Goal: Transaction & Acquisition: Book appointment/travel/reservation

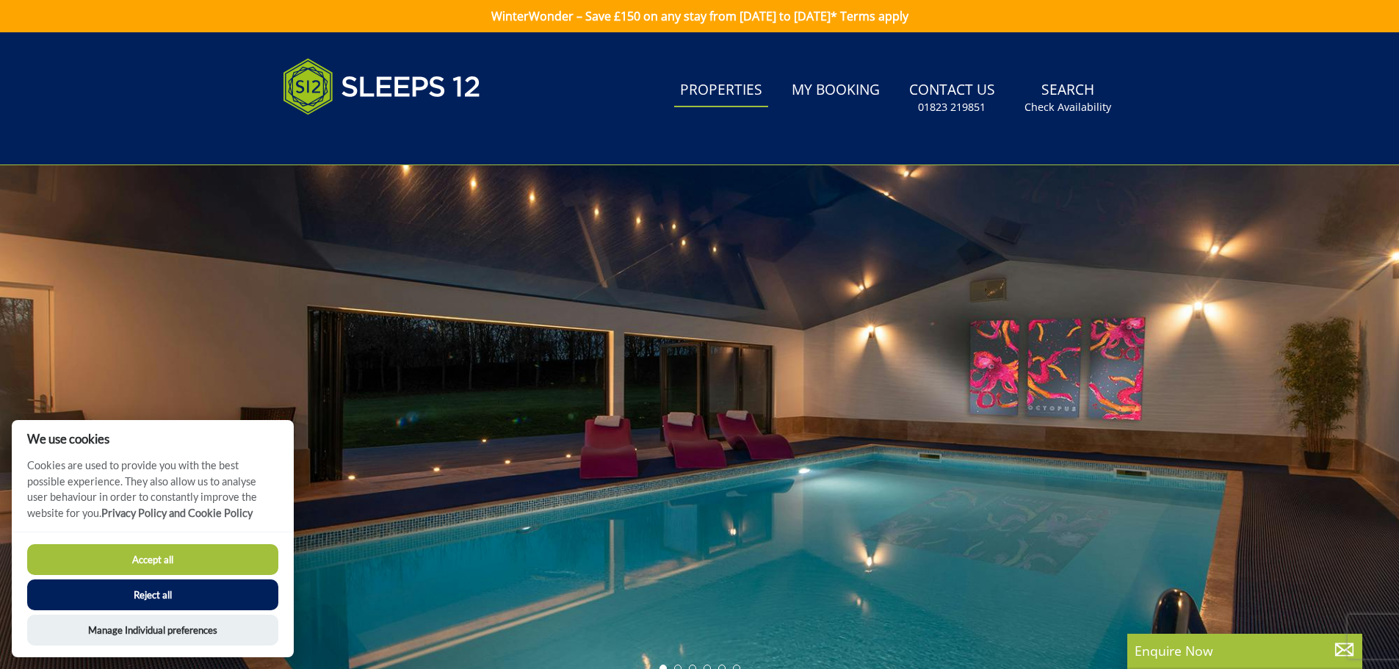
click at [728, 86] on link "Properties" at bounding box center [721, 90] width 94 height 33
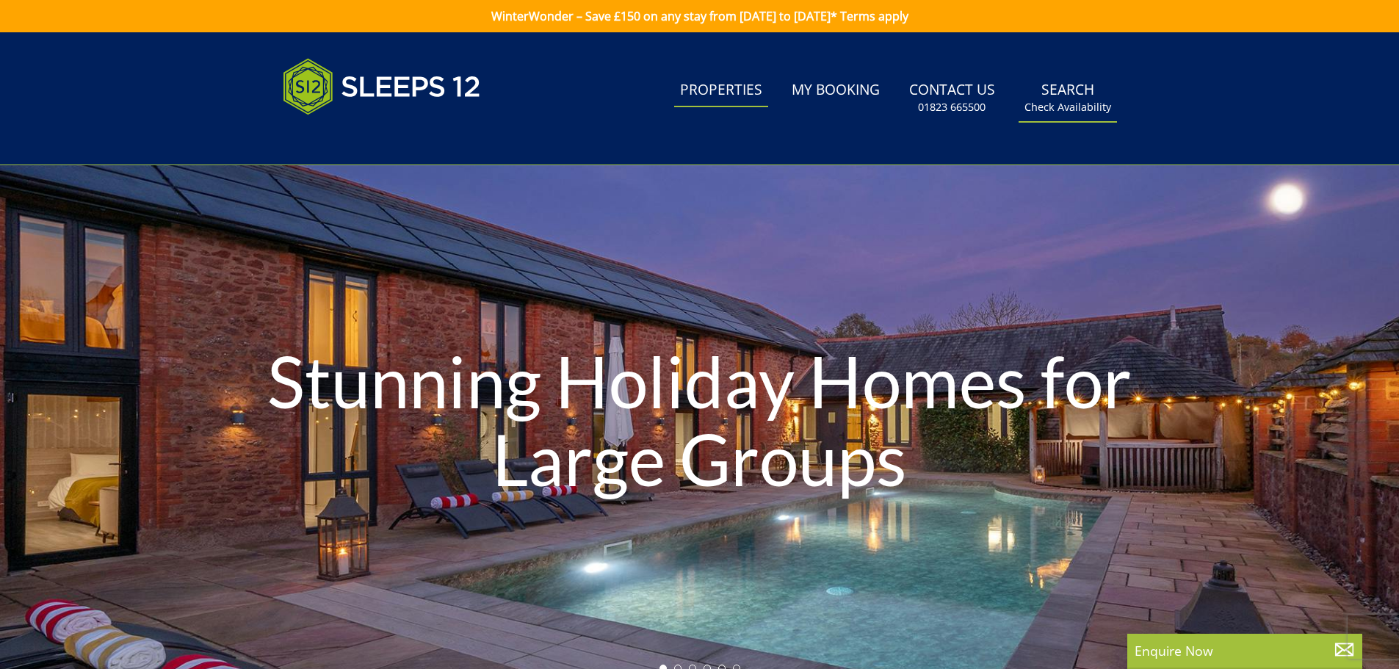
click at [1073, 87] on link "Search Check Availability" at bounding box center [1067, 98] width 98 height 48
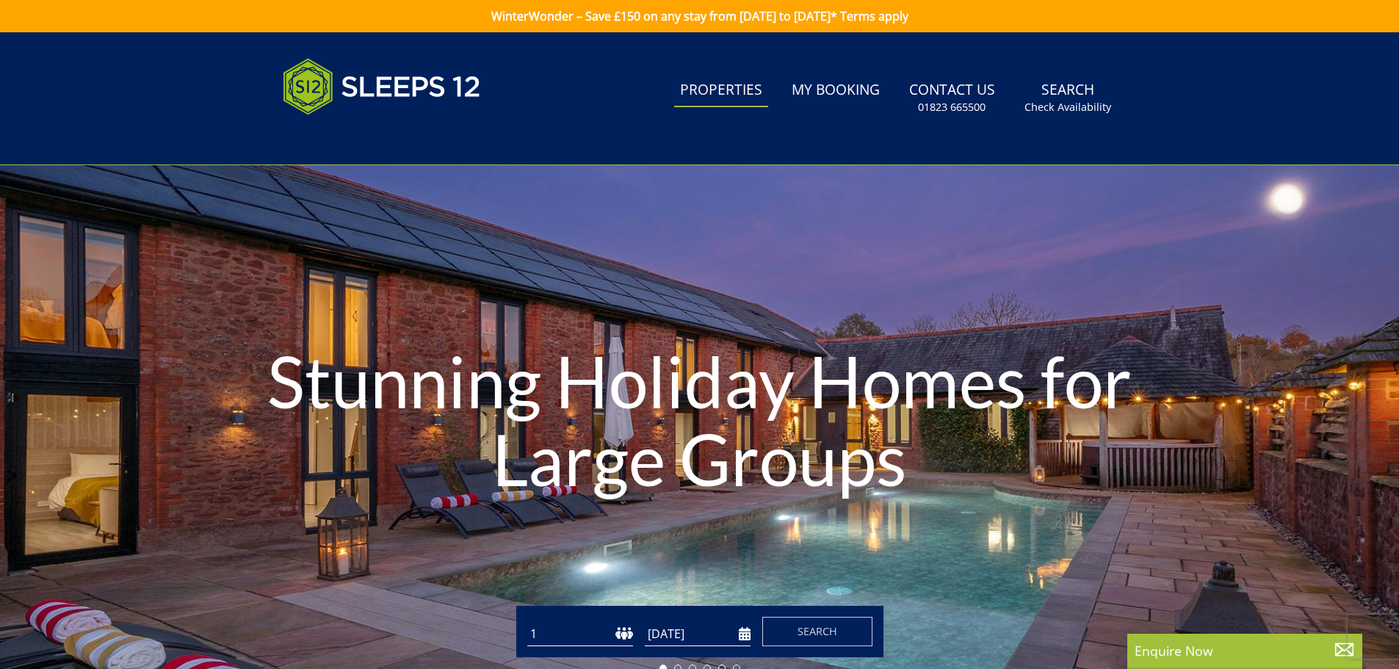
click at [729, 85] on link "Properties" at bounding box center [721, 90] width 94 height 33
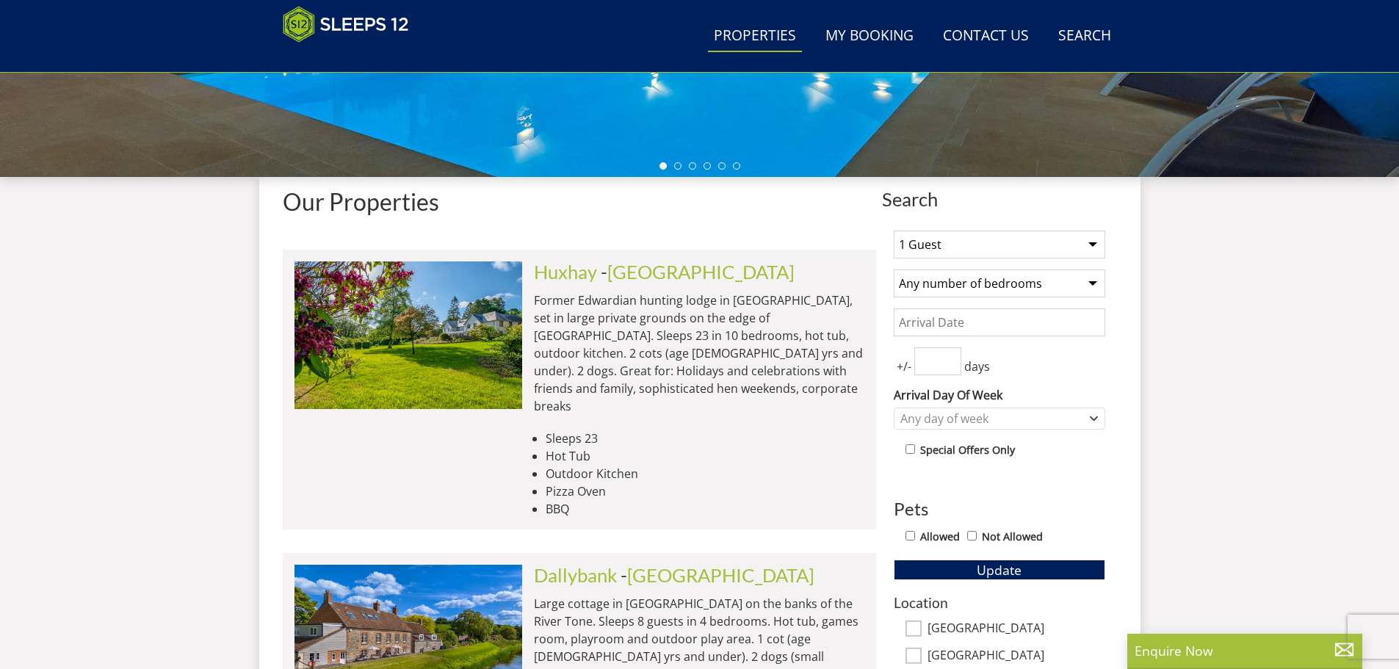
scroll to position [419, 0]
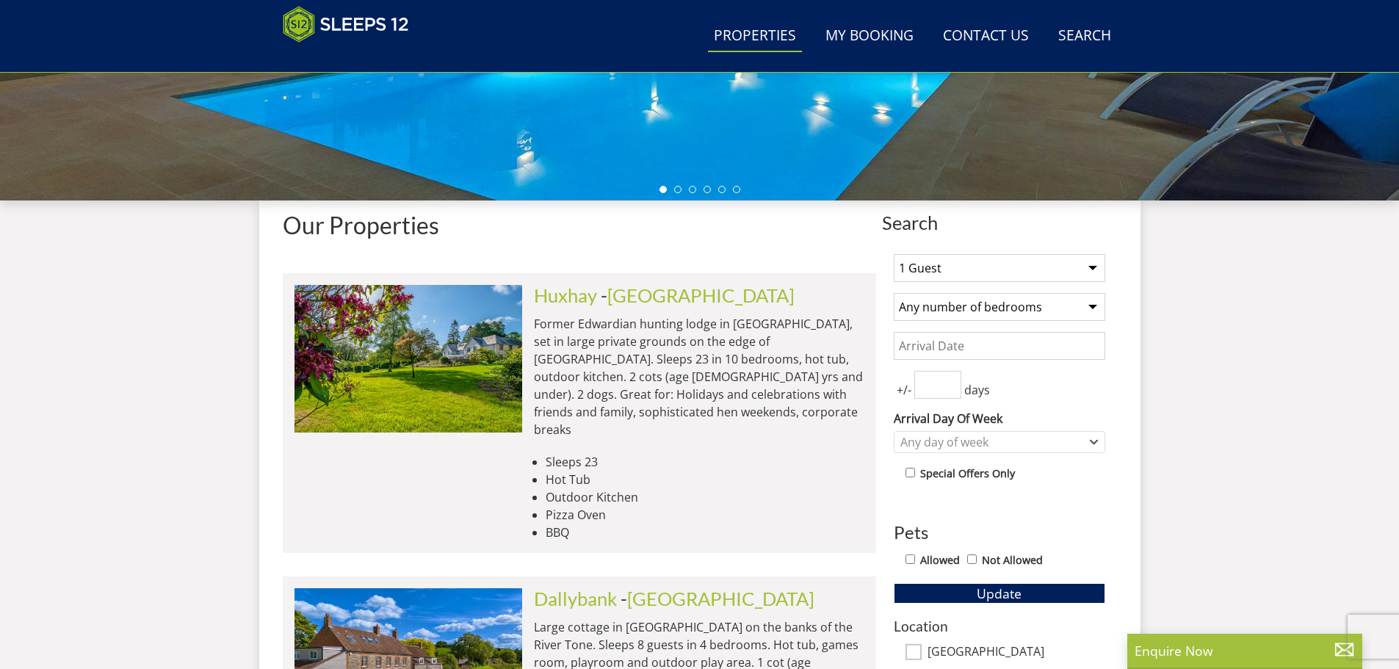
click at [963, 256] on select "1 Guest 2 Guests 3 Guests 4 Guests 5 Guests 6 Guests 7 Guests 8 Guests 9 Guests…" at bounding box center [999, 268] width 211 height 28
select select "14"
click at [894, 254] on select "1 Guest 2 Guests 3 Guests 4 Guests 5 Guests 6 Guests 7 Guests 8 Guests 9 Guests…" at bounding box center [999, 268] width 211 height 28
click at [967, 300] on select "Any number of bedrooms 4 Bedrooms 5 Bedrooms 6 Bedrooms 7 Bedrooms 8 Bedrooms 9…" at bounding box center [999, 307] width 211 height 28
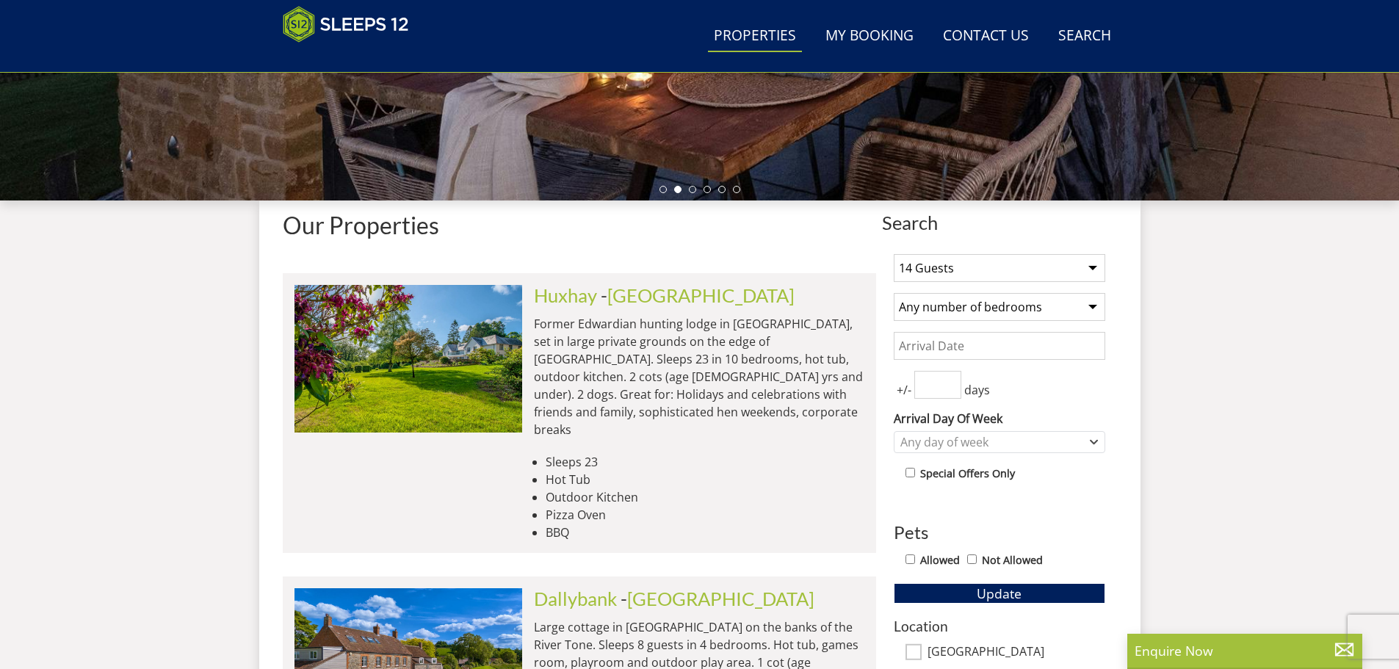
click at [938, 392] on input "number" at bounding box center [937, 385] width 47 height 28
type input "3"
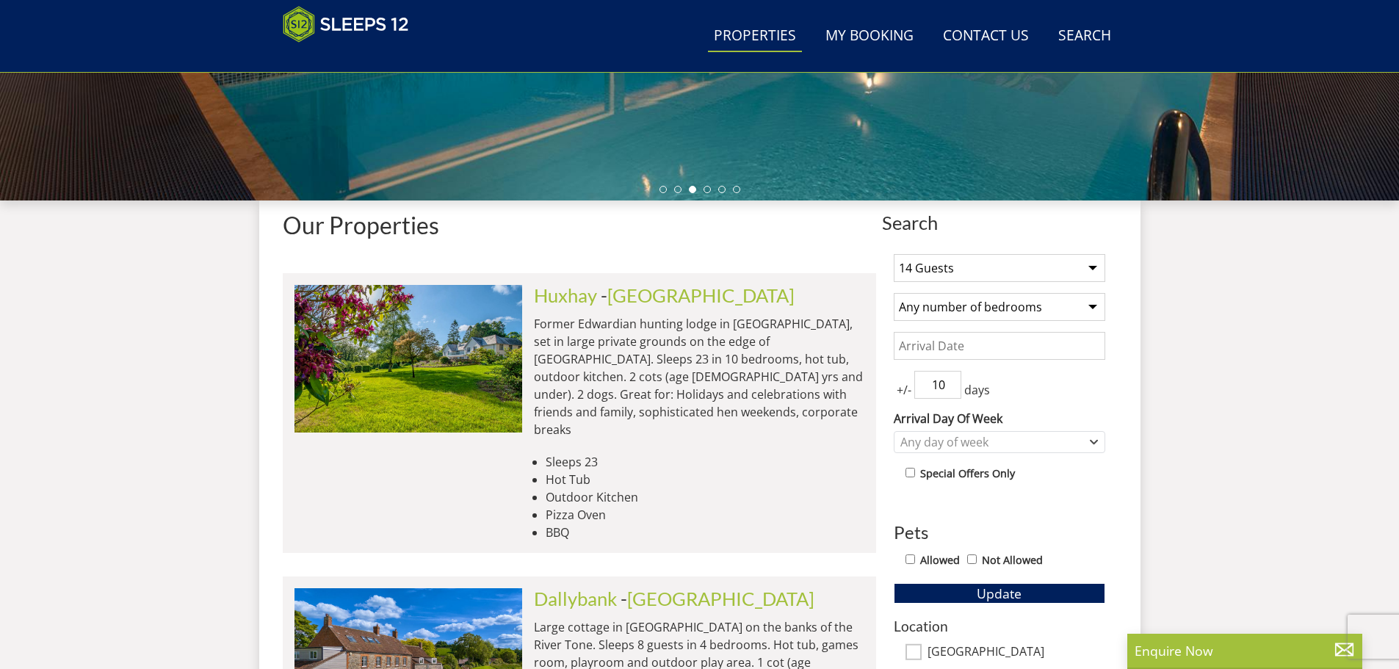
type input "10"
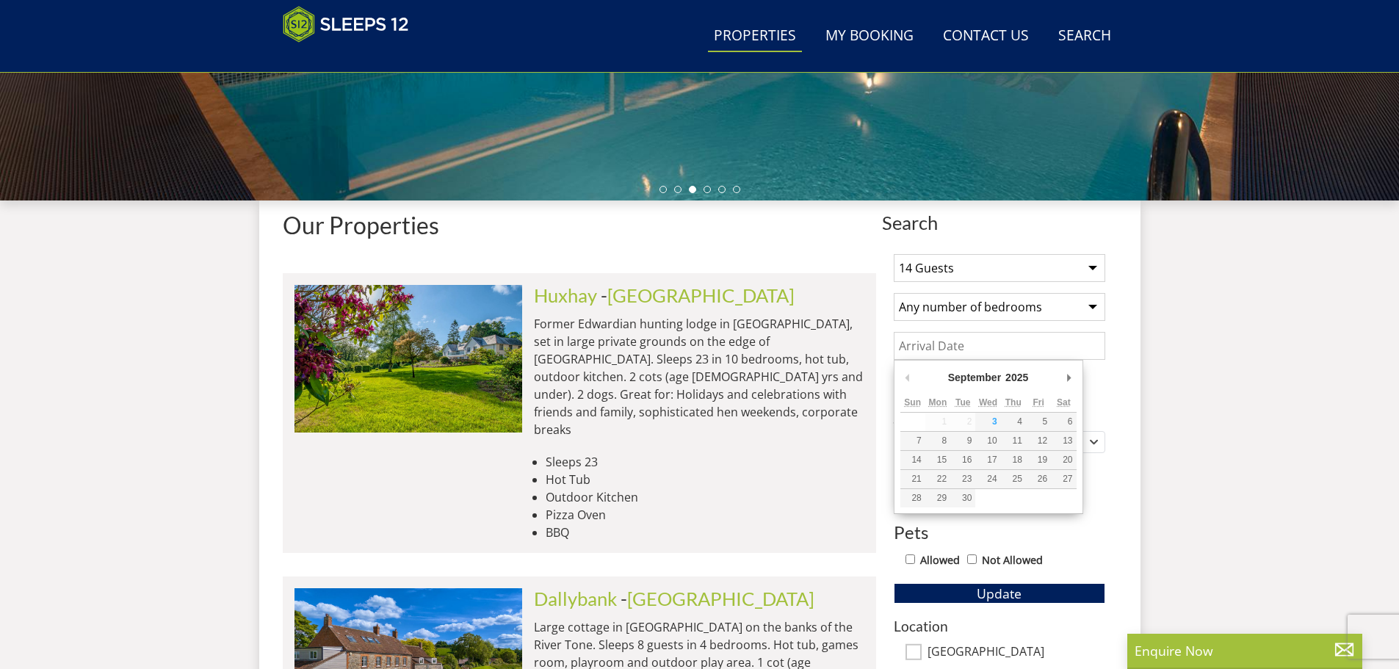
click at [941, 336] on input "Date" at bounding box center [999, 346] width 211 height 28
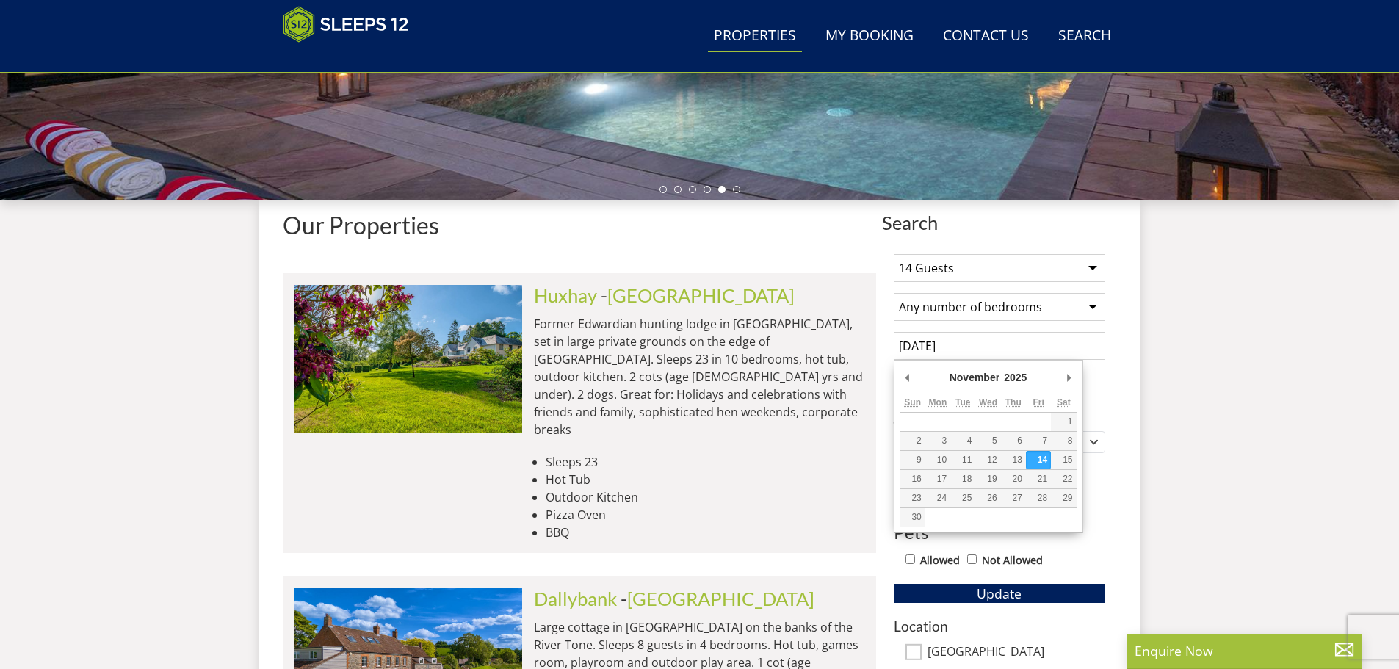
click at [993, 356] on input "14/11/2025" at bounding box center [999, 346] width 211 height 28
type input "13/11/2025"
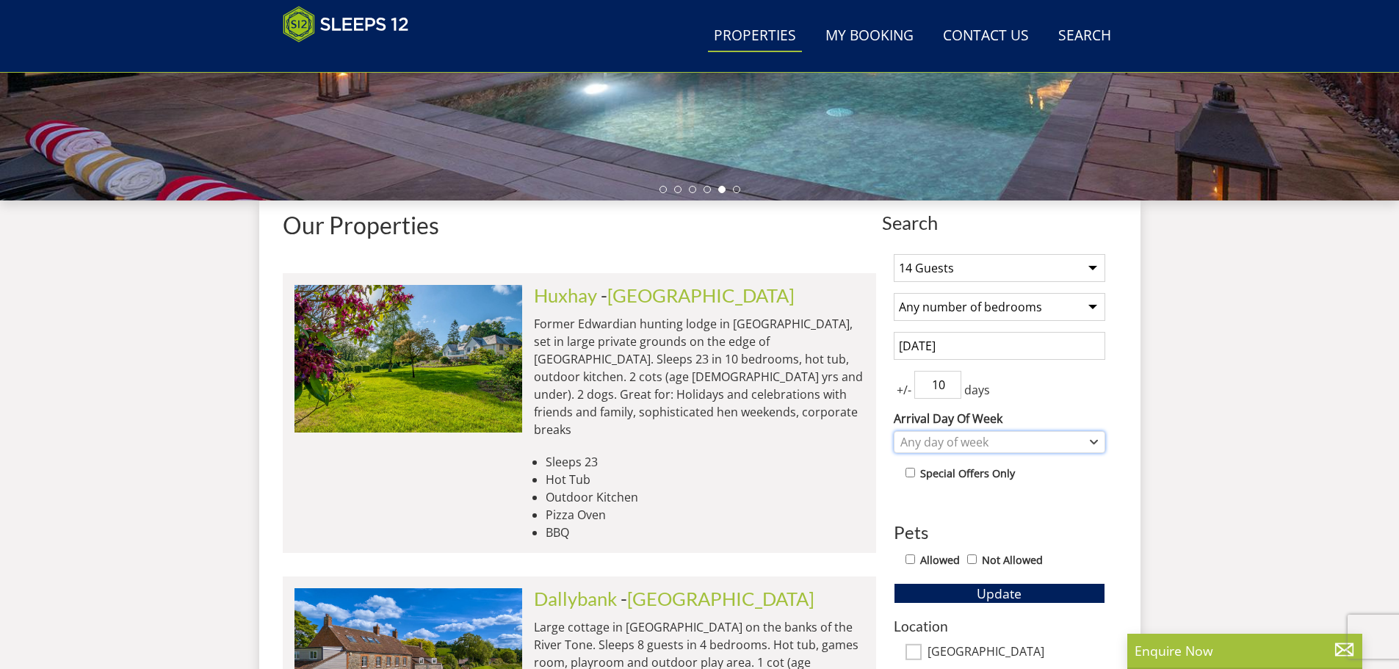
click at [1003, 436] on div "Any day of week" at bounding box center [991, 442] width 190 height 16
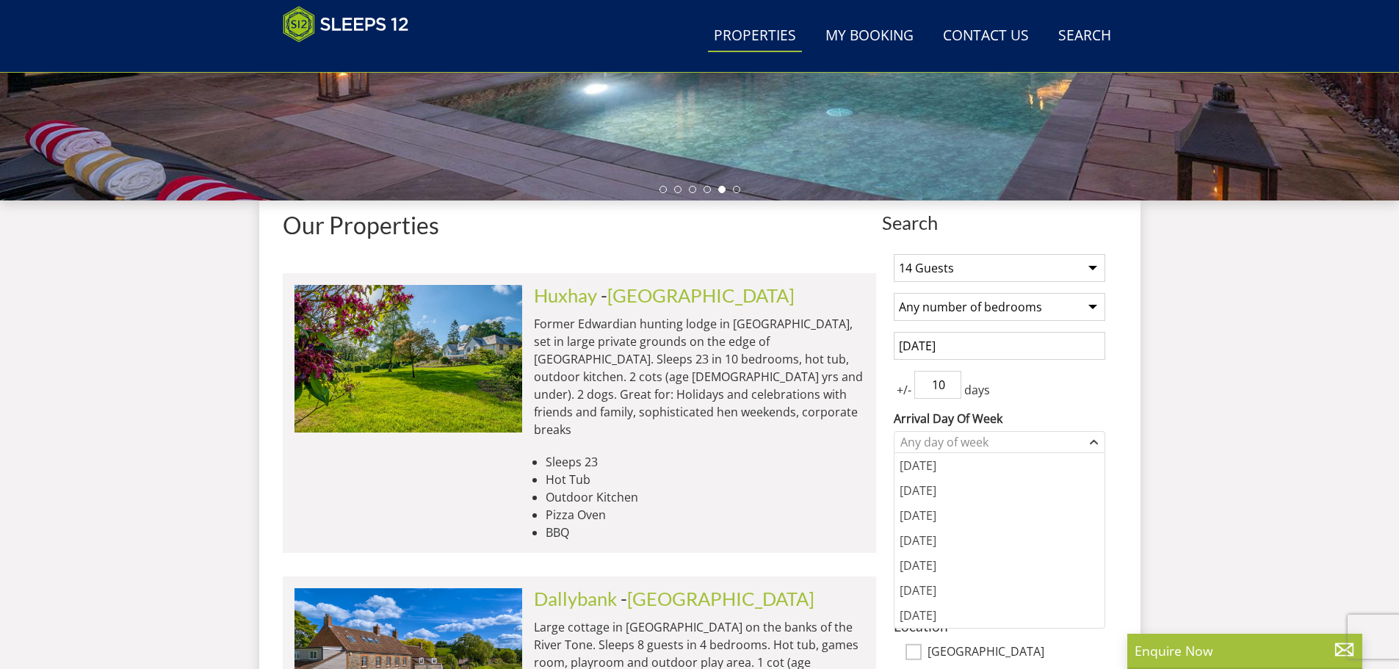
click at [1036, 385] on div "+/- 10 days" at bounding box center [999, 385] width 211 height 28
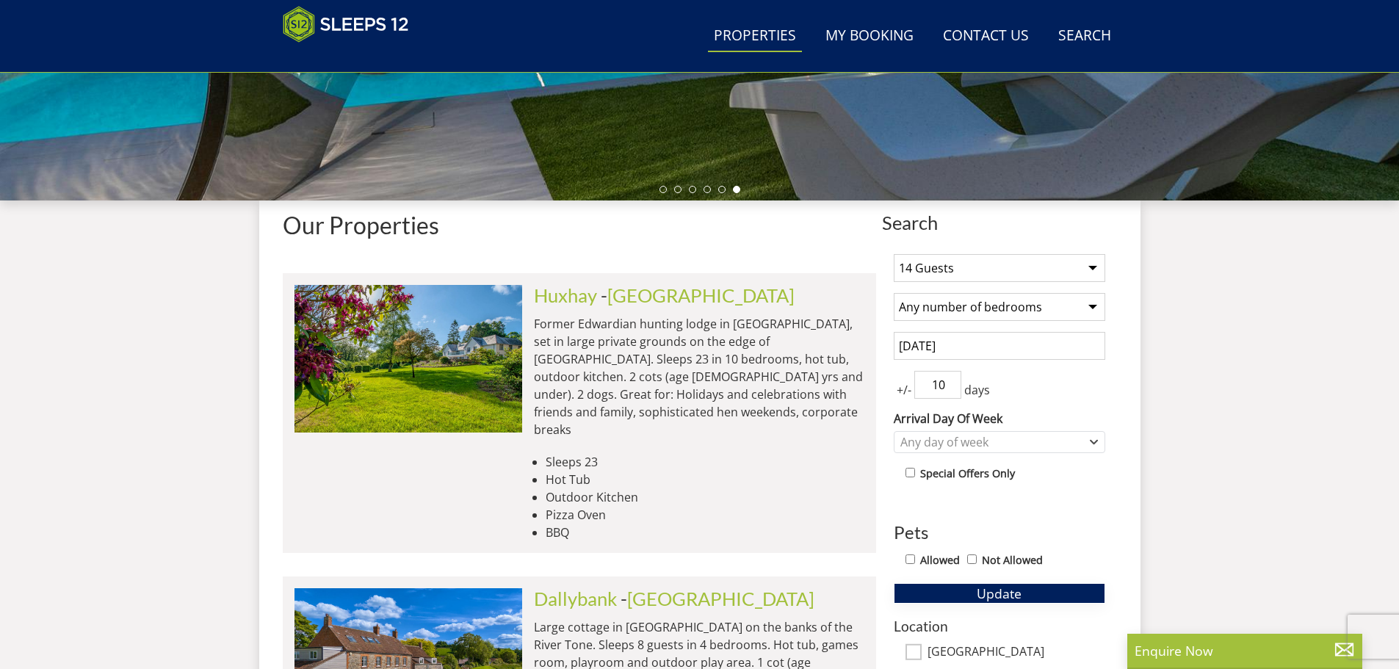
click at [968, 594] on button "Update" at bounding box center [999, 593] width 211 height 21
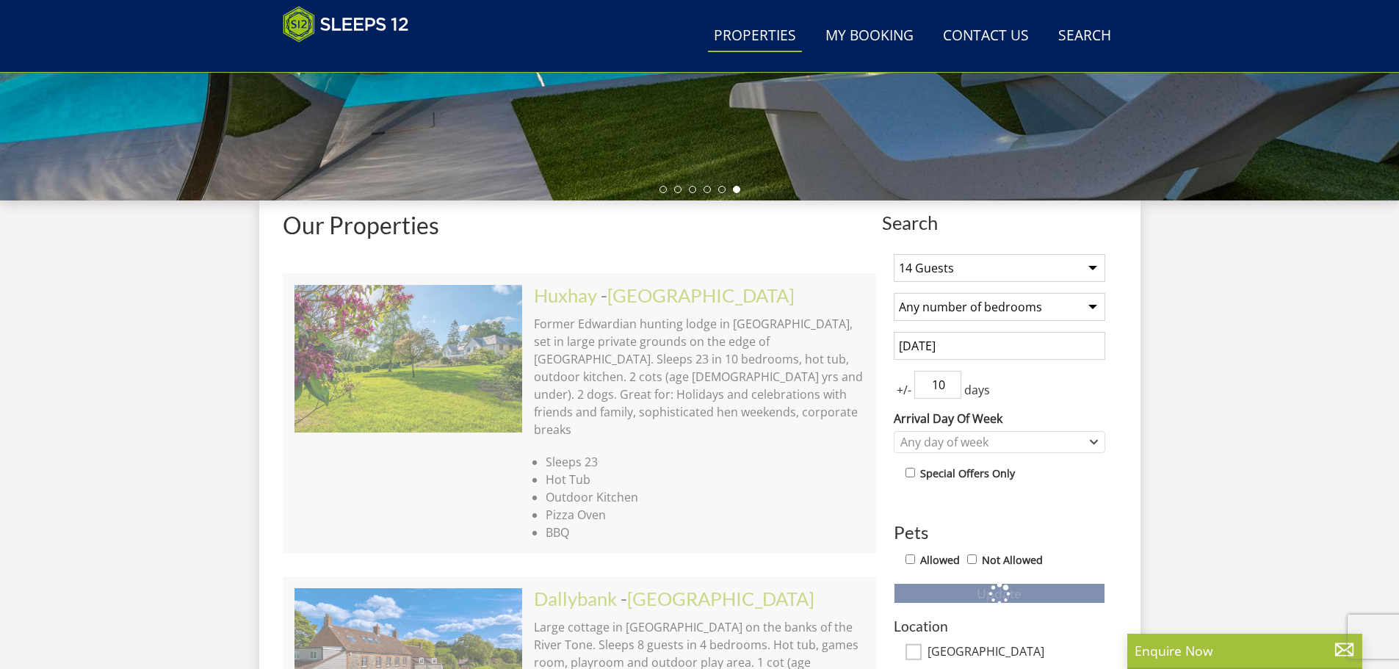
click at [935, 560] on label "Allowed" at bounding box center [940, 560] width 40 height 16
click at [915, 560] on input "Allowed" at bounding box center [910, 559] width 10 height 10
checkbox input "true"
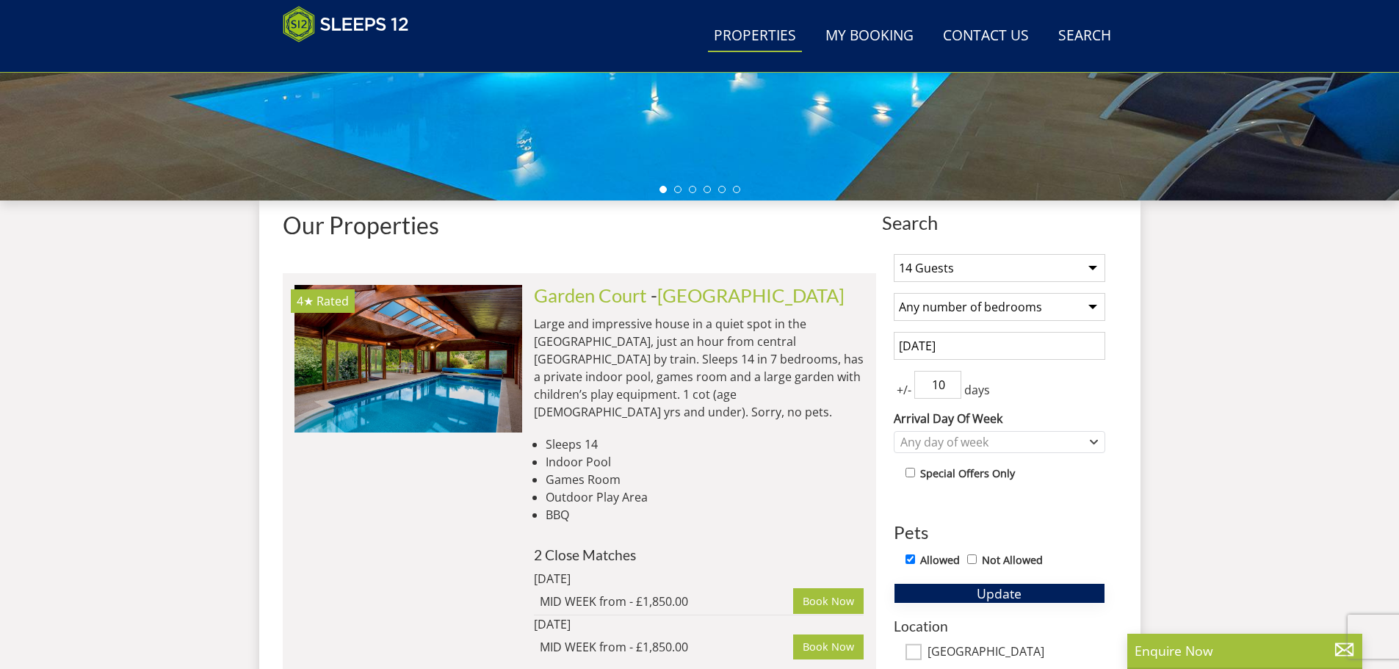
click at [973, 595] on button "Update" at bounding box center [999, 593] width 211 height 21
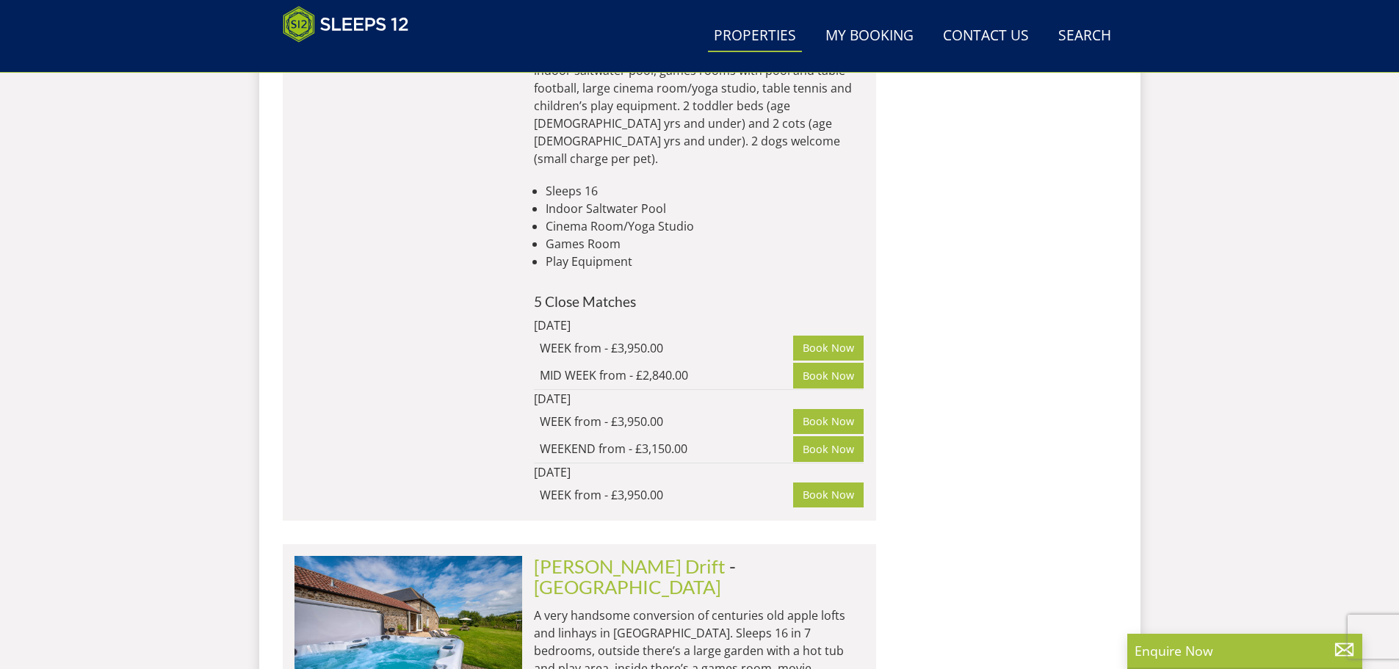
scroll to position [9558, 0]
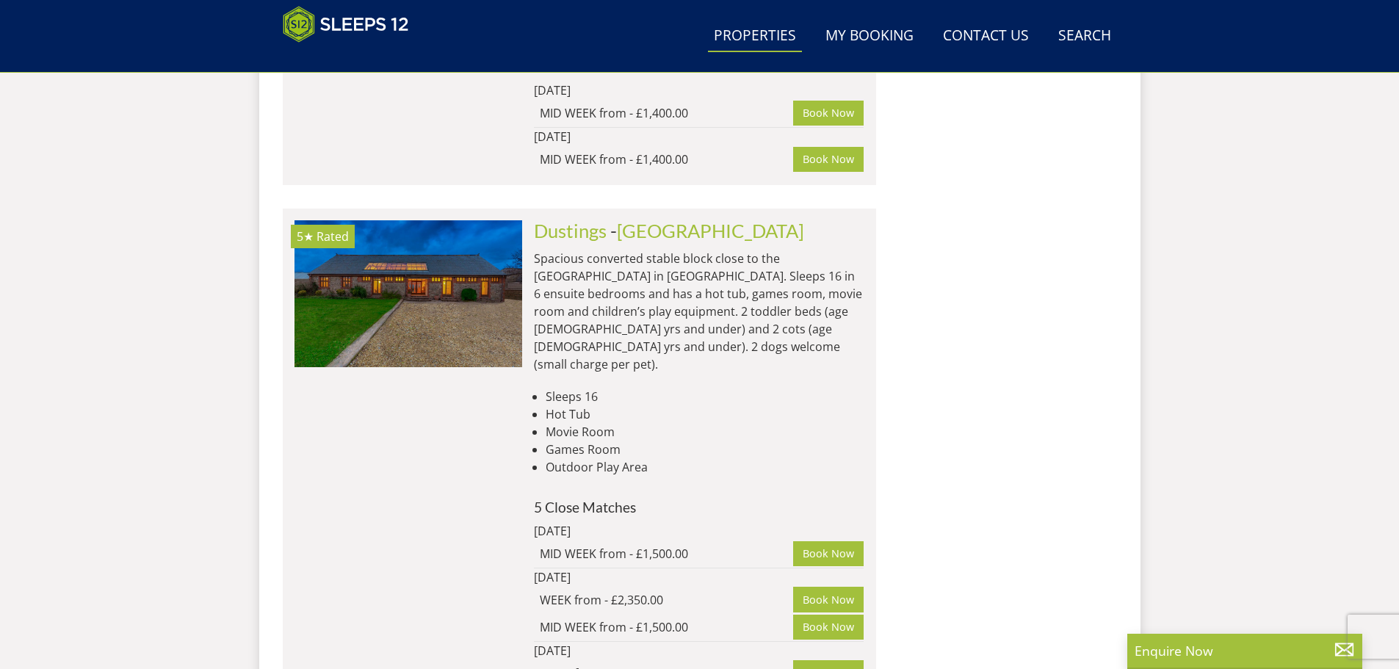
scroll to position [13156, 0]
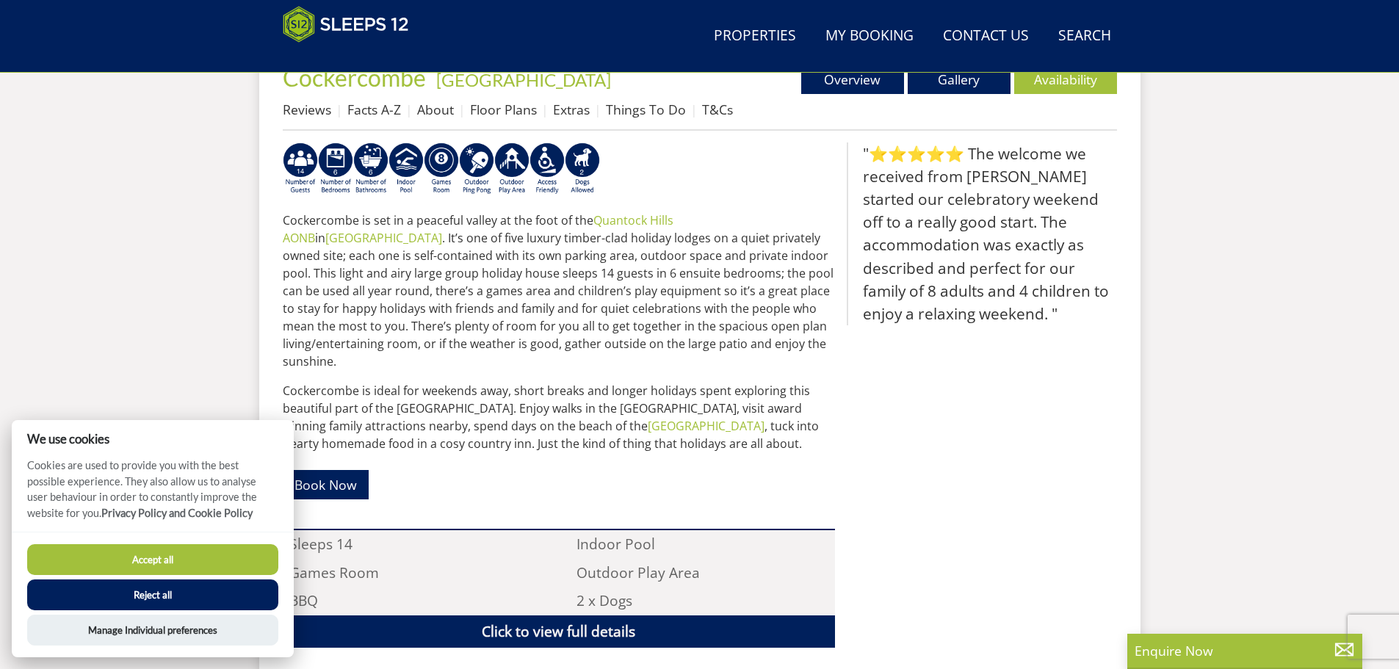
scroll to position [477, 0]
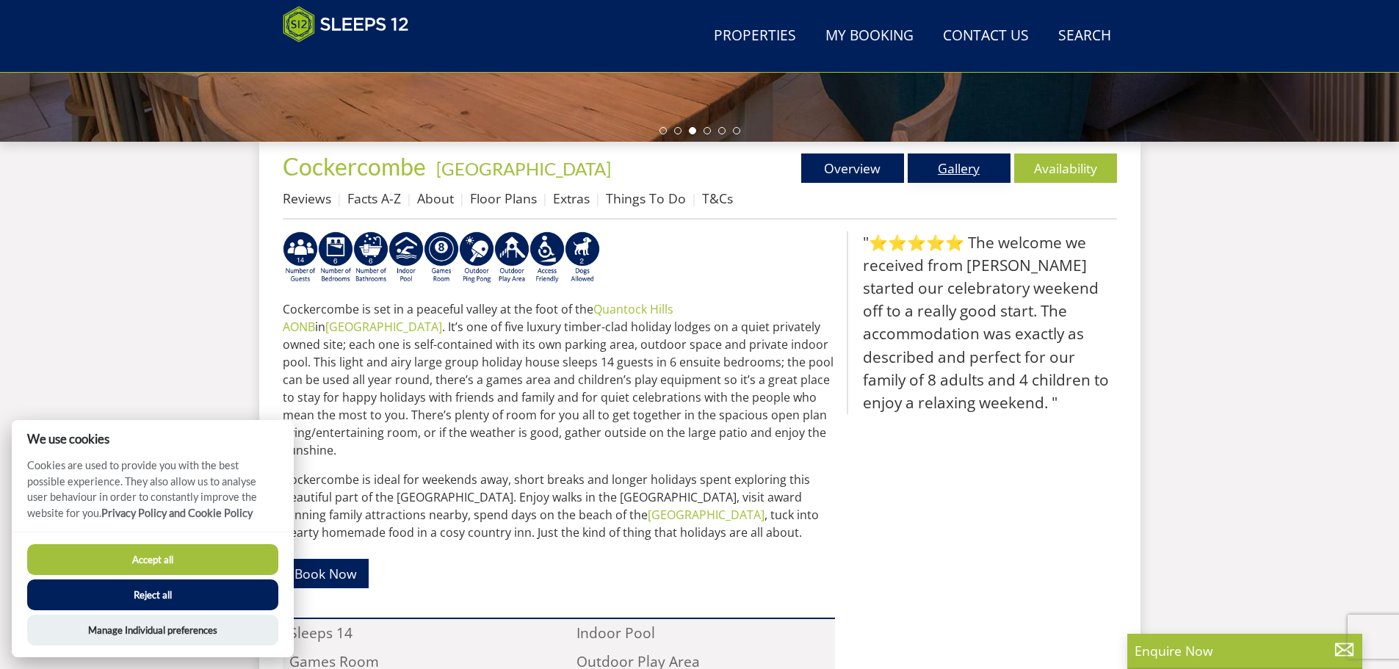
click at [936, 176] on link "Gallery" at bounding box center [959, 167] width 103 height 29
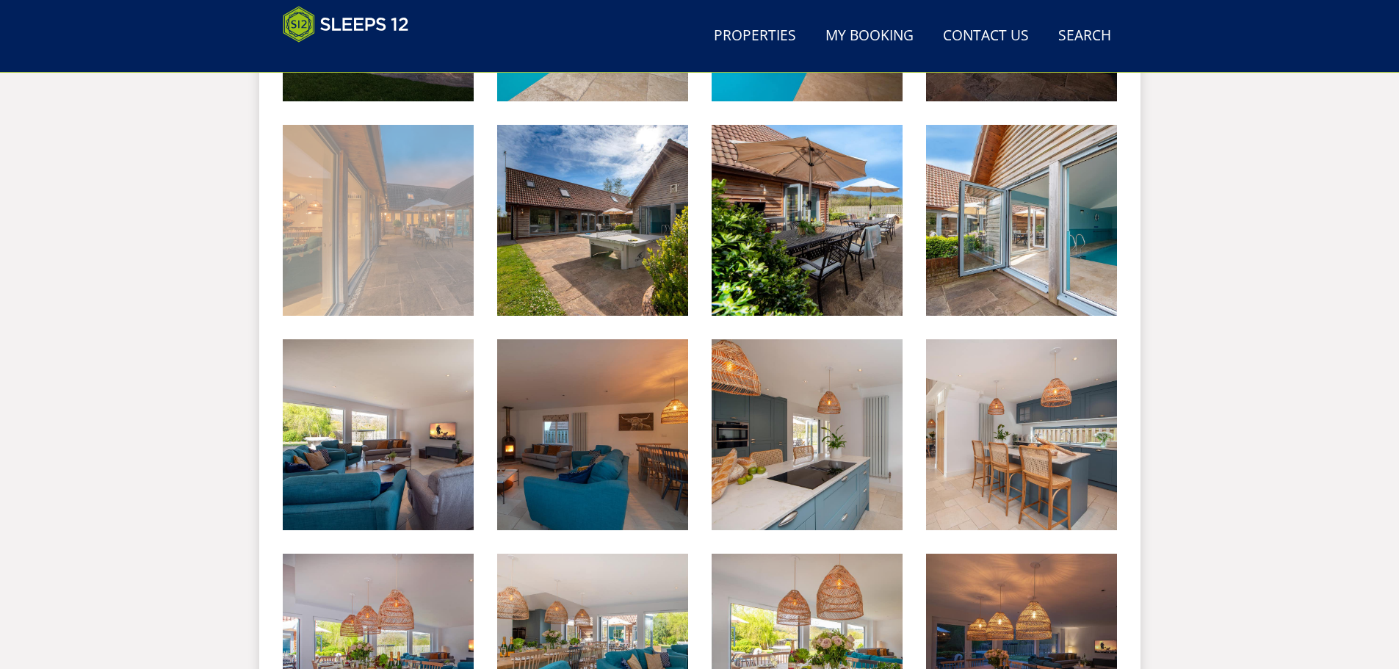
scroll to position [840, 0]
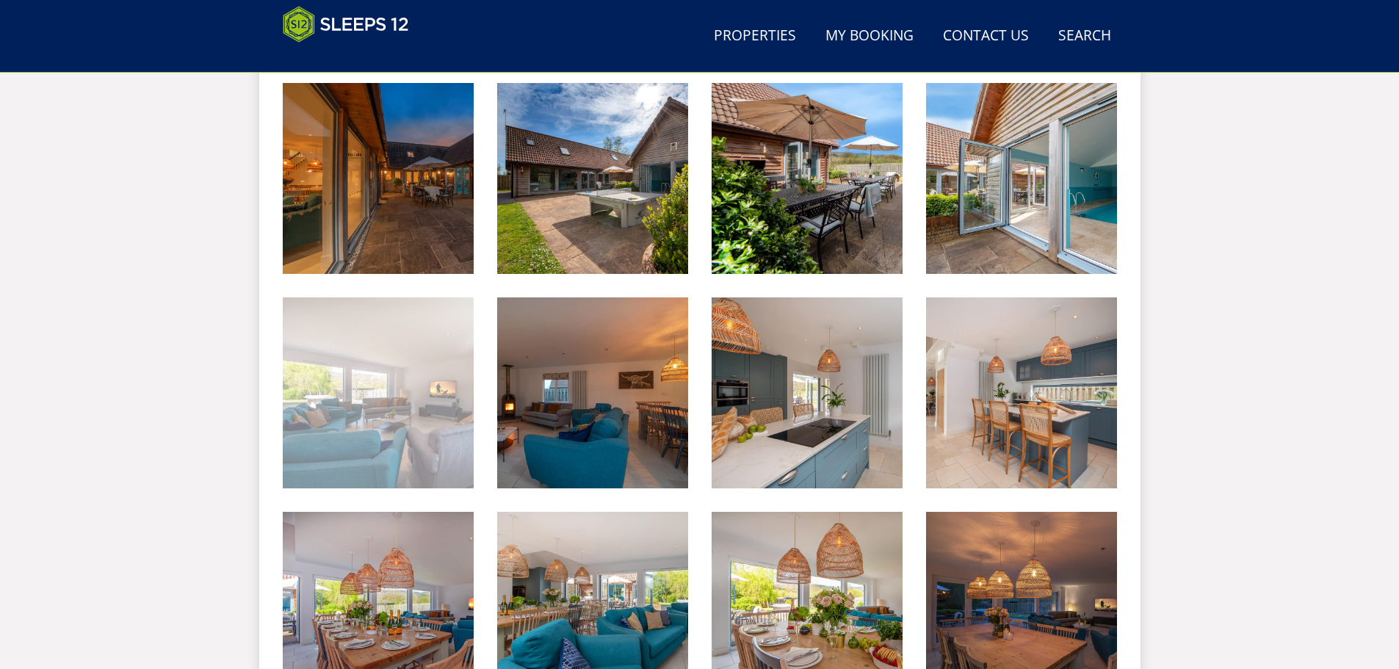
click at [392, 389] on img at bounding box center [378, 392] width 191 height 191
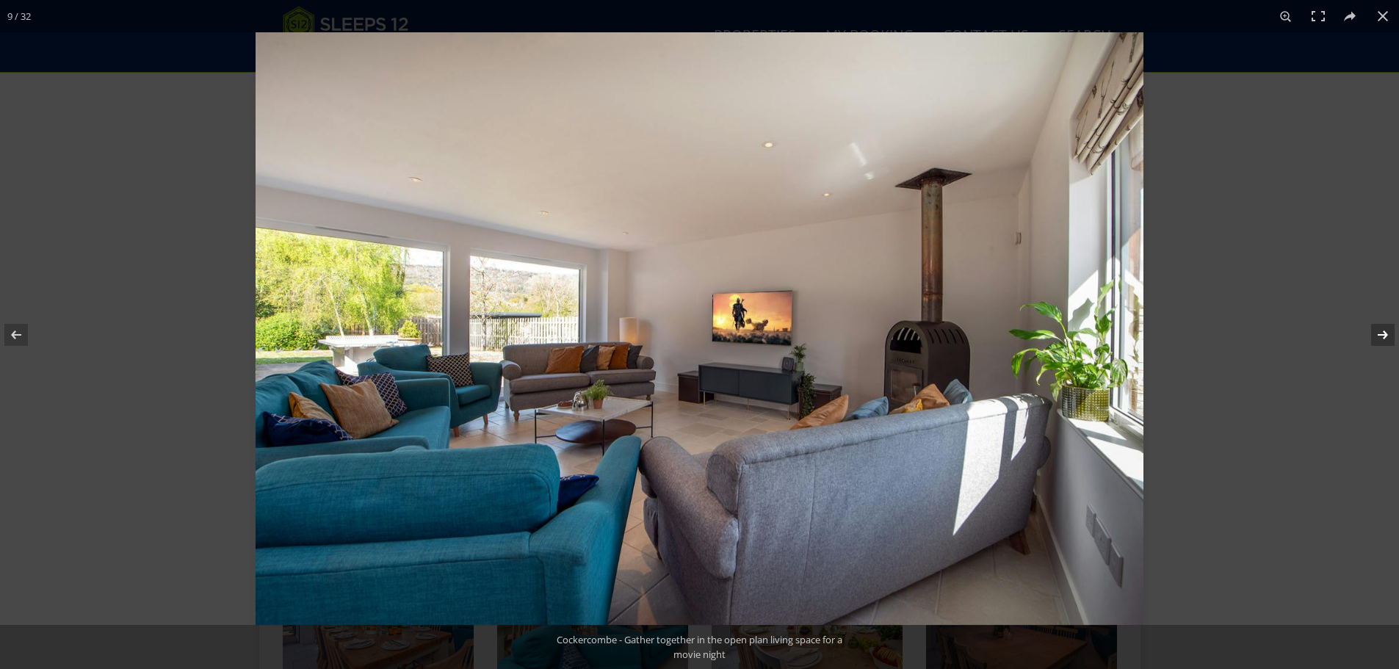
click at [1384, 330] on button at bounding box center [1372, 334] width 51 height 73
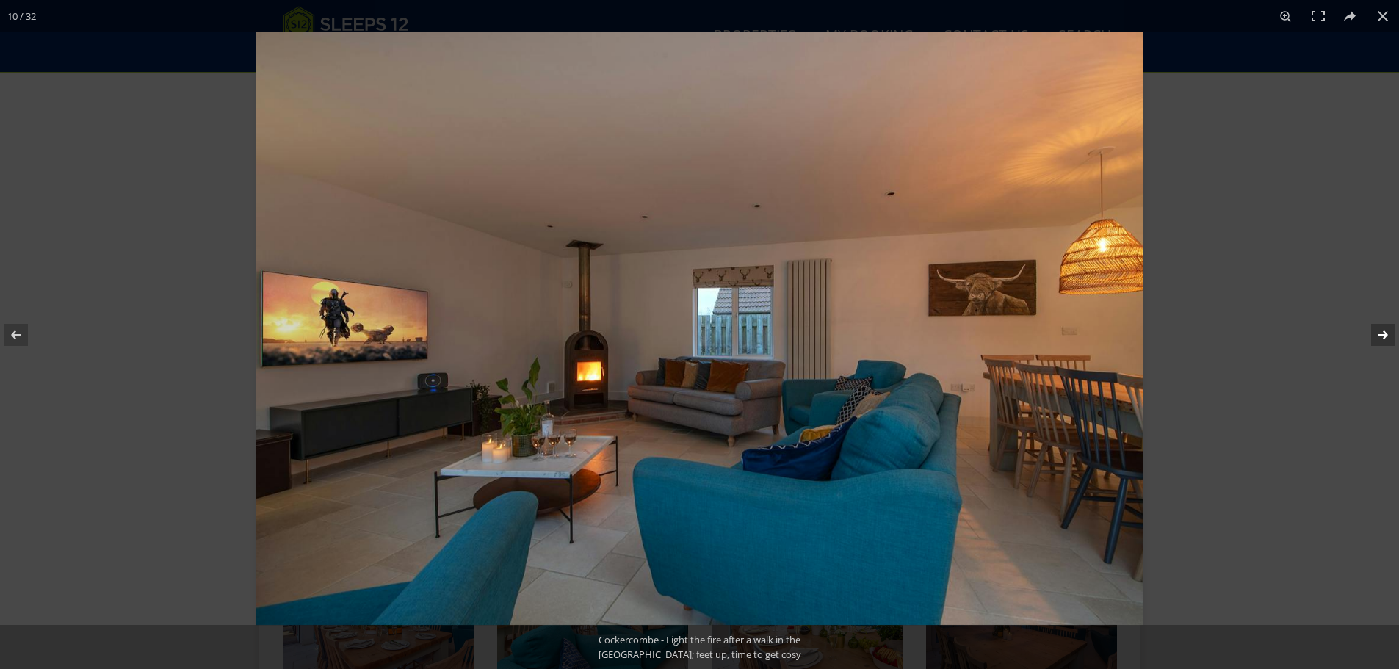
click at [1384, 330] on button at bounding box center [1372, 334] width 51 height 73
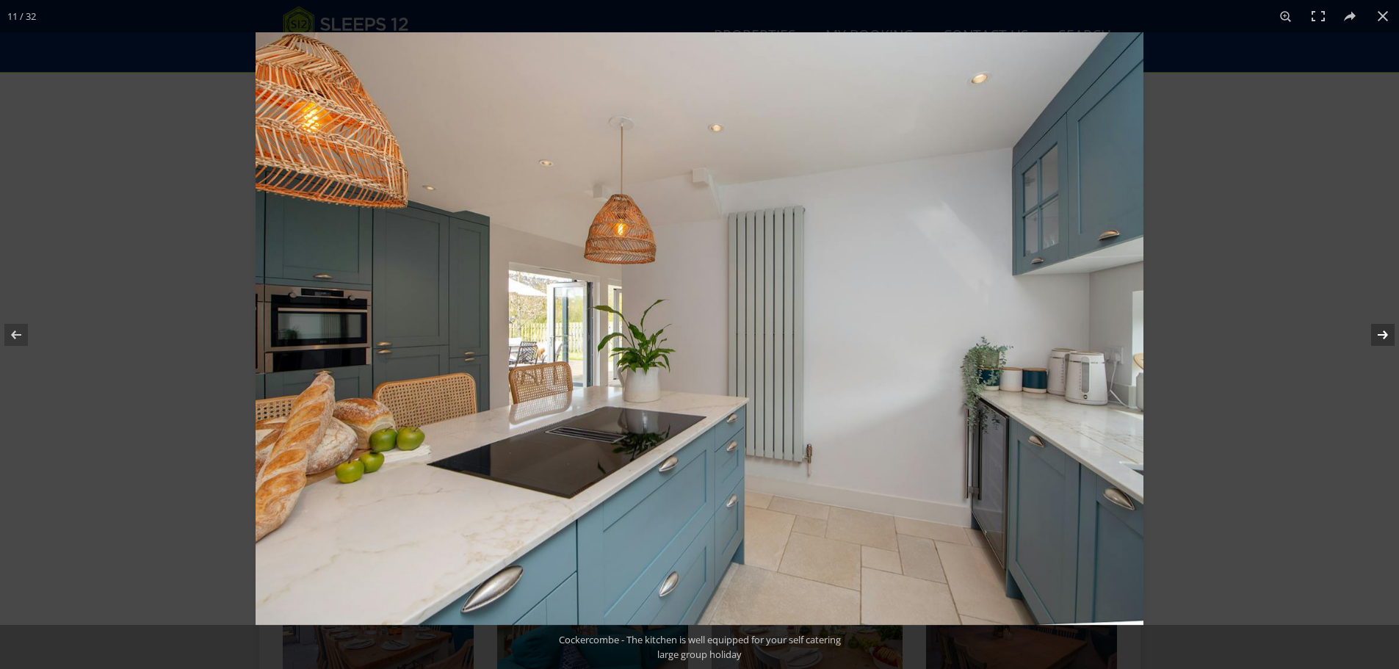
click at [1384, 330] on button at bounding box center [1372, 334] width 51 height 73
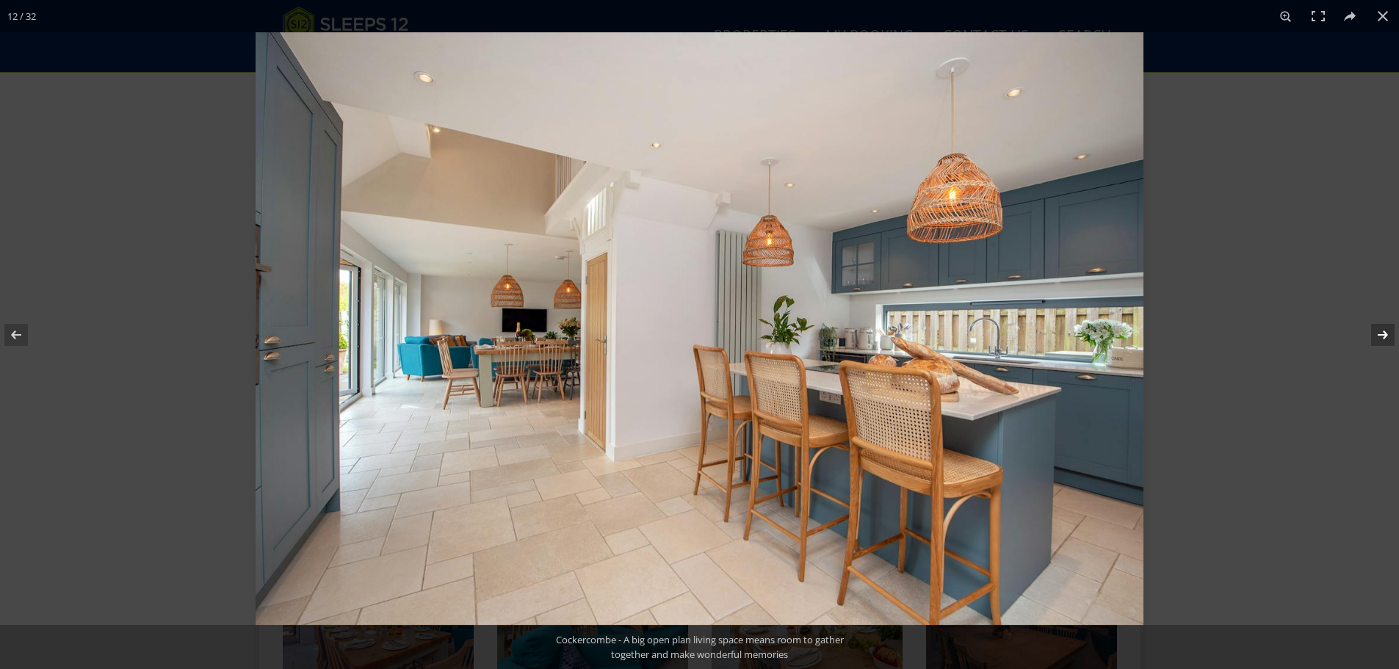
click at [1384, 330] on button at bounding box center [1372, 334] width 51 height 73
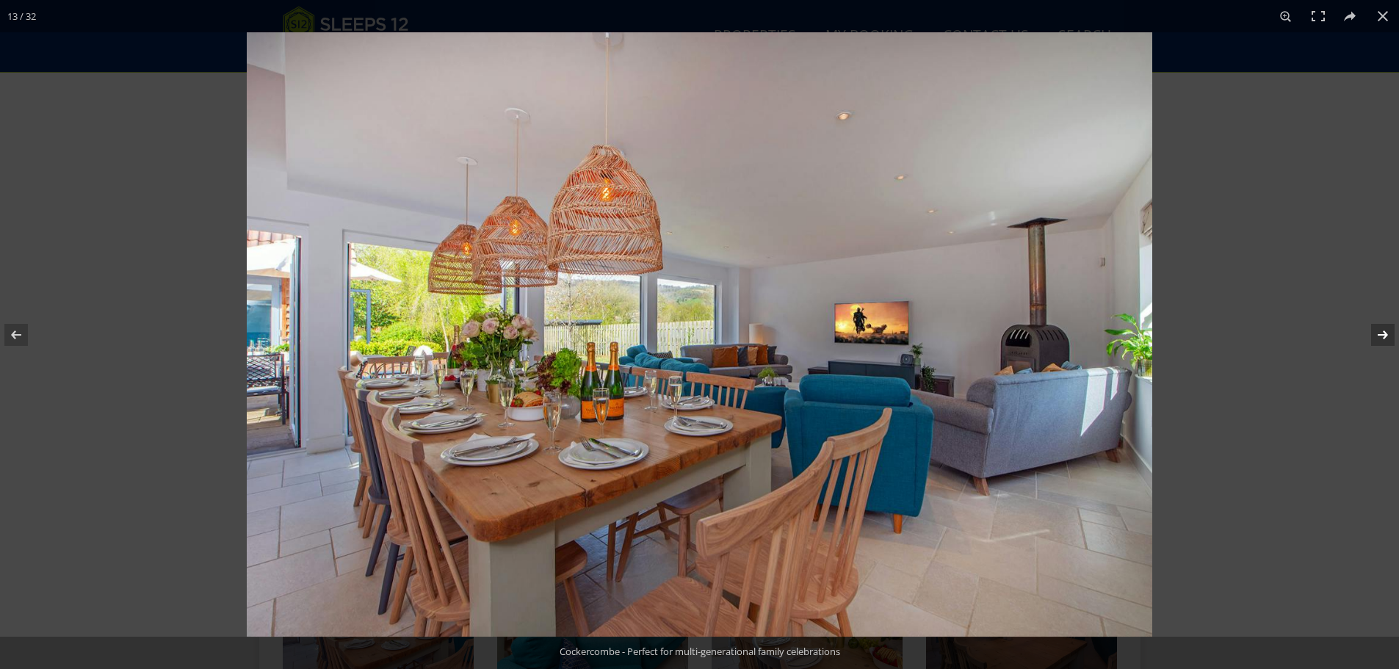
click at [1383, 330] on button at bounding box center [1372, 334] width 51 height 73
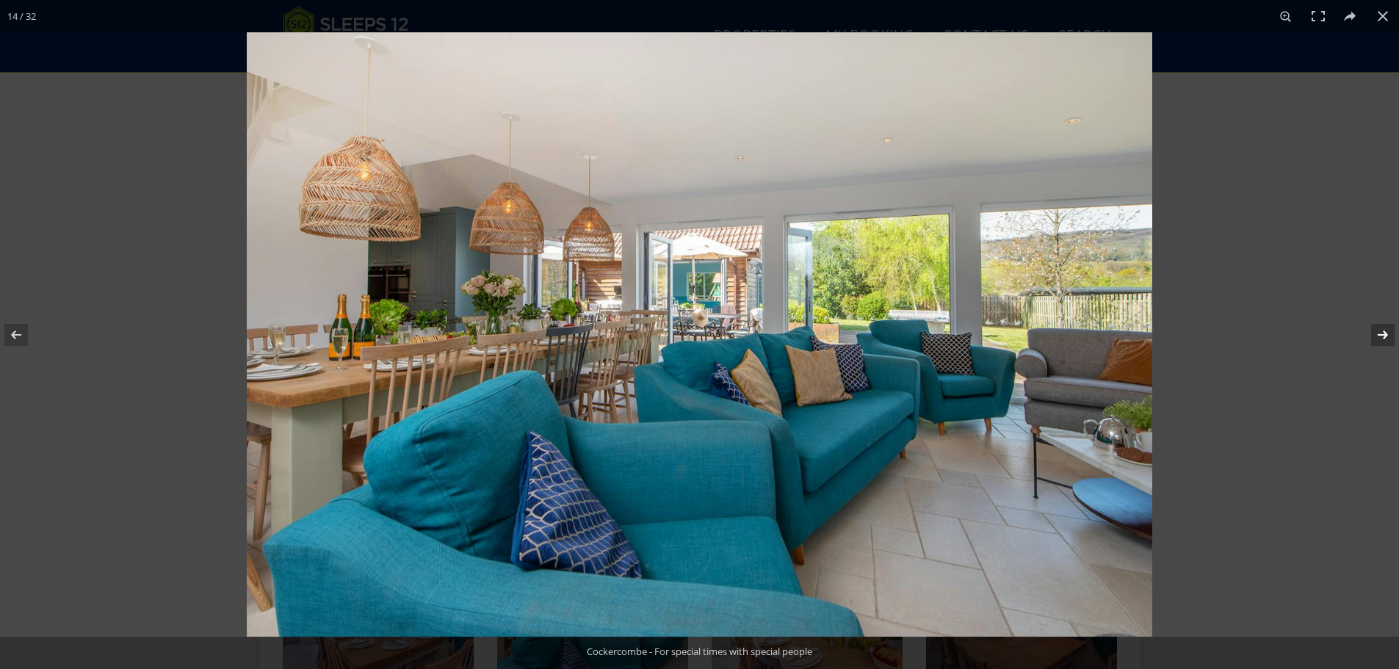
click at [1383, 330] on button at bounding box center [1372, 334] width 51 height 73
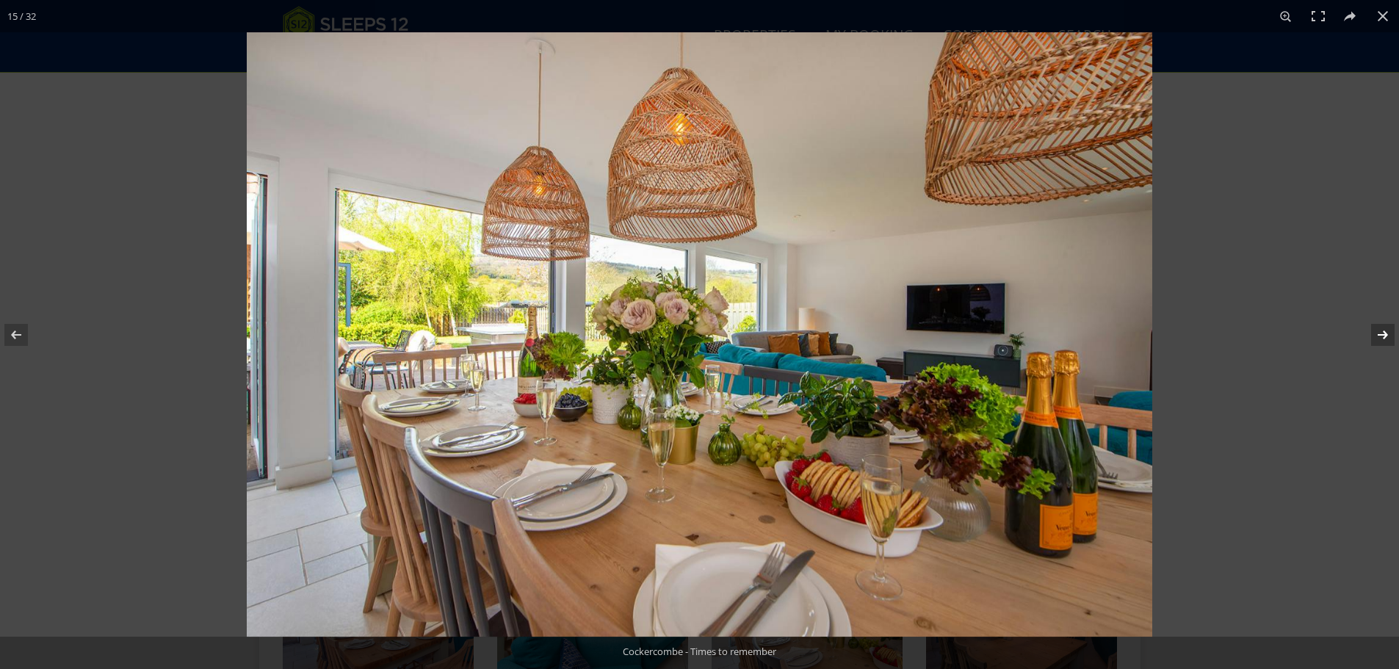
click at [1383, 330] on button at bounding box center [1372, 334] width 51 height 73
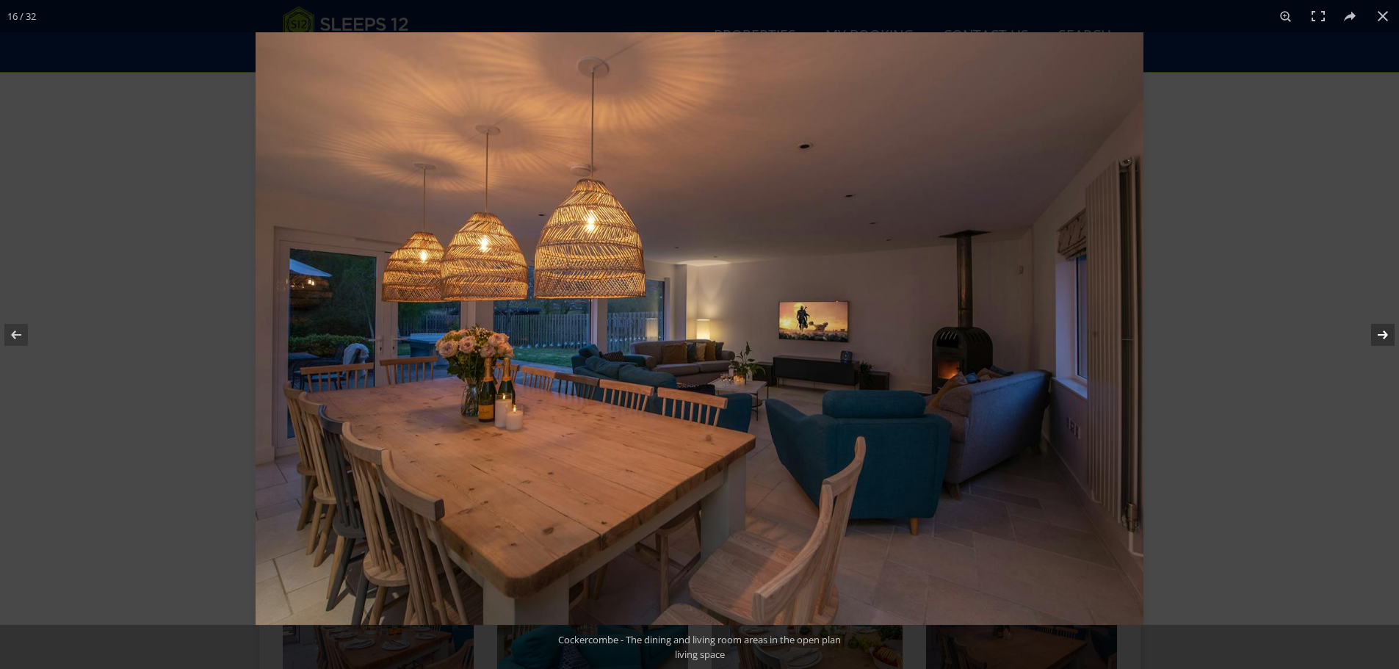
click at [1383, 330] on button at bounding box center [1372, 334] width 51 height 73
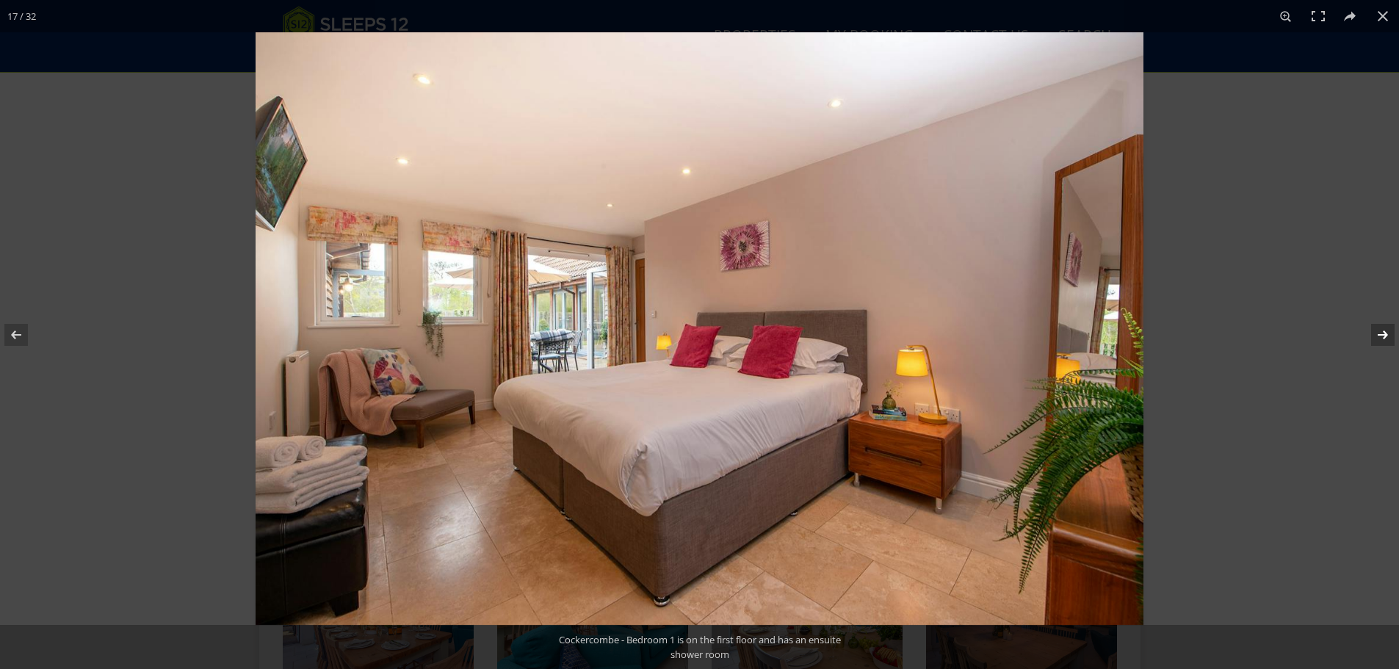
click at [1383, 330] on button at bounding box center [1372, 334] width 51 height 73
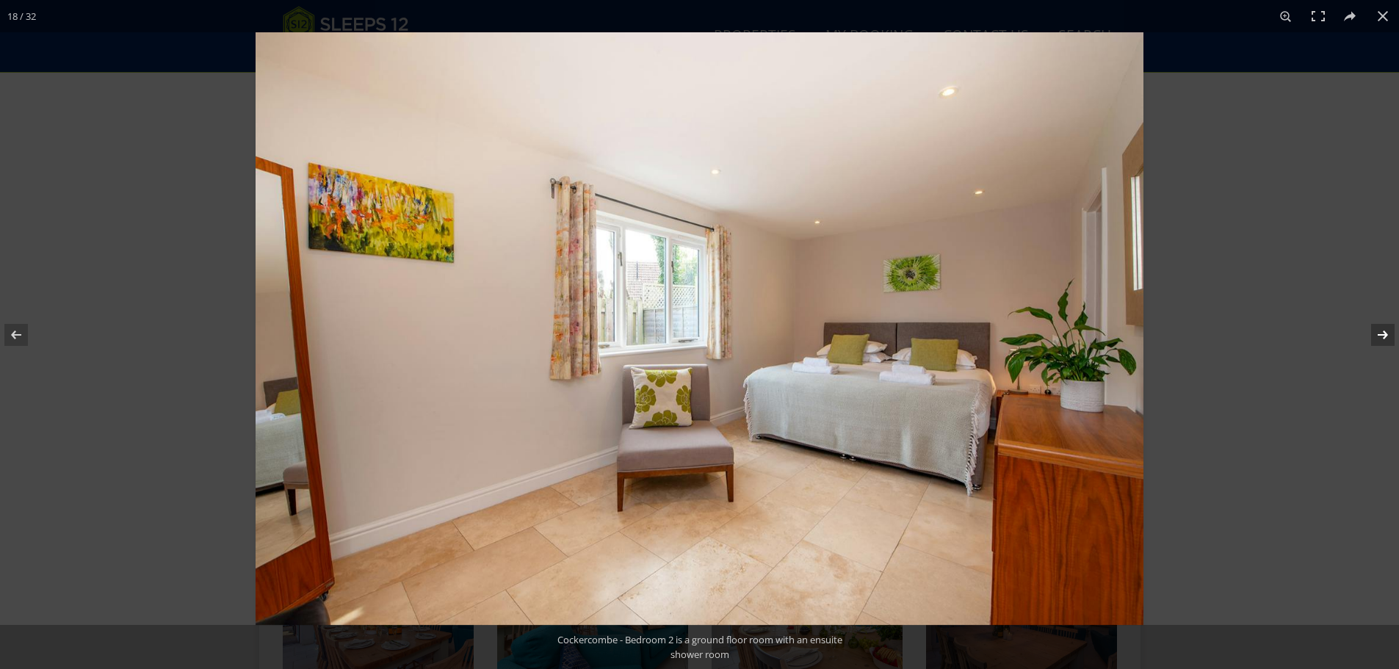
click at [1383, 330] on button at bounding box center [1372, 334] width 51 height 73
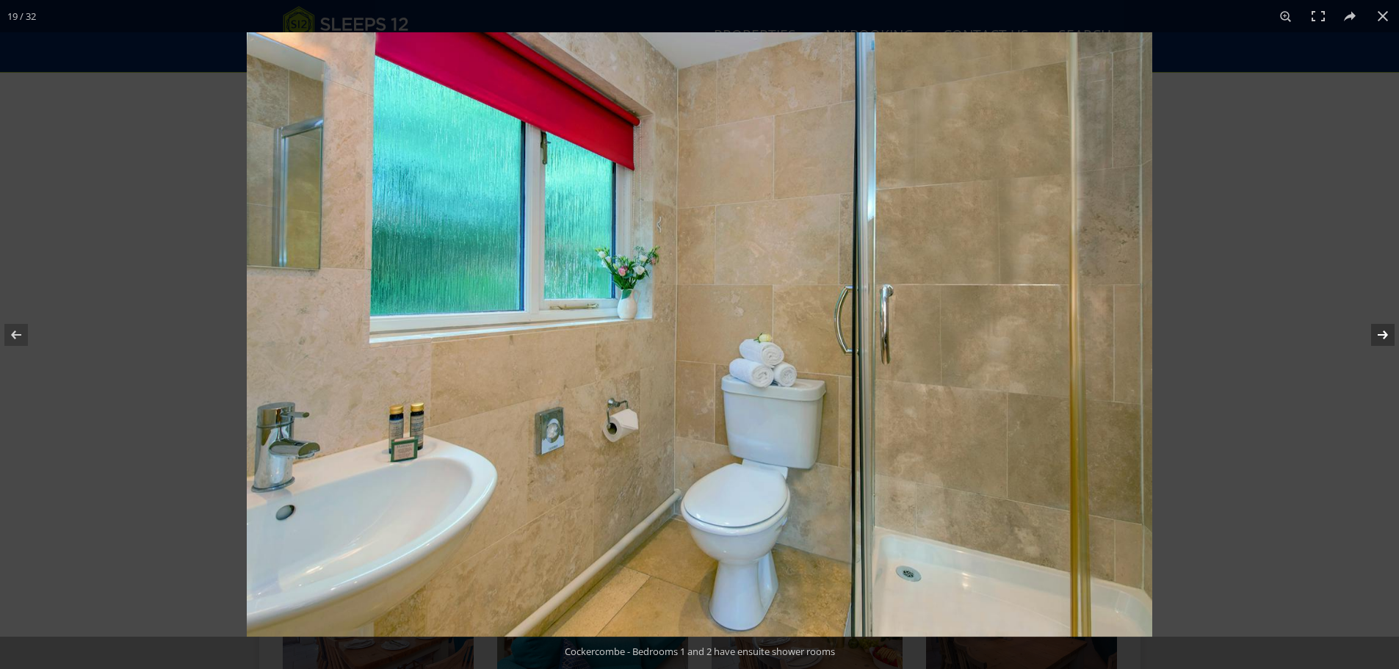
click at [1383, 330] on button at bounding box center [1372, 334] width 51 height 73
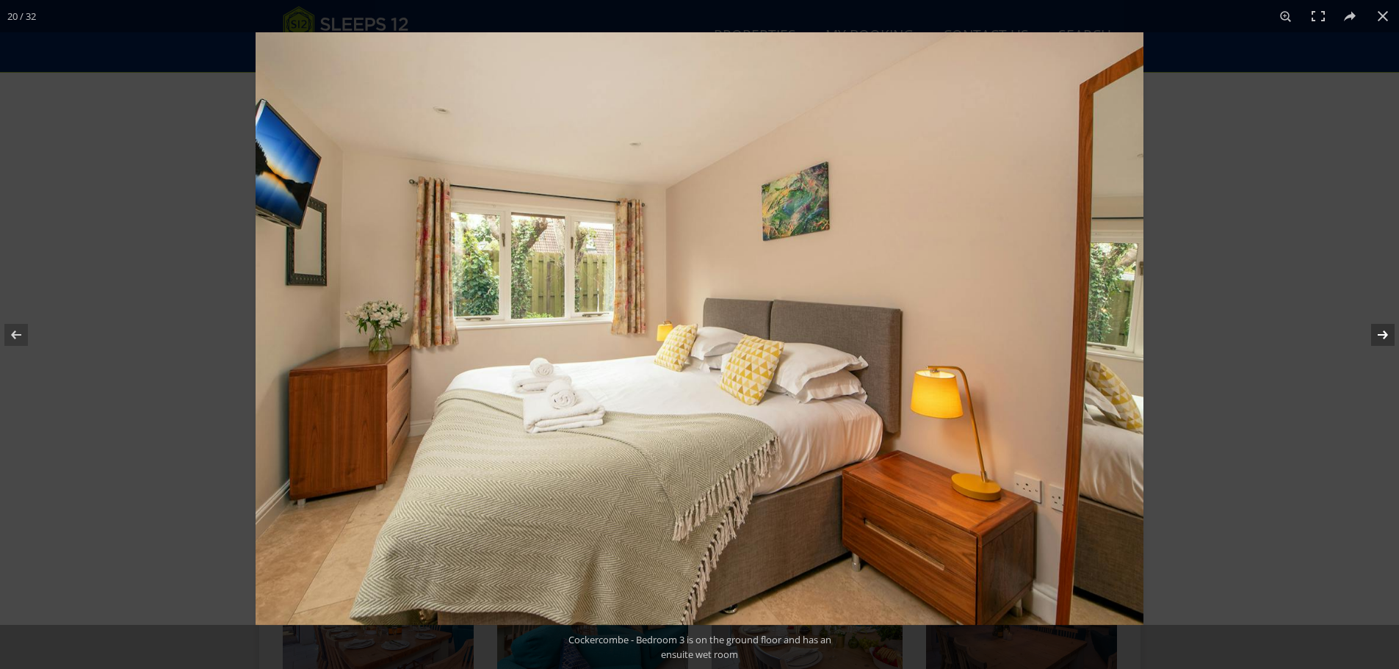
click at [1383, 330] on button at bounding box center [1372, 334] width 51 height 73
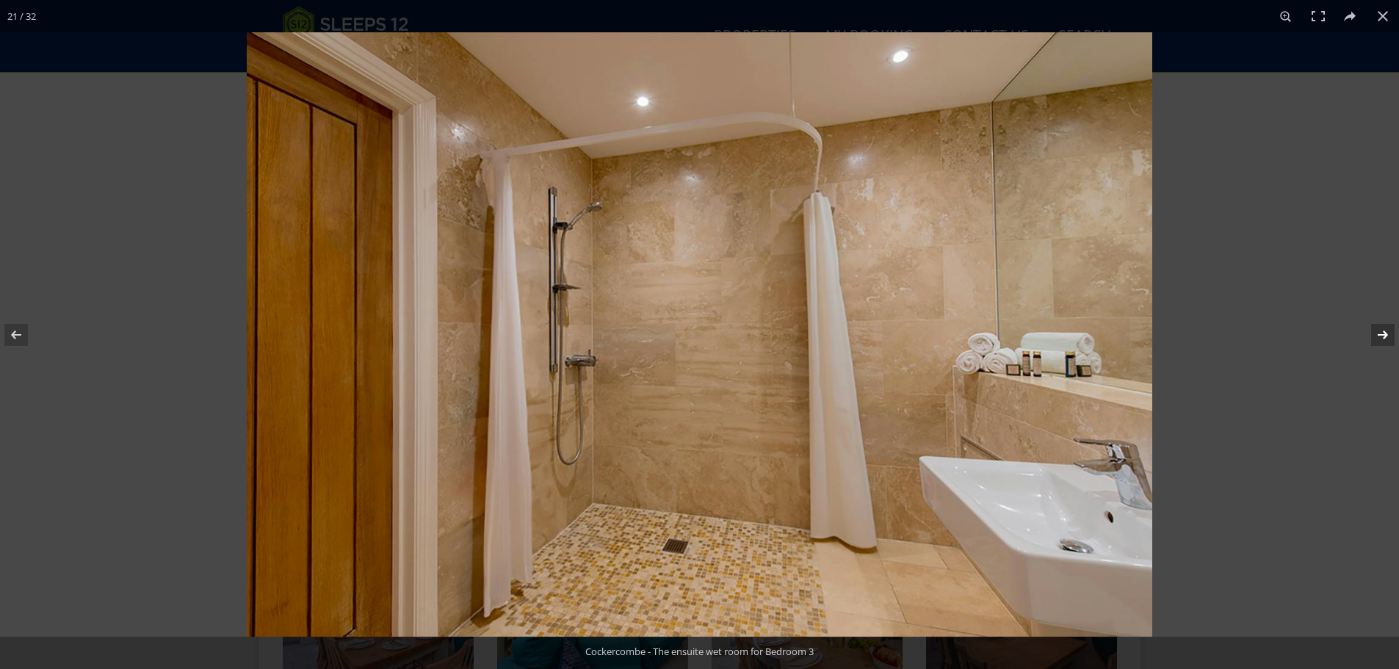
click at [1383, 330] on button at bounding box center [1372, 334] width 51 height 73
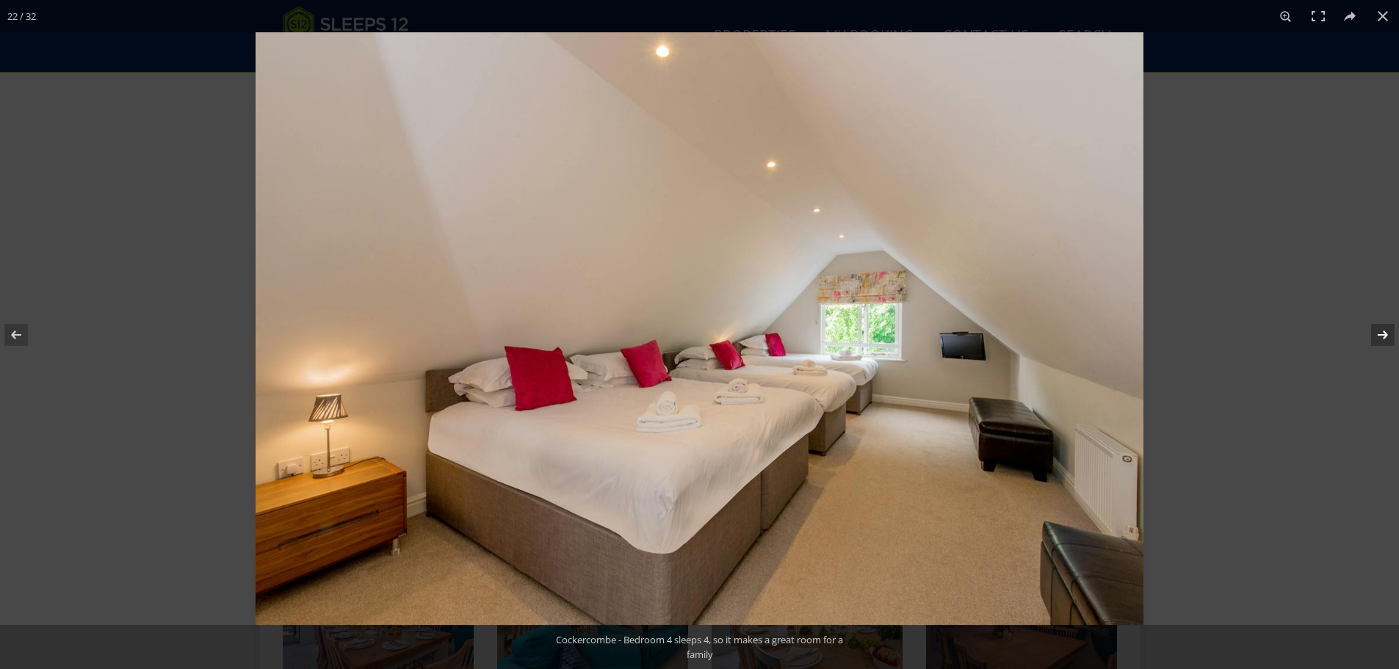
click at [1383, 330] on button at bounding box center [1372, 334] width 51 height 73
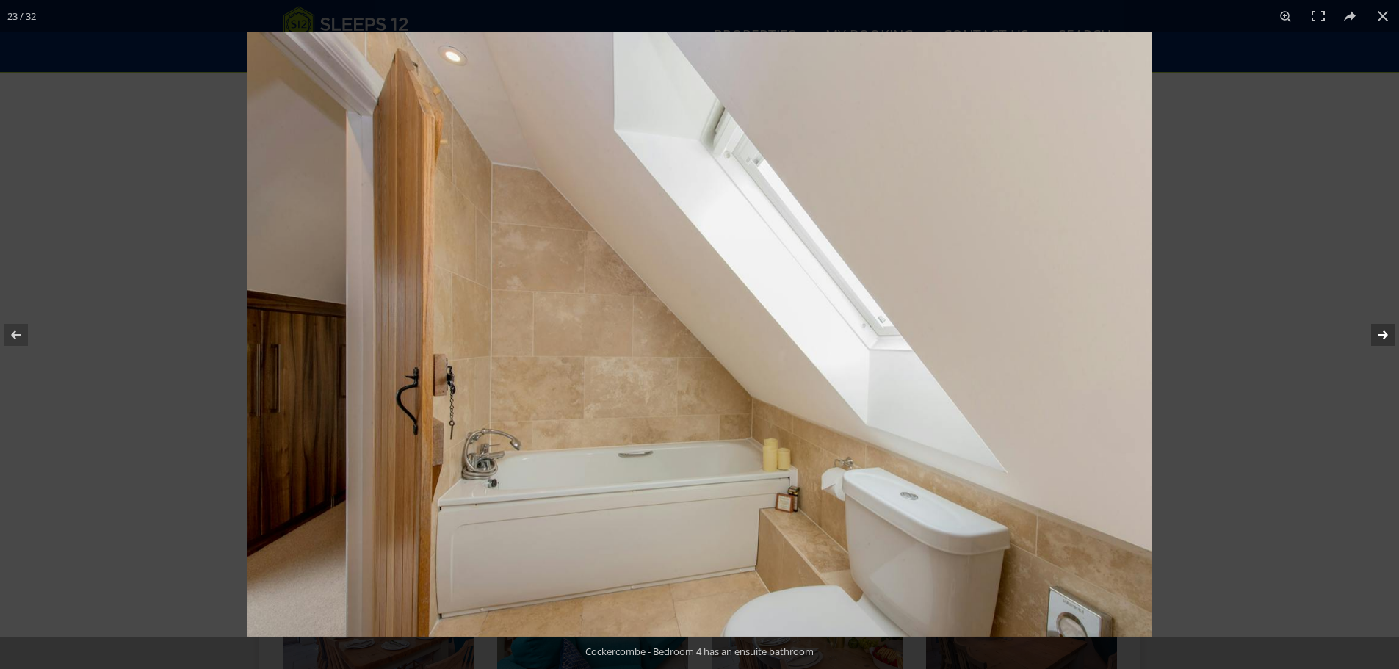
click at [1383, 330] on button at bounding box center [1372, 334] width 51 height 73
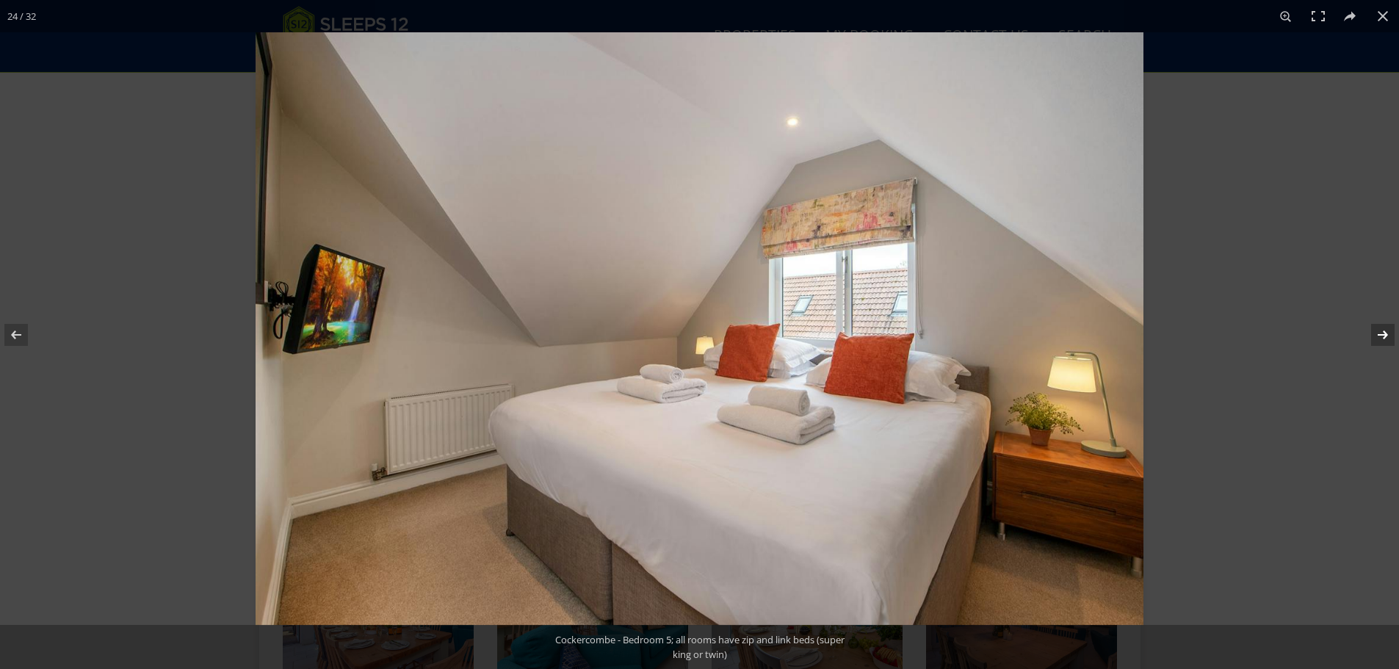
click at [1383, 330] on button at bounding box center [1372, 334] width 51 height 73
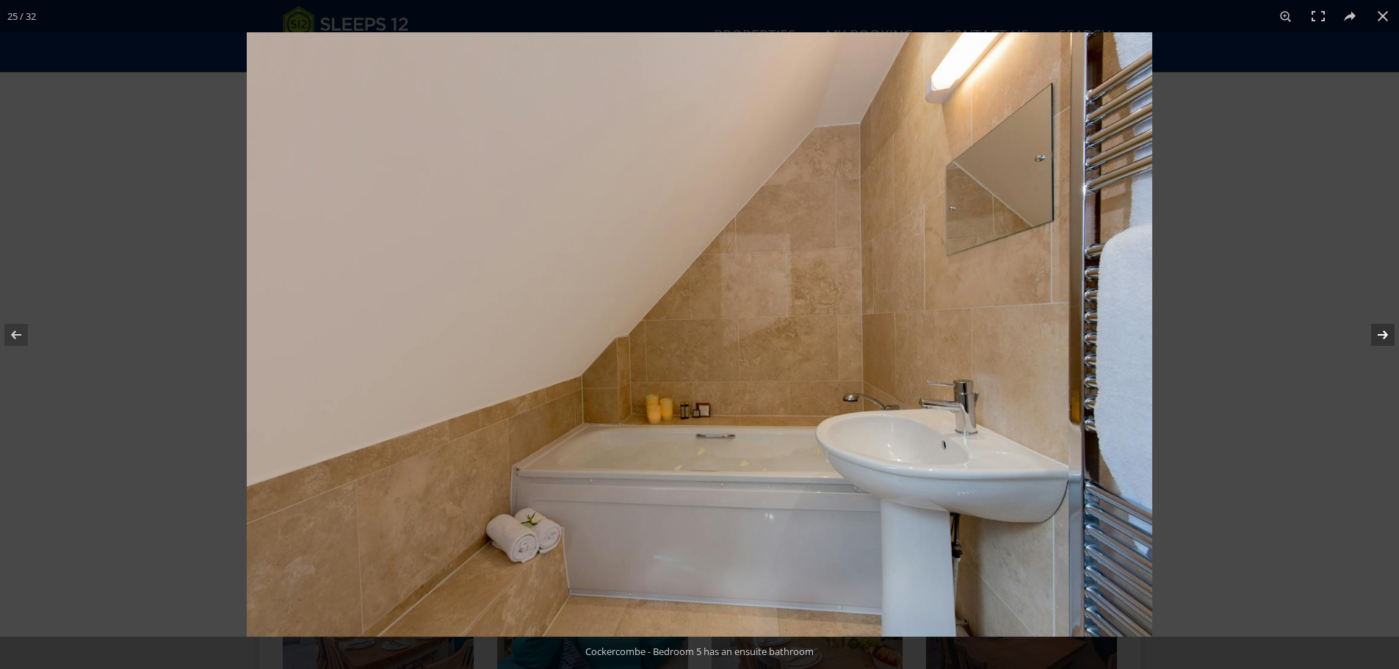
click at [1383, 330] on button at bounding box center [1372, 334] width 51 height 73
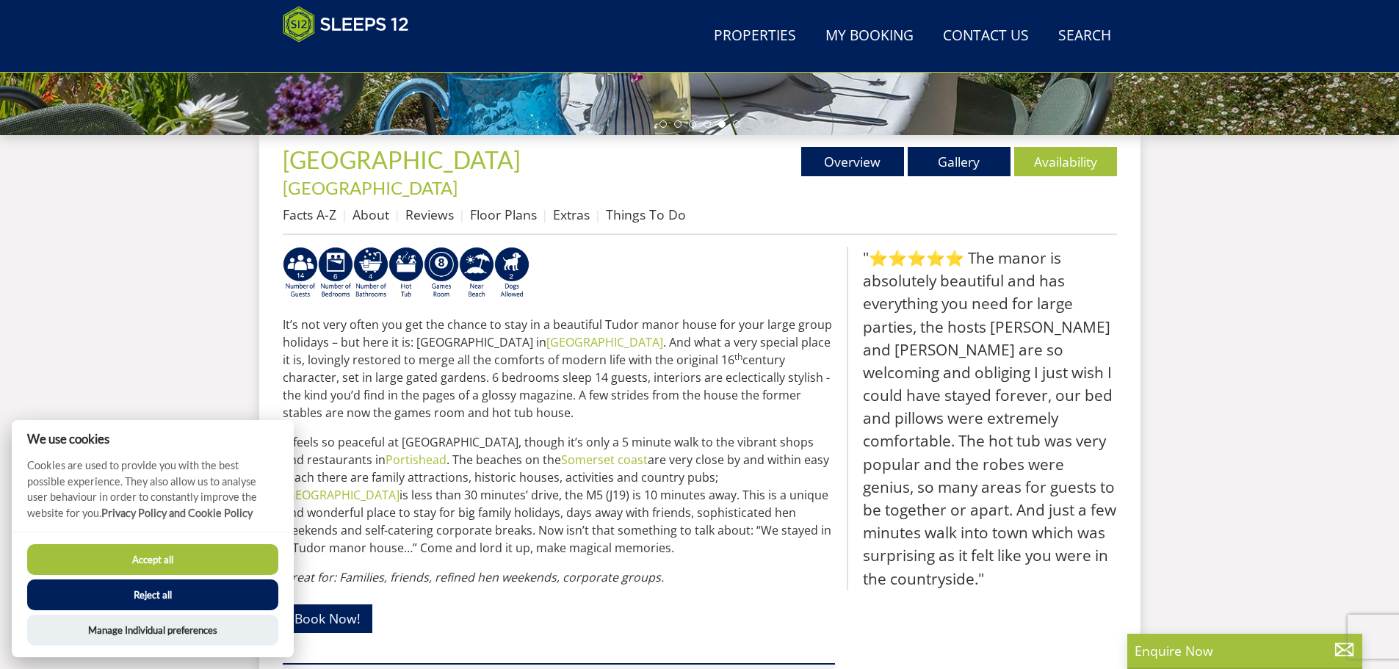
scroll to position [451, 0]
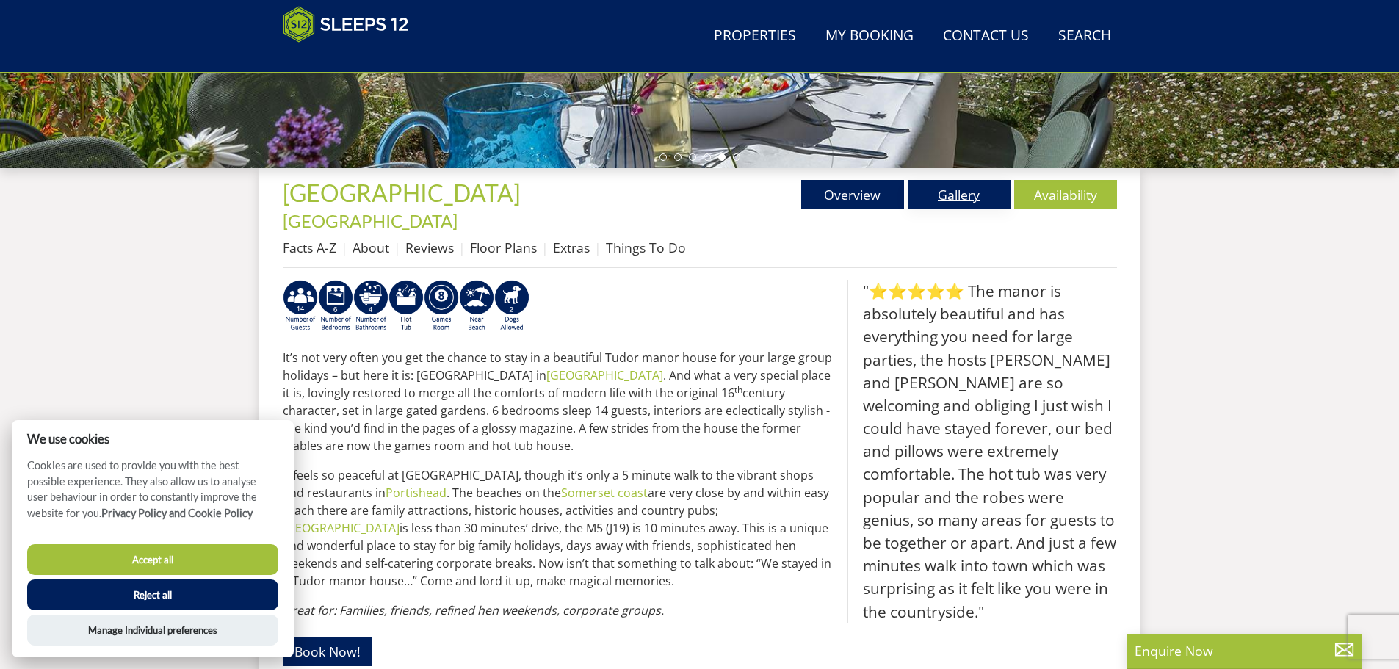
click at [976, 195] on link "Gallery" at bounding box center [959, 194] width 103 height 29
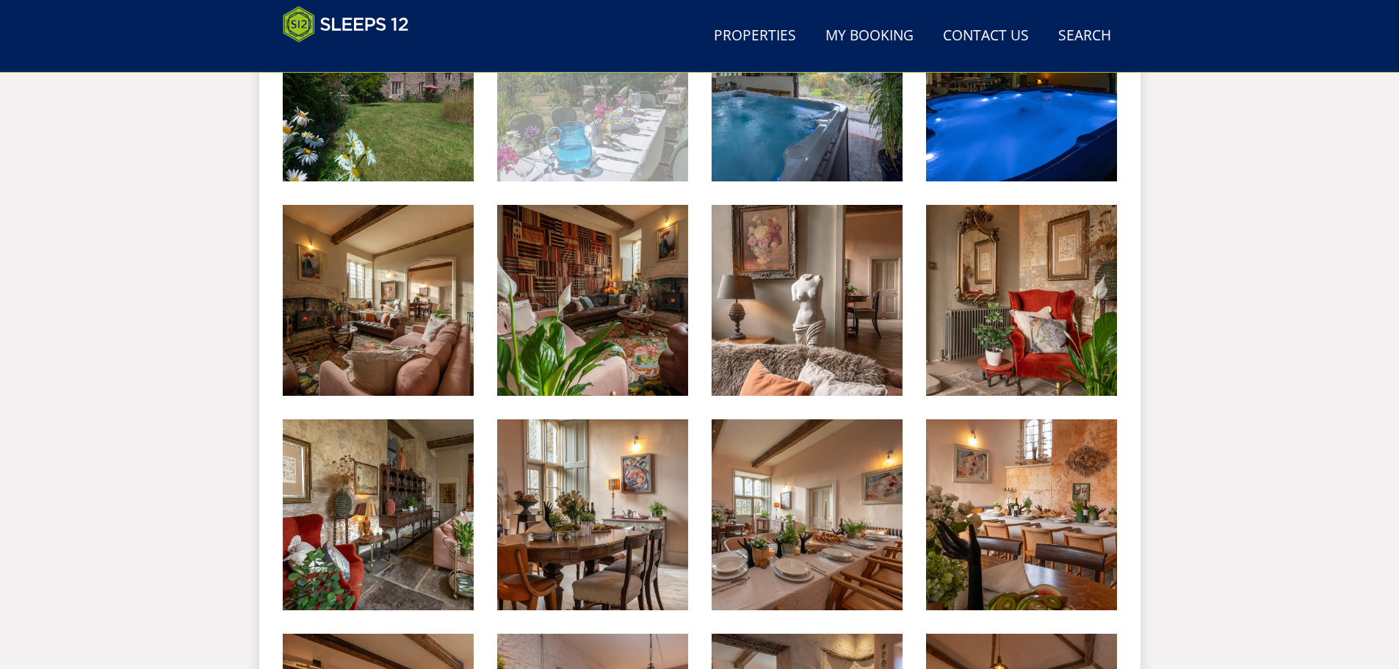
scroll to position [543, 0]
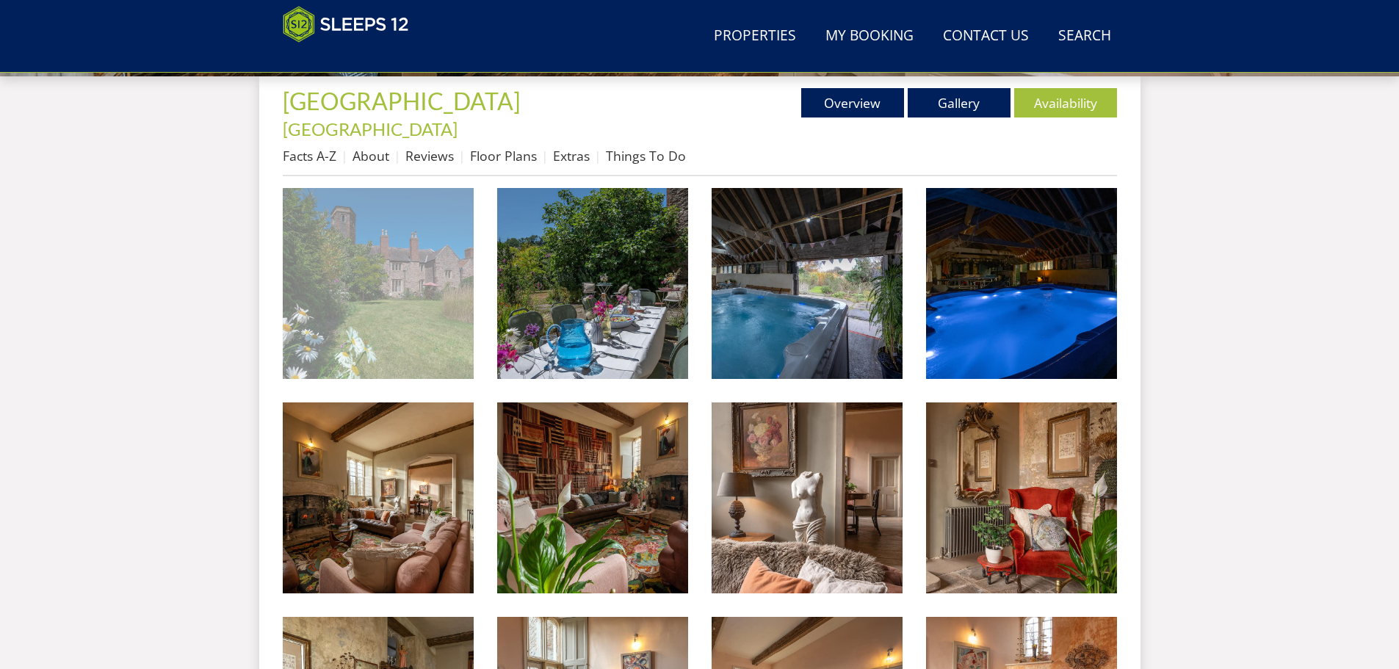
click at [429, 245] on img at bounding box center [378, 283] width 191 height 191
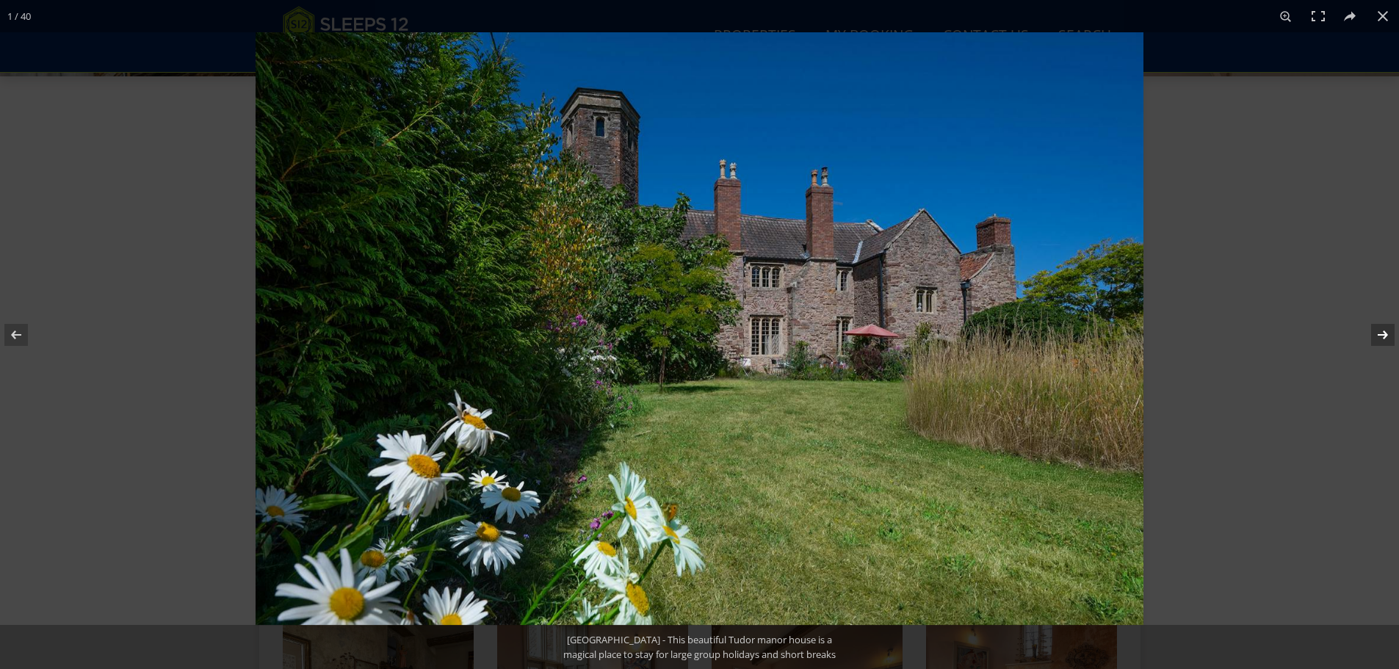
click at [1377, 337] on button at bounding box center [1372, 334] width 51 height 73
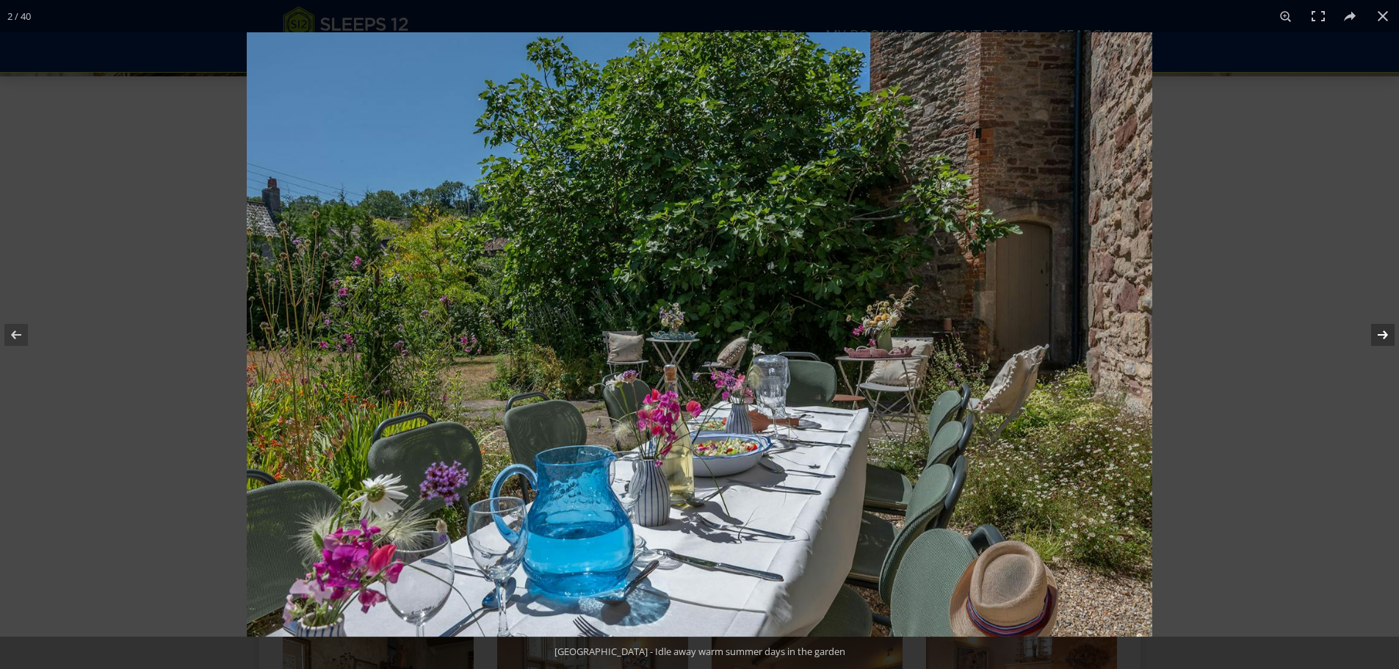
click at [1377, 337] on button at bounding box center [1372, 334] width 51 height 73
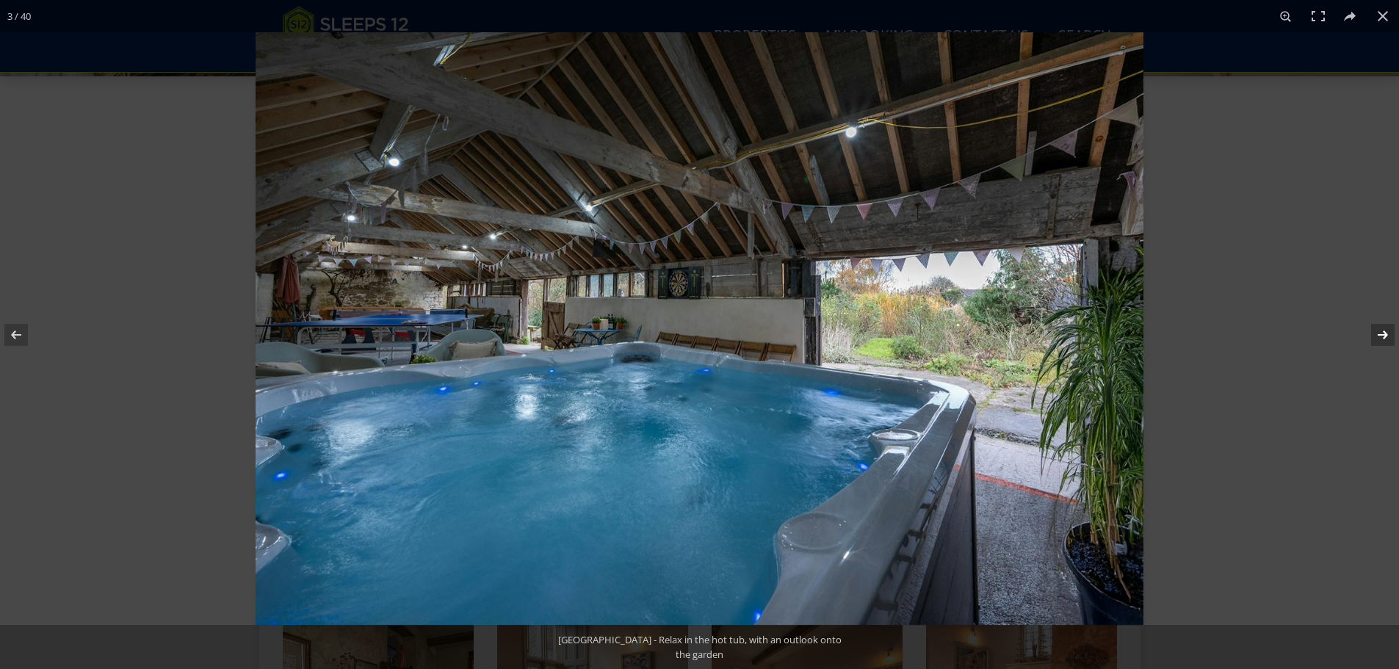
click at [1377, 337] on button at bounding box center [1372, 334] width 51 height 73
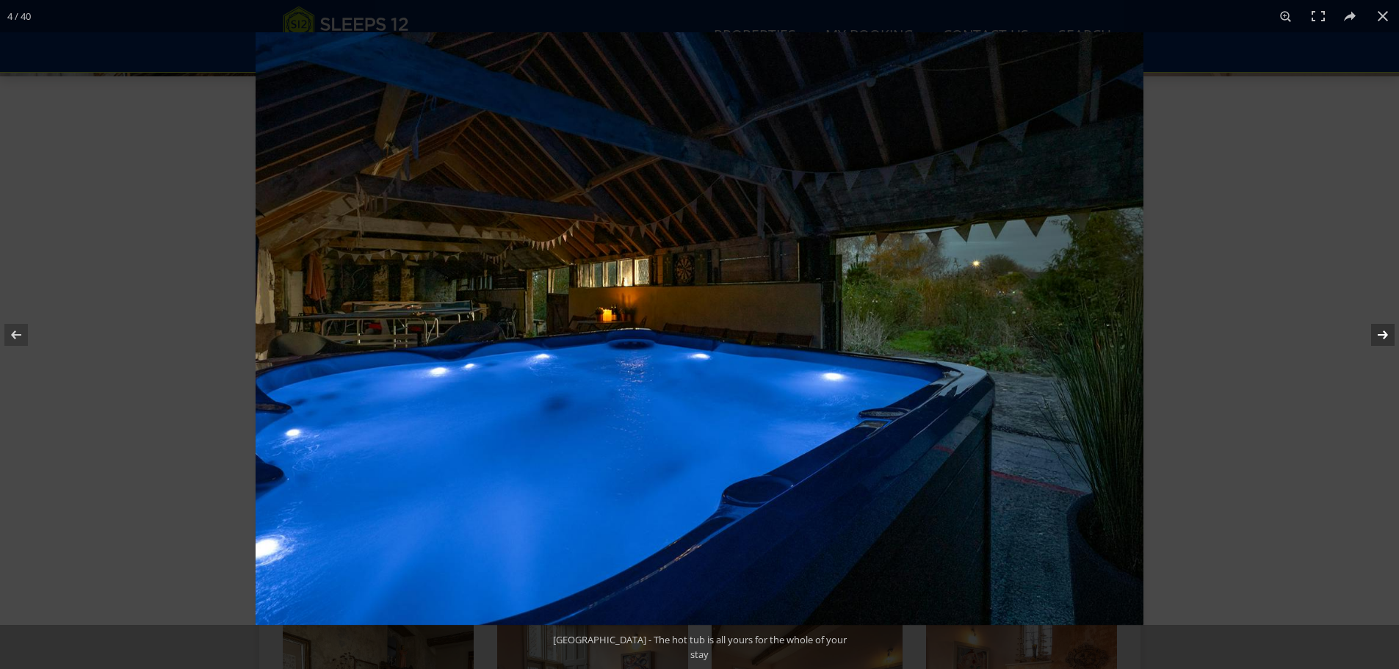
click at [1377, 337] on button at bounding box center [1372, 334] width 51 height 73
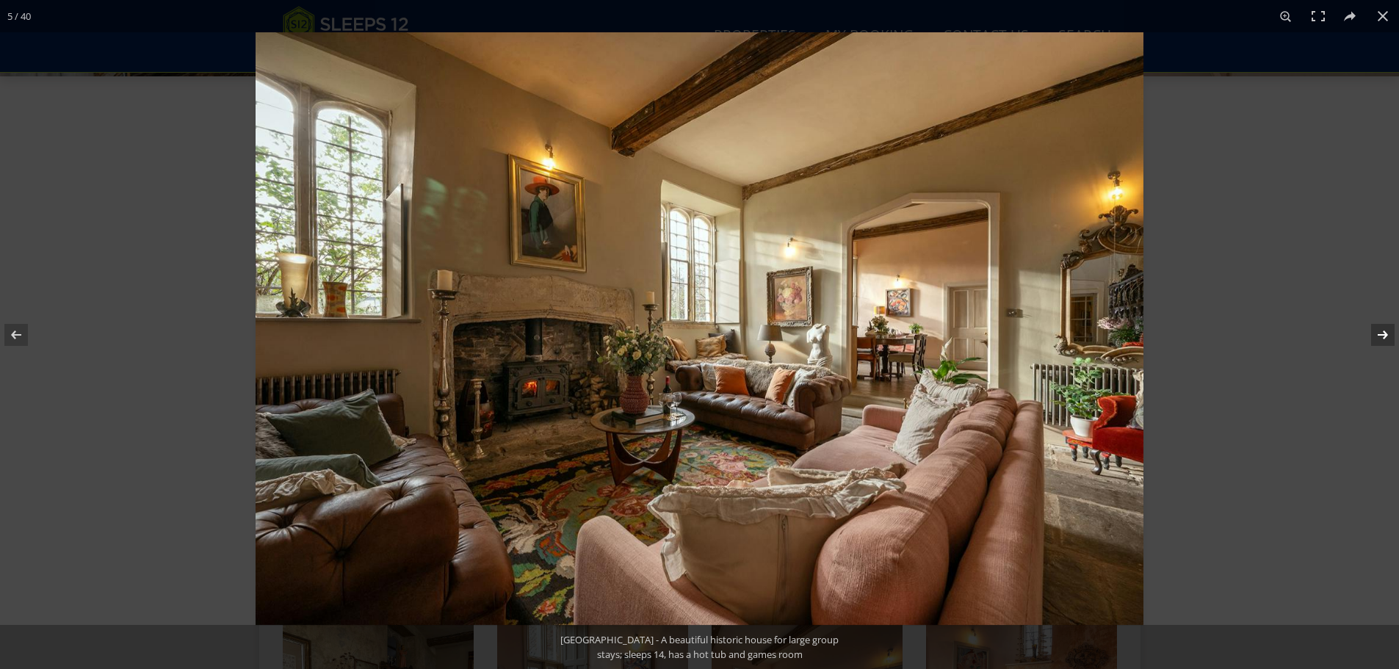
click at [1377, 337] on button at bounding box center [1372, 334] width 51 height 73
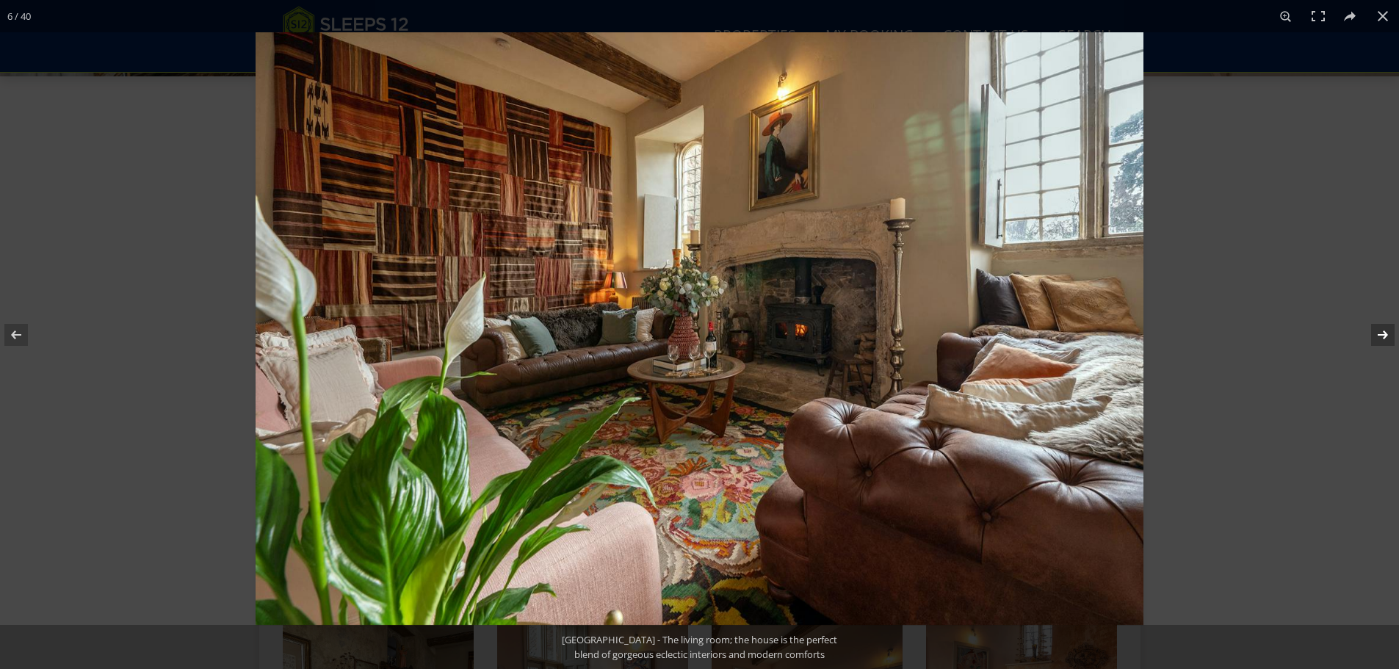
click at [1377, 337] on button at bounding box center [1372, 334] width 51 height 73
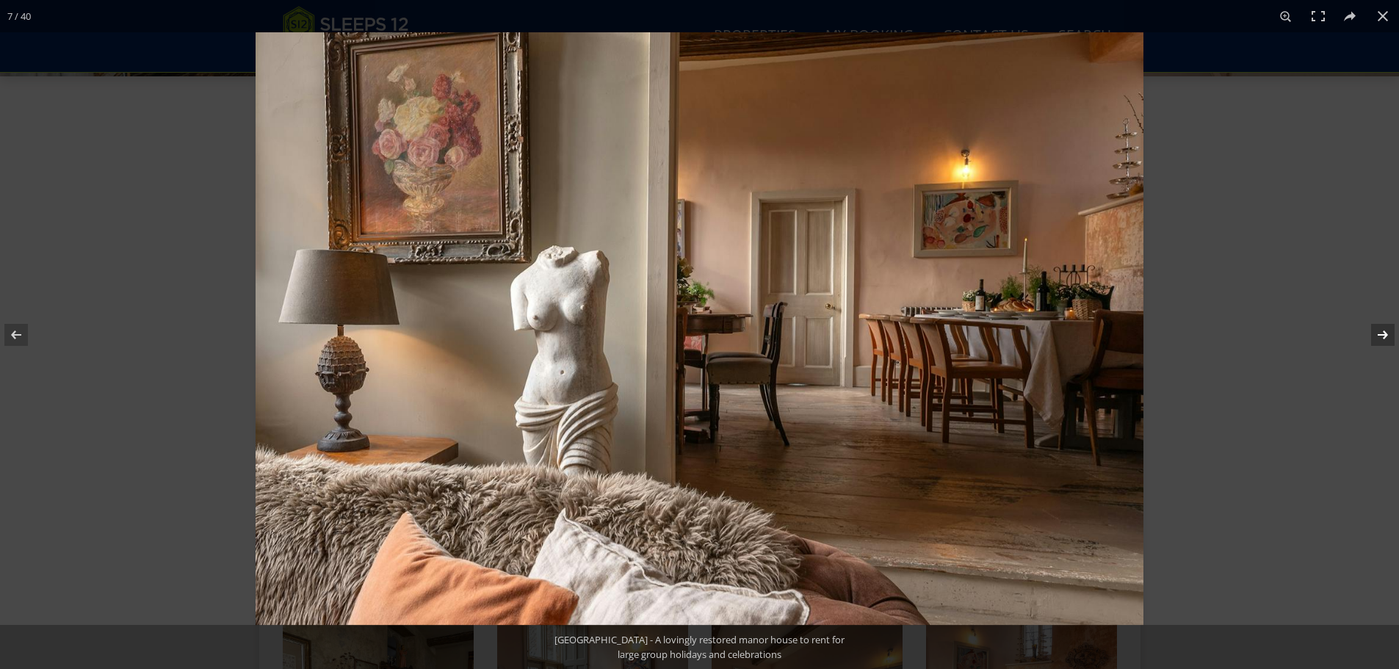
click at [1377, 337] on button at bounding box center [1372, 334] width 51 height 73
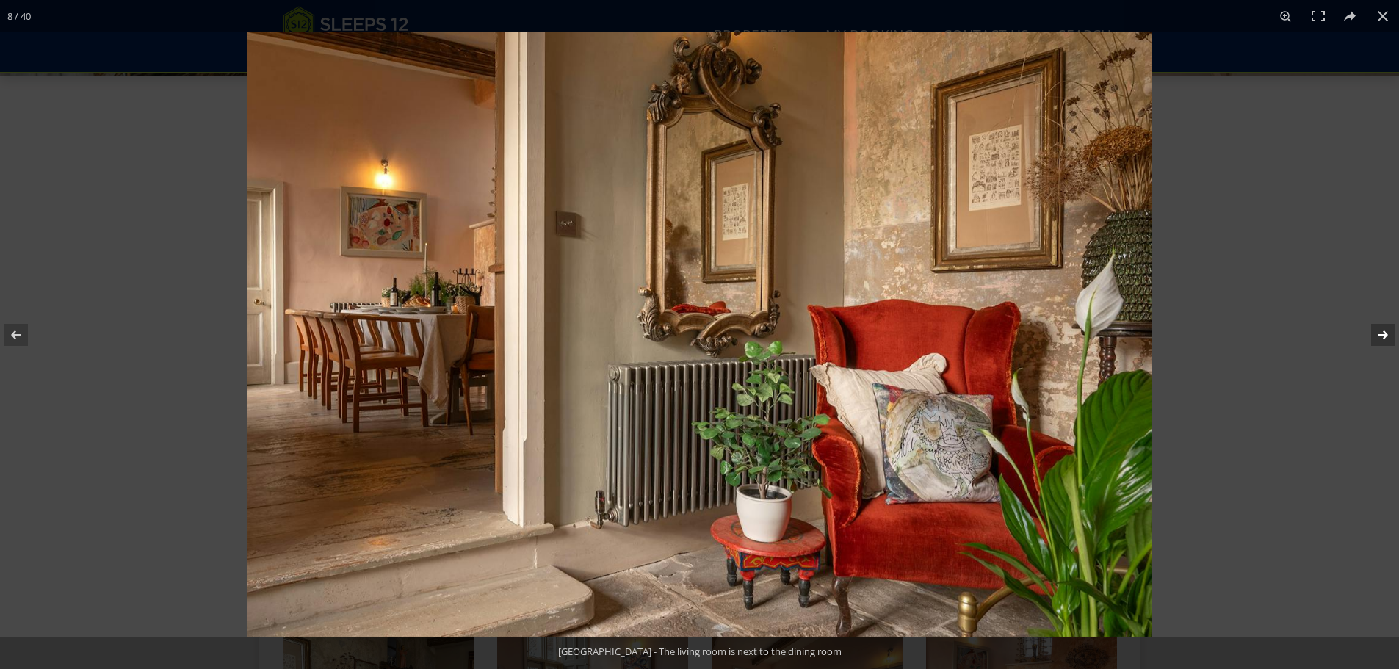
click at [1377, 337] on button at bounding box center [1372, 334] width 51 height 73
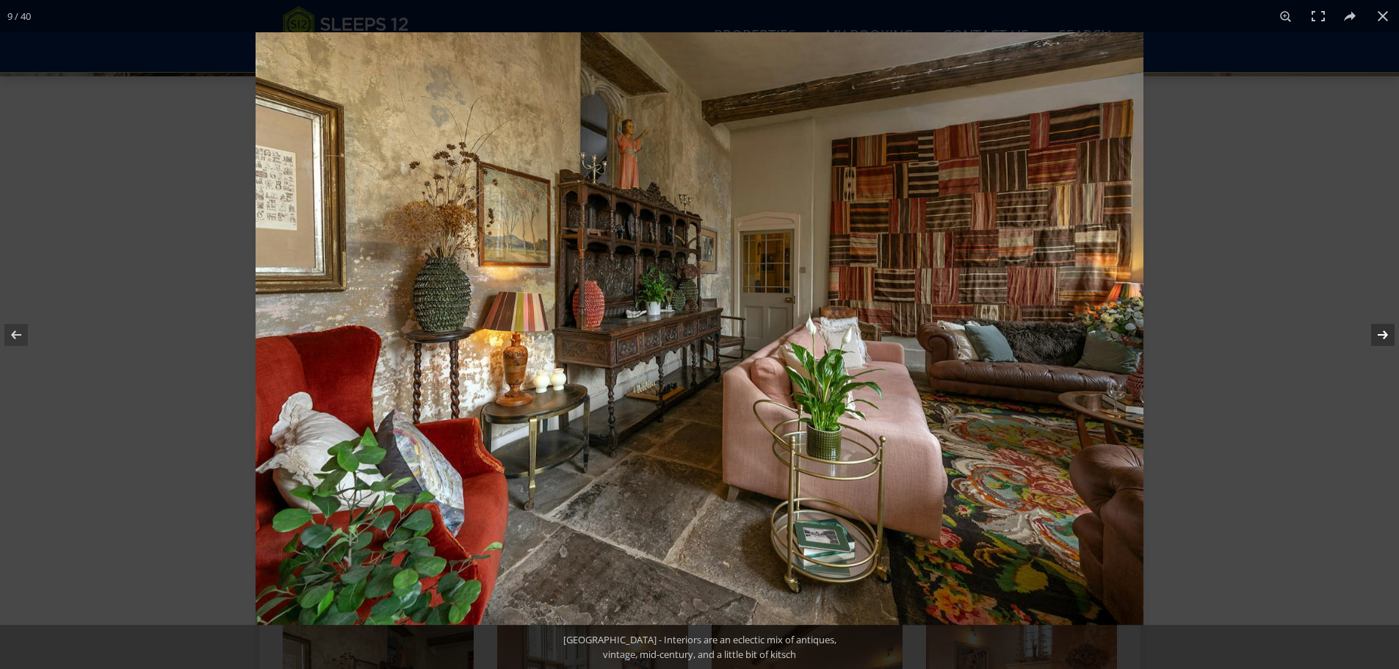
click at [1377, 337] on button at bounding box center [1372, 334] width 51 height 73
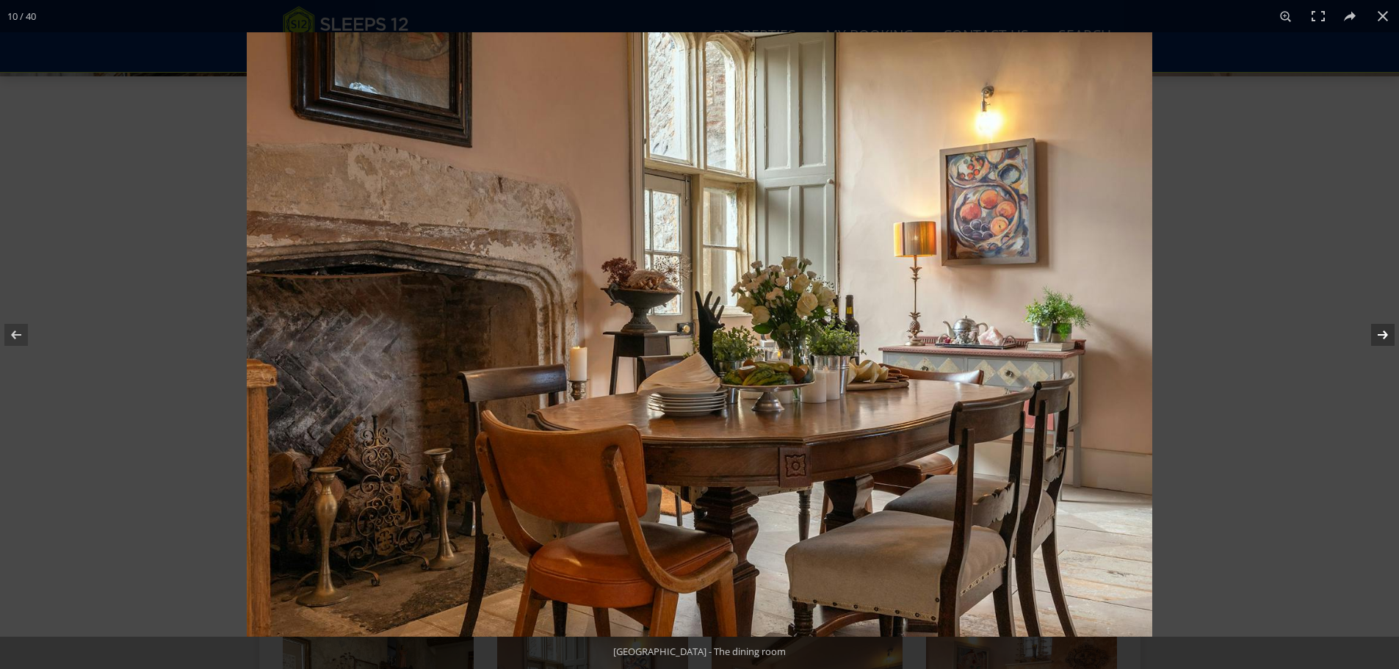
click at [1377, 337] on button at bounding box center [1372, 334] width 51 height 73
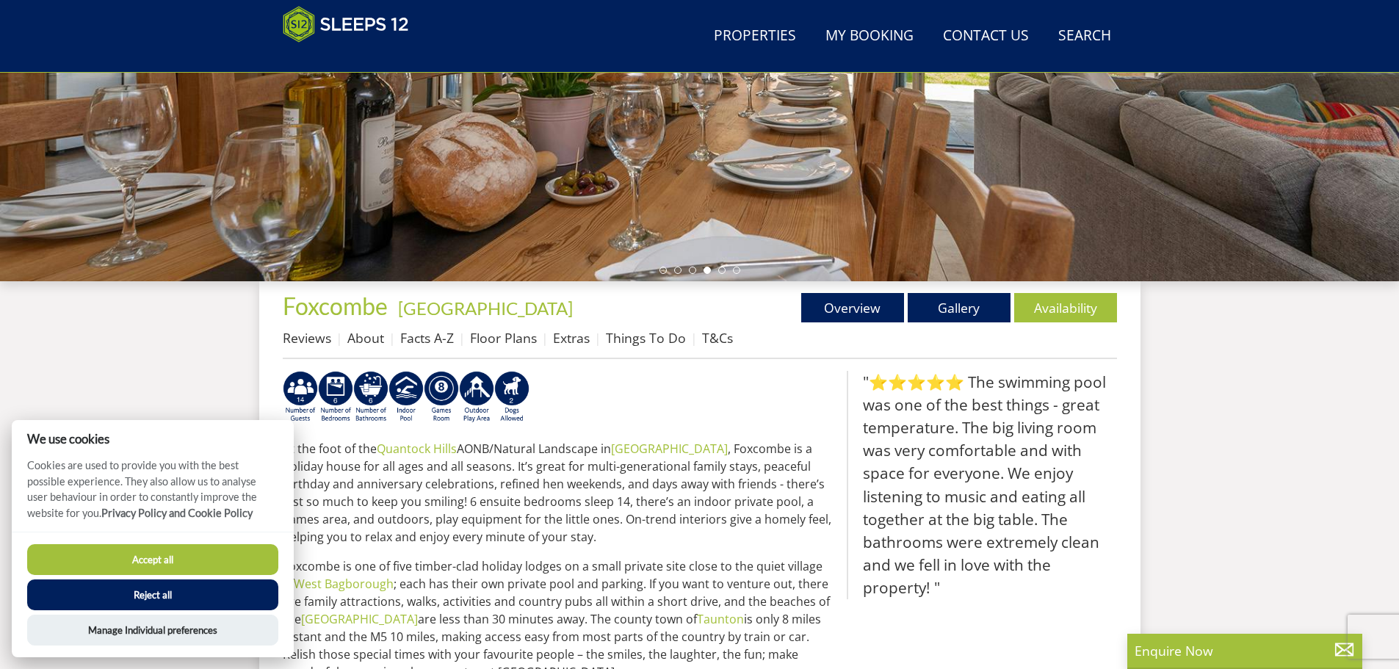
scroll to position [527, 0]
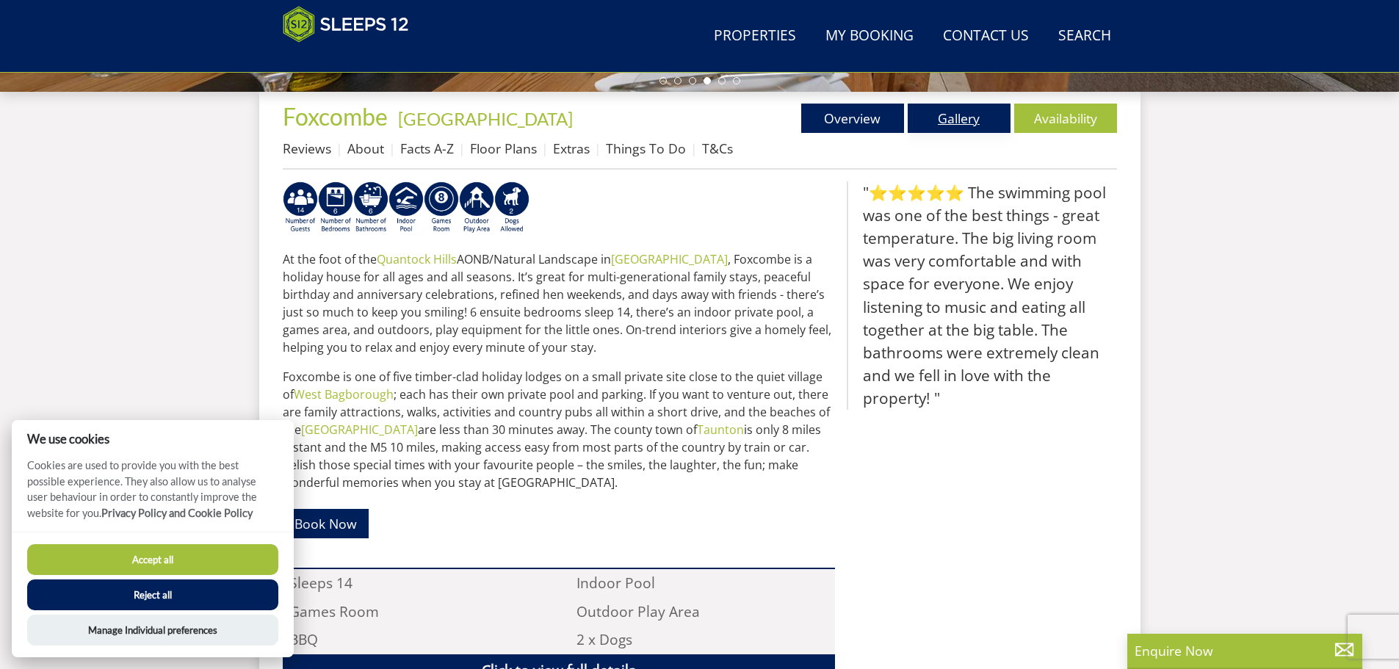
click at [960, 113] on link "Gallery" at bounding box center [959, 118] width 103 height 29
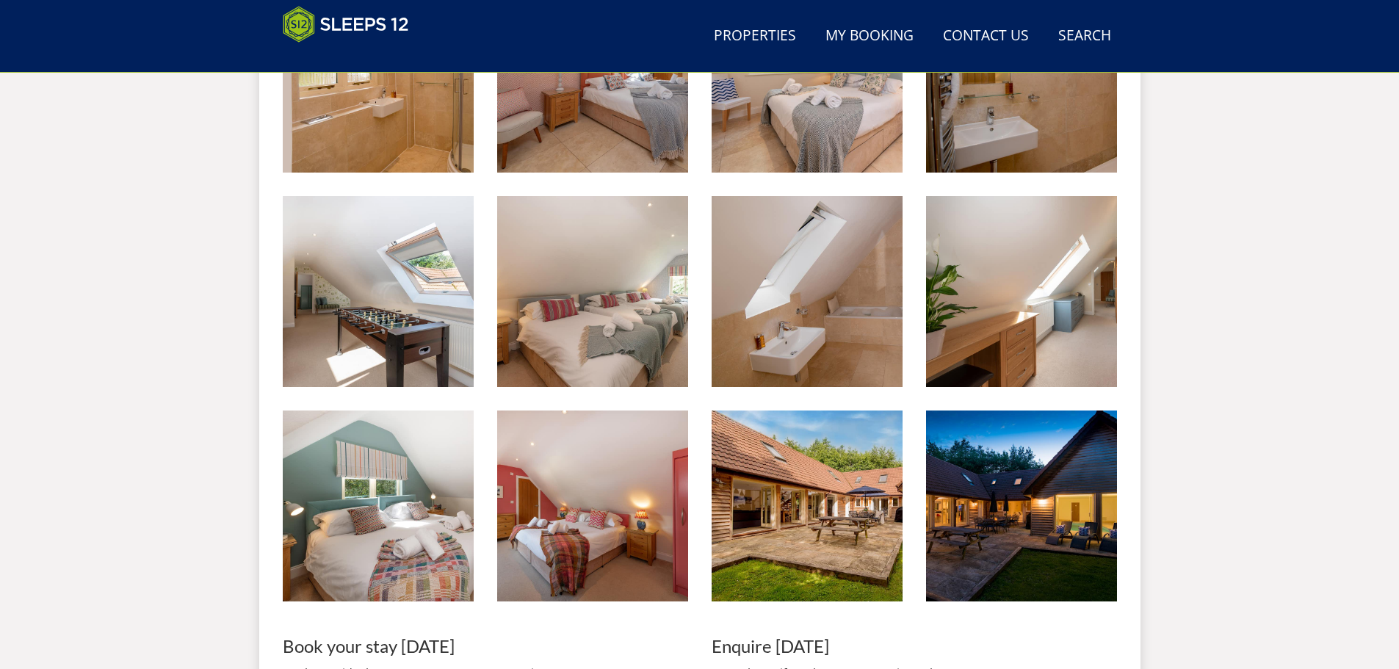
scroll to position [1427, 0]
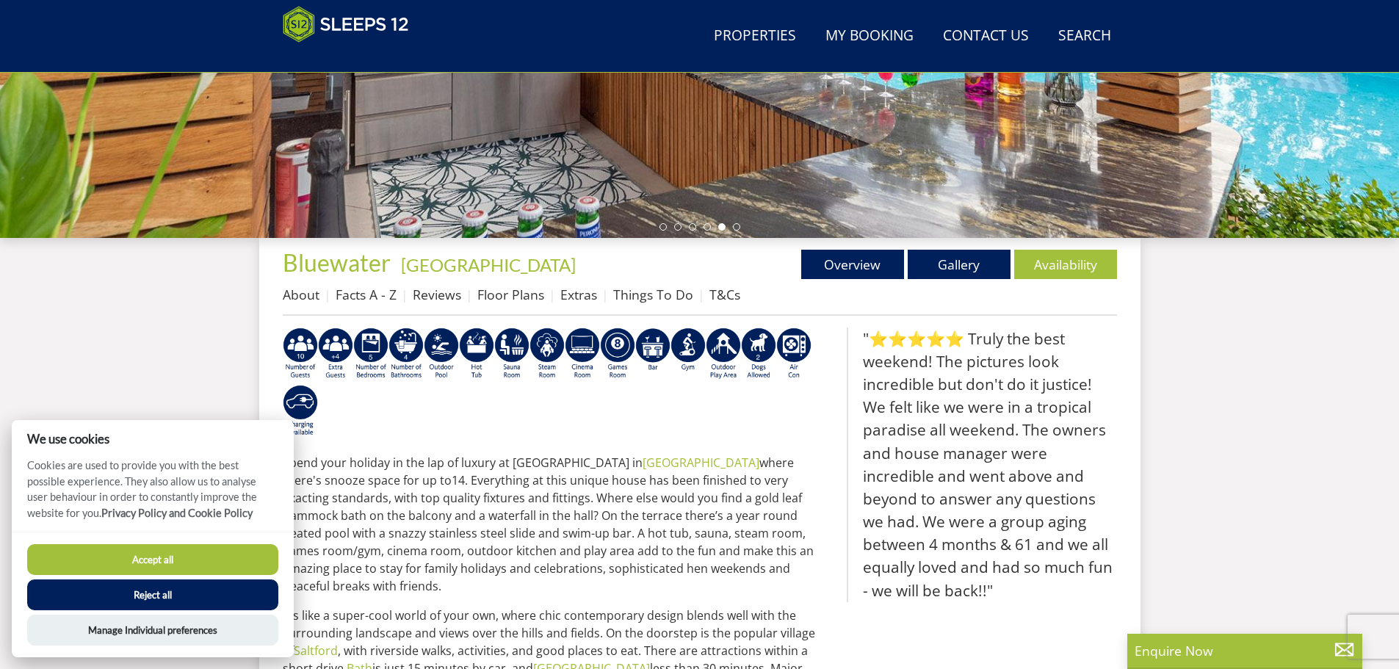
scroll to position [380, 0]
click at [981, 262] on link "Gallery" at bounding box center [959, 264] width 103 height 29
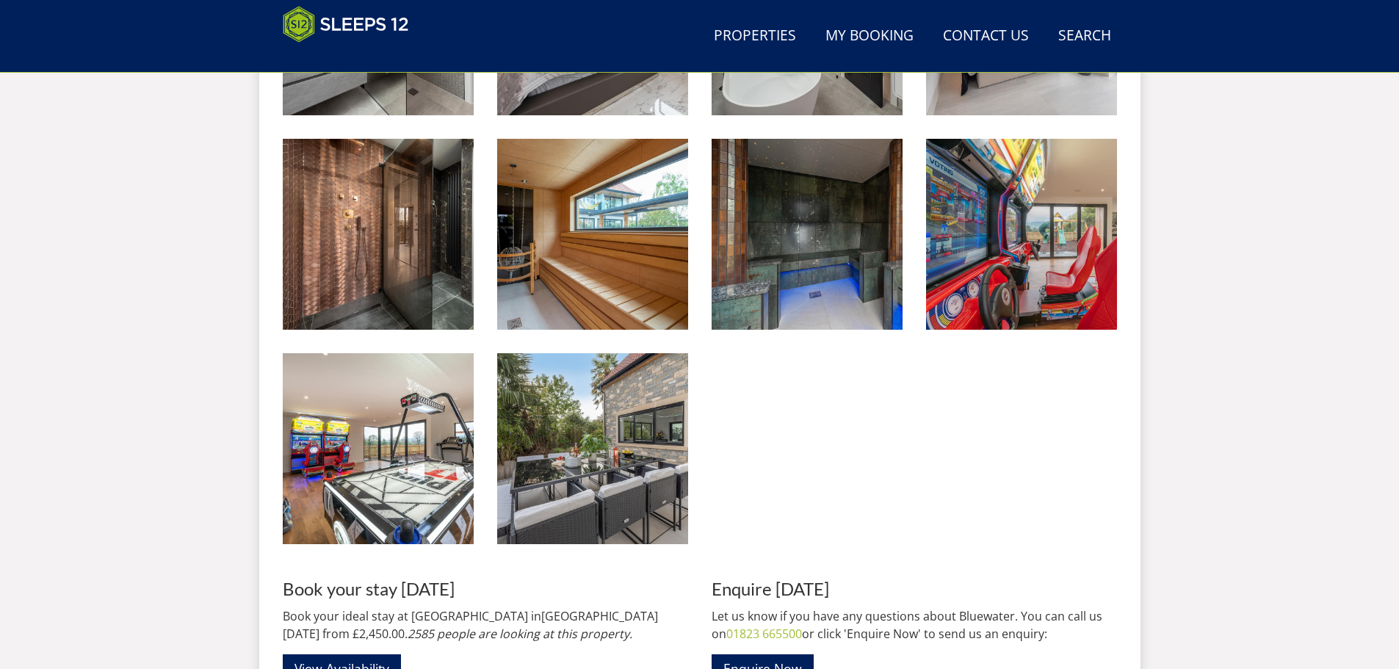
scroll to position [2074, 0]
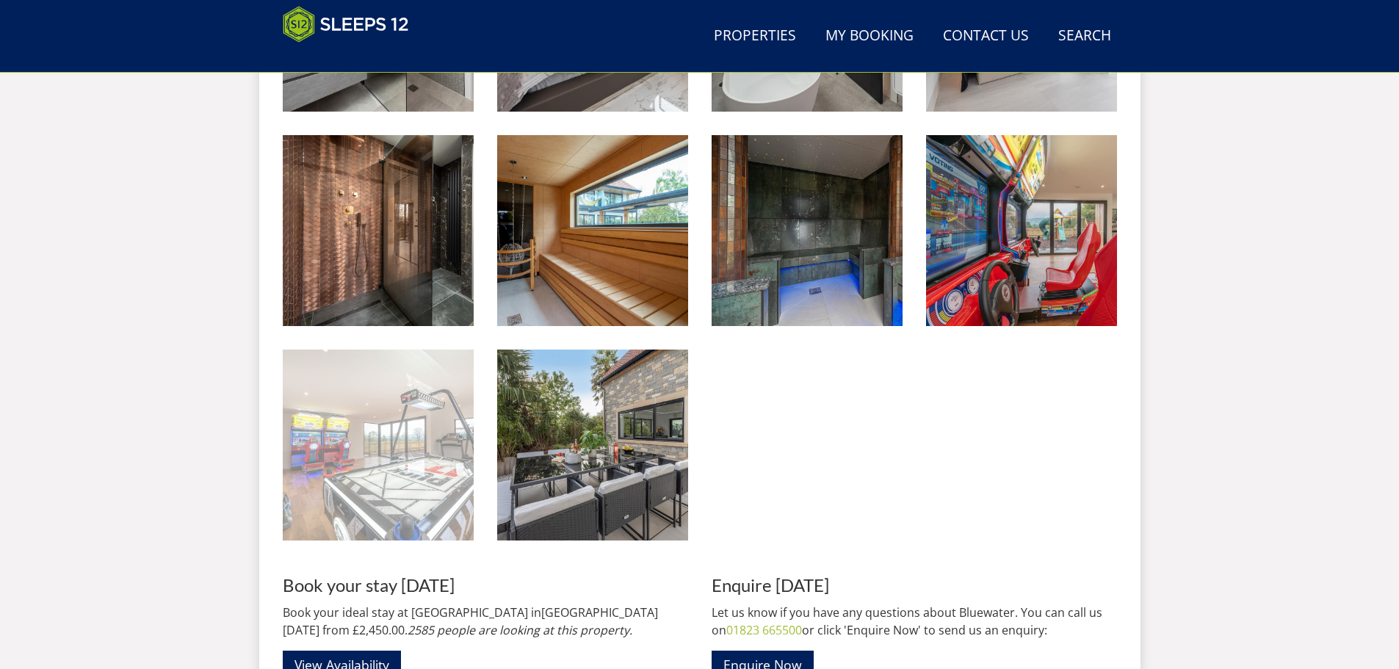
click at [406, 416] on img at bounding box center [378, 444] width 191 height 191
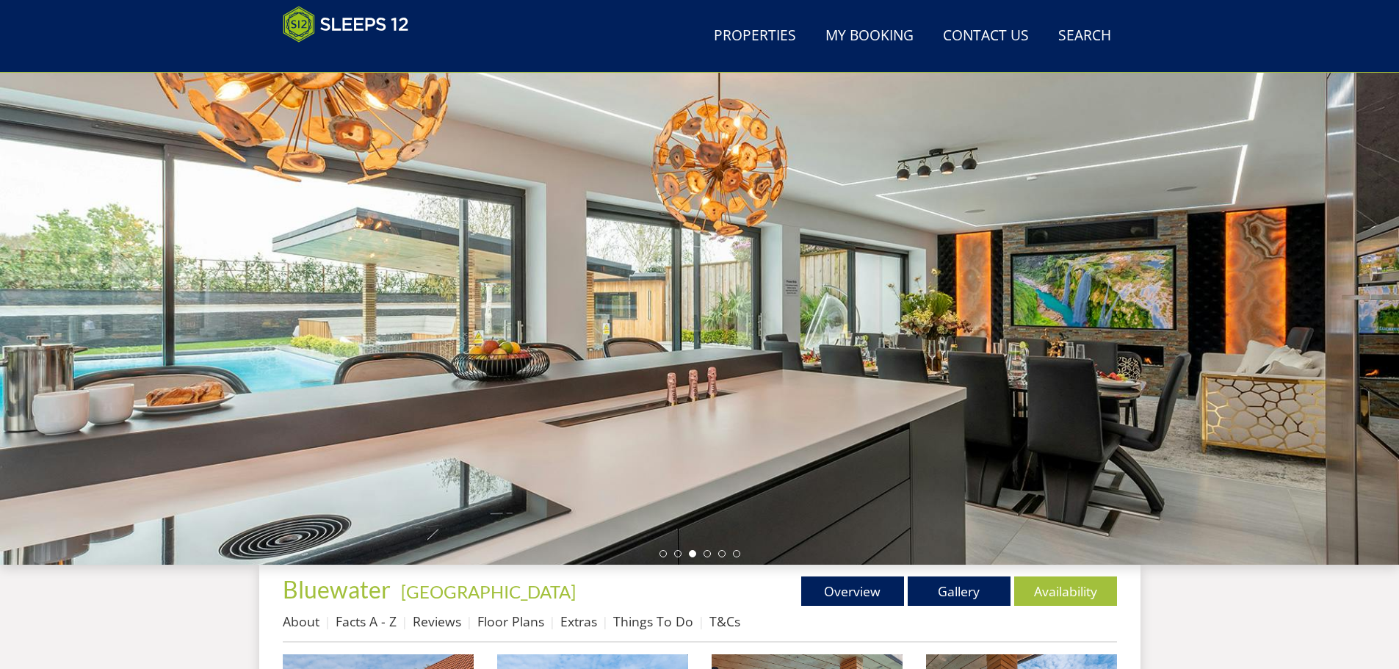
scroll to position [328, 0]
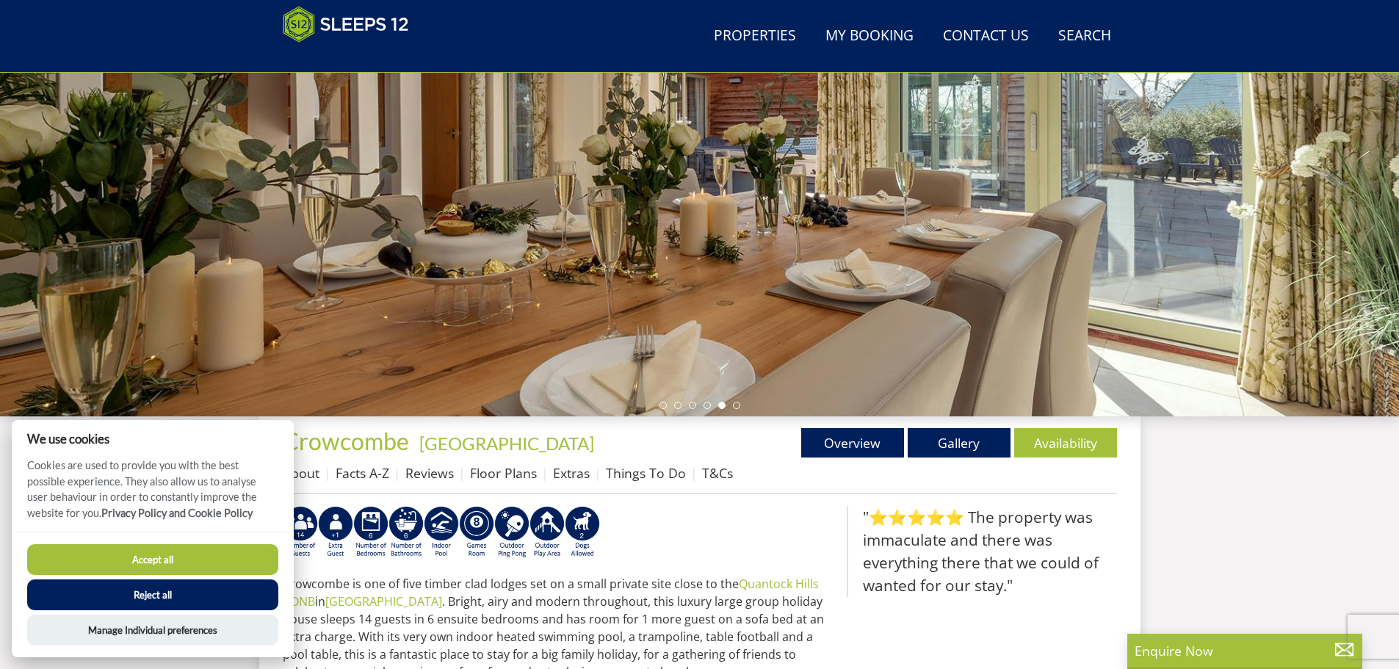
scroll to position [308, 0]
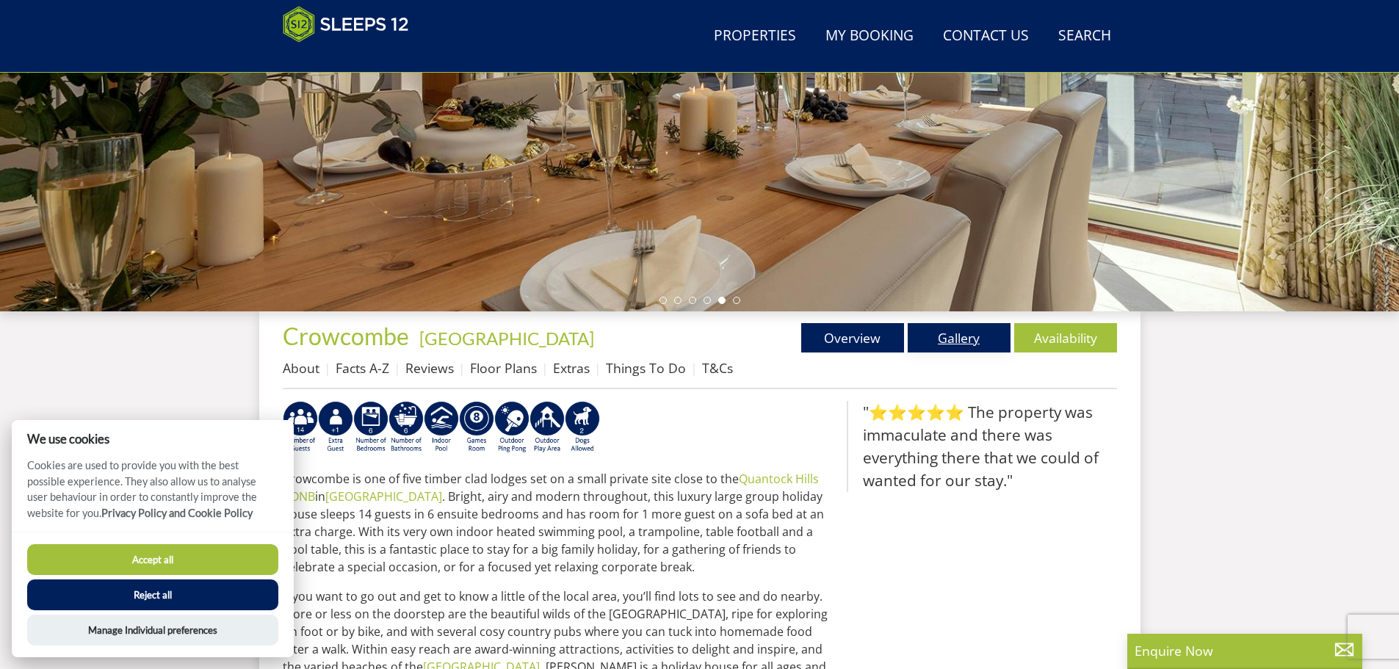
click at [940, 327] on link "Gallery" at bounding box center [959, 337] width 103 height 29
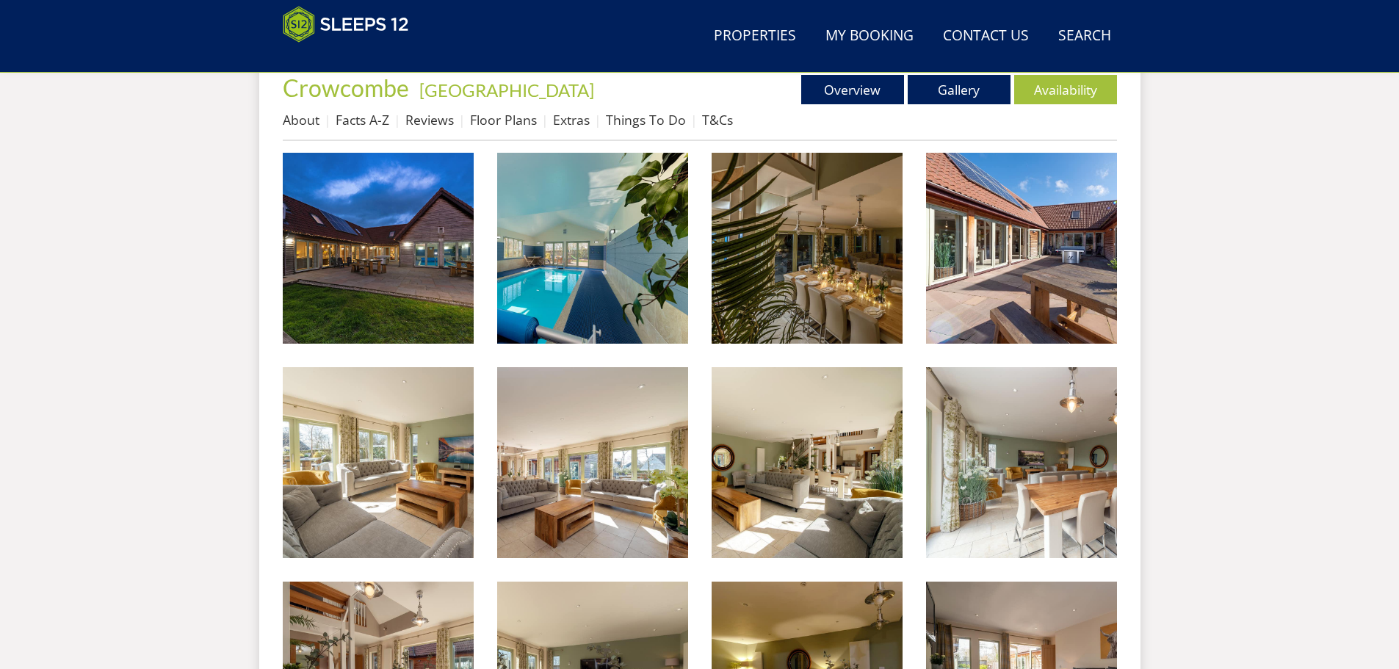
scroll to position [615, 0]
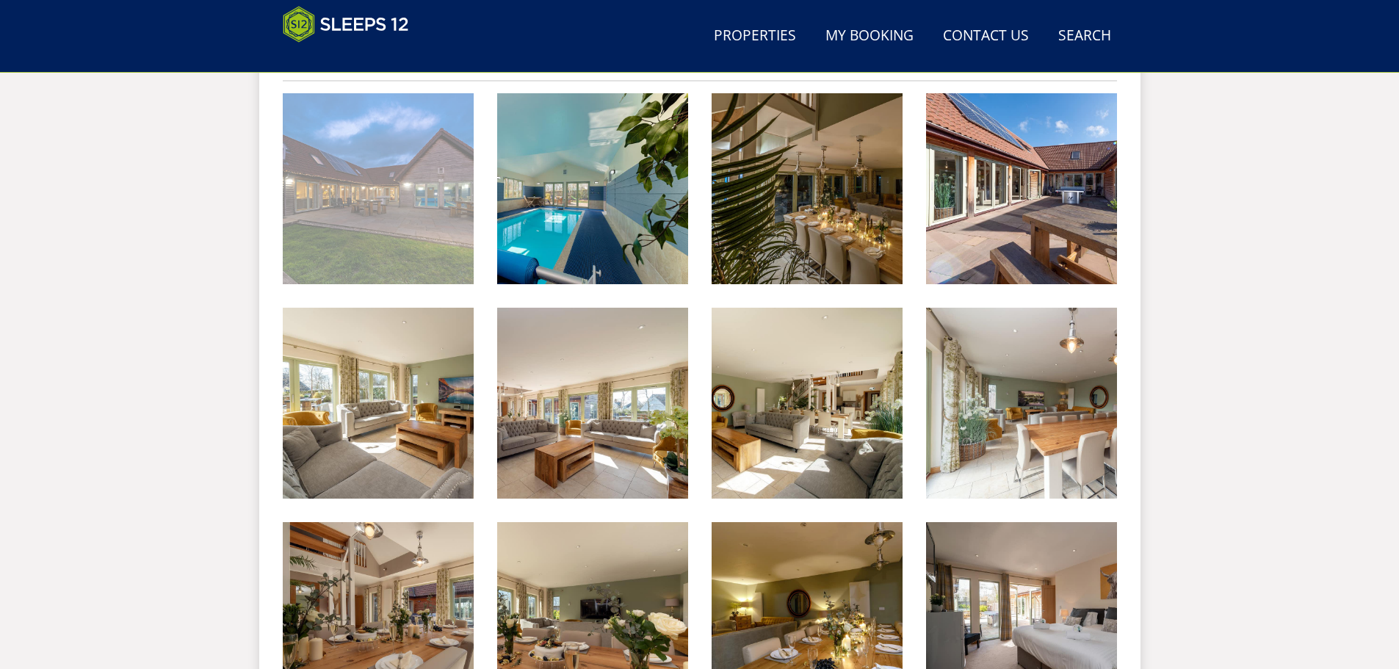
click at [424, 234] on img at bounding box center [378, 188] width 191 height 191
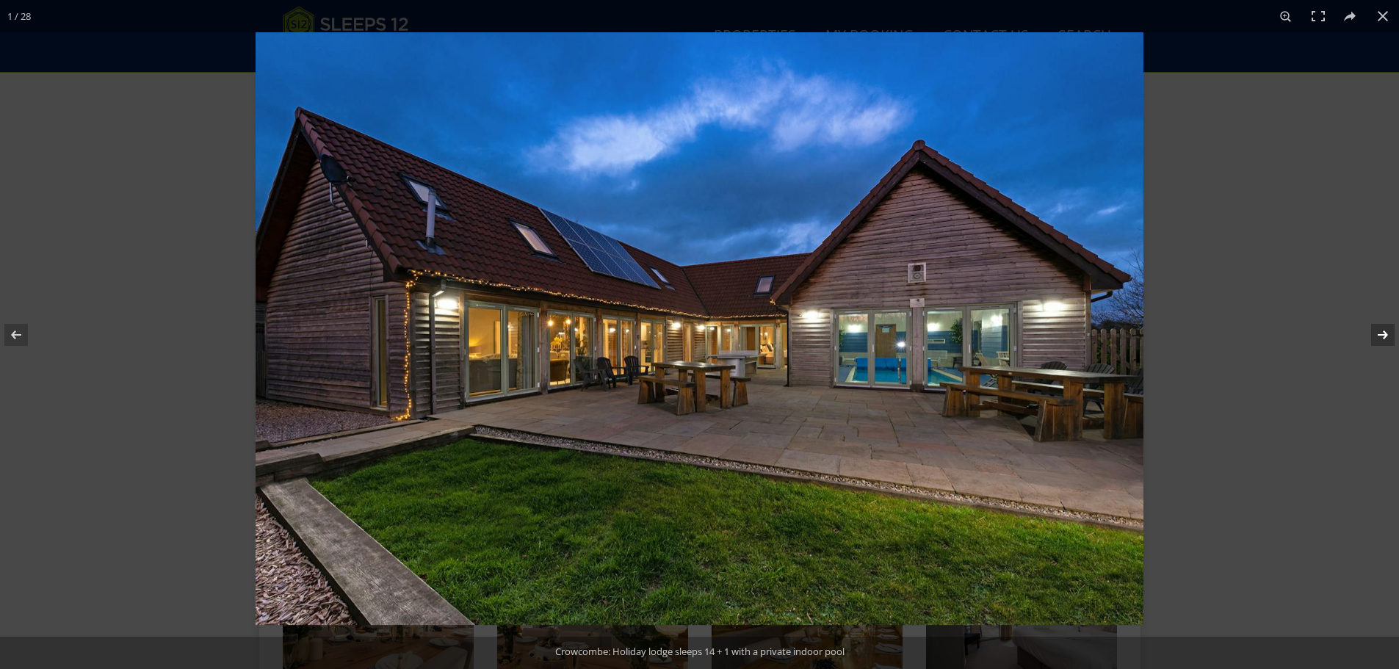
click at [1374, 335] on button at bounding box center [1372, 334] width 51 height 73
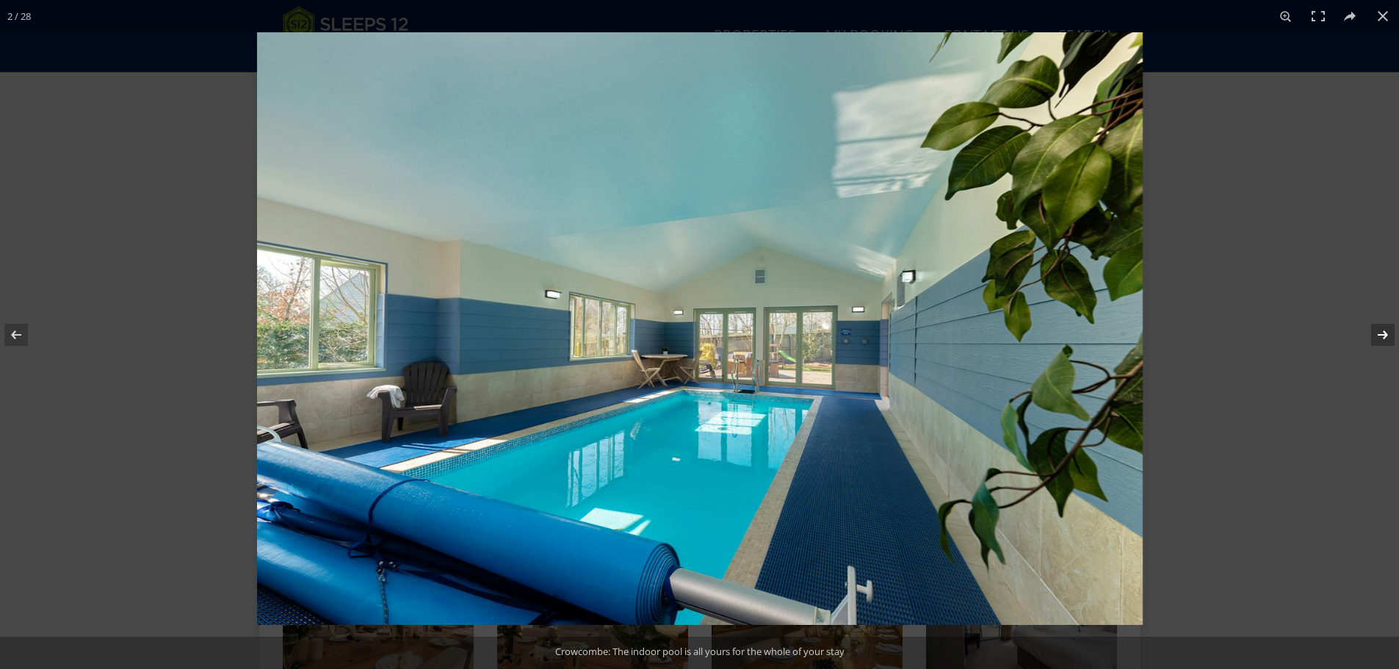
click at [1374, 335] on button at bounding box center [1372, 334] width 51 height 73
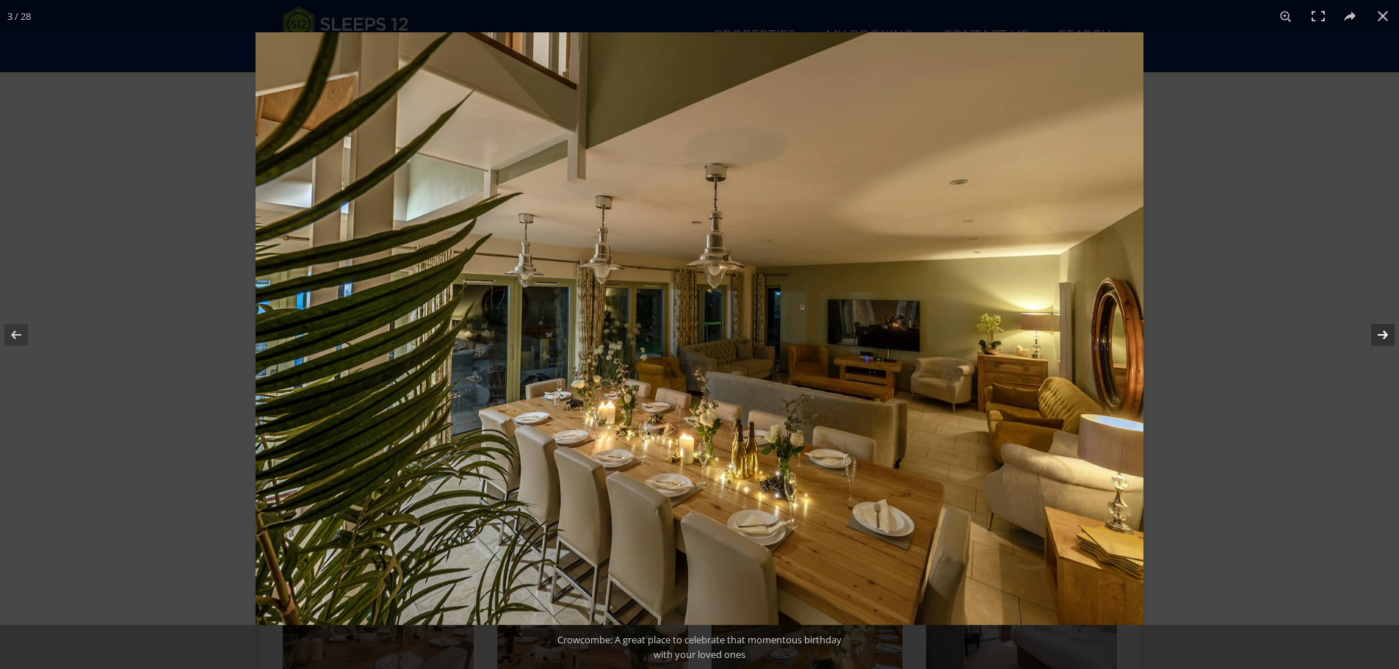
click at [1374, 335] on button at bounding box center [1372, 334] width 51 height 73
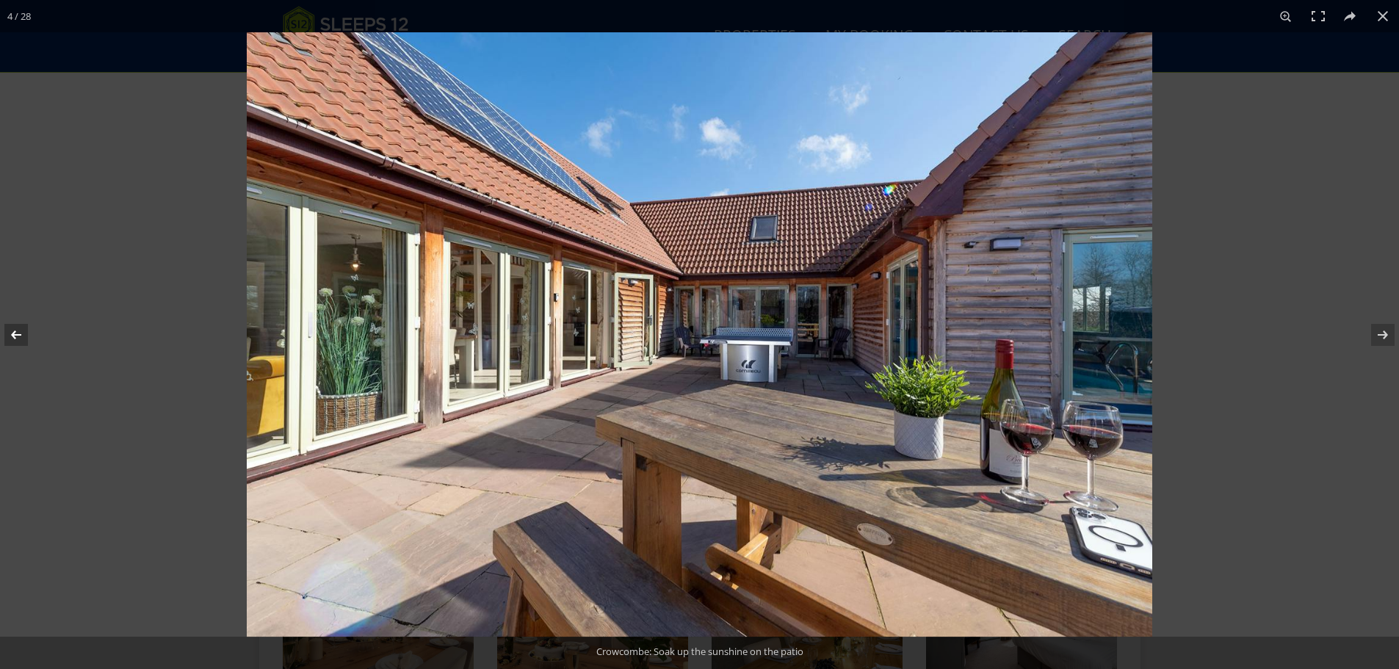
click at [21, 336] on button at bounding box center [25, 334] width 51 height 73
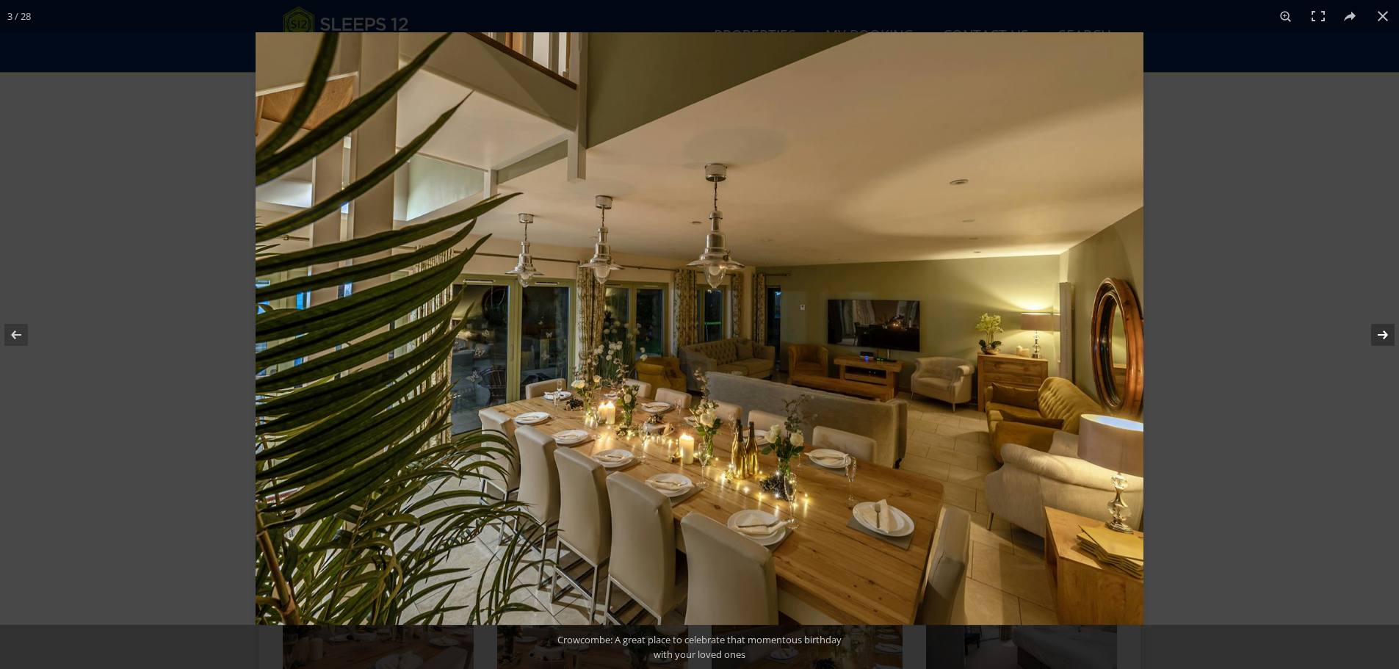
click at [1379, 329] on button at bounding box center [1372, 334] width 51 height 73
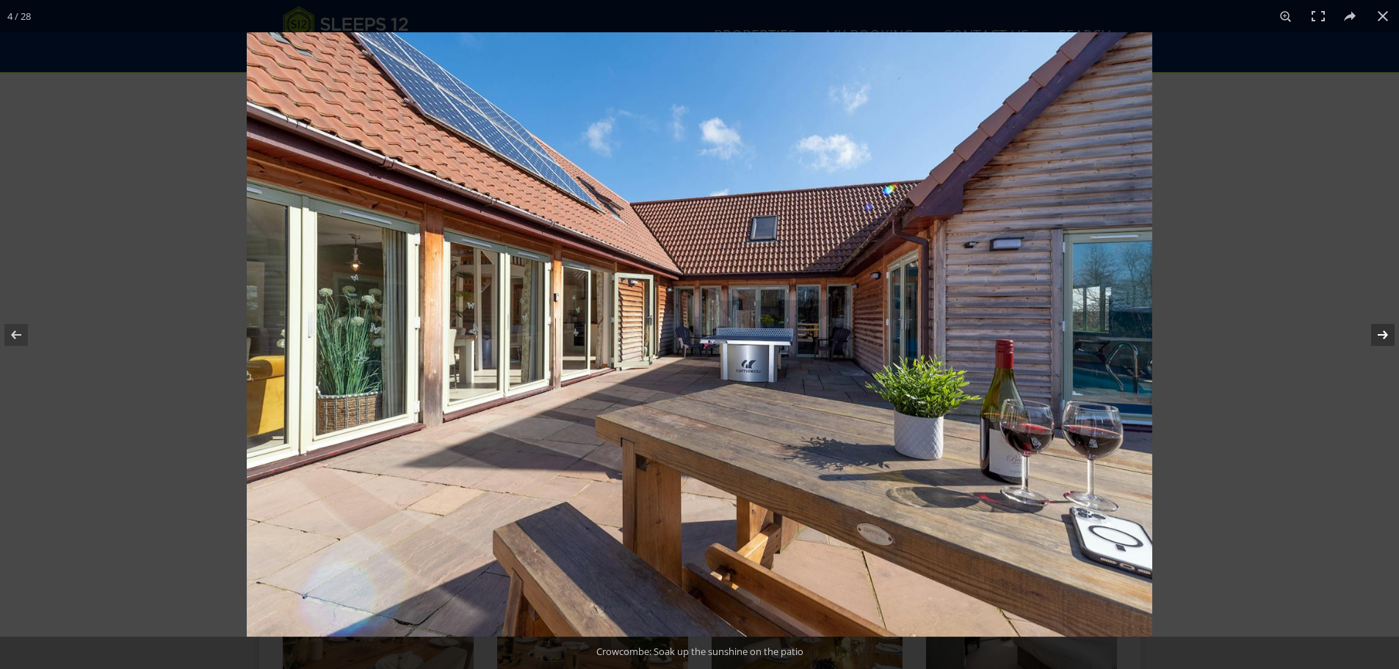
click at [1379, 329] on button at bounding box center [1372, 334] width 51 height 73
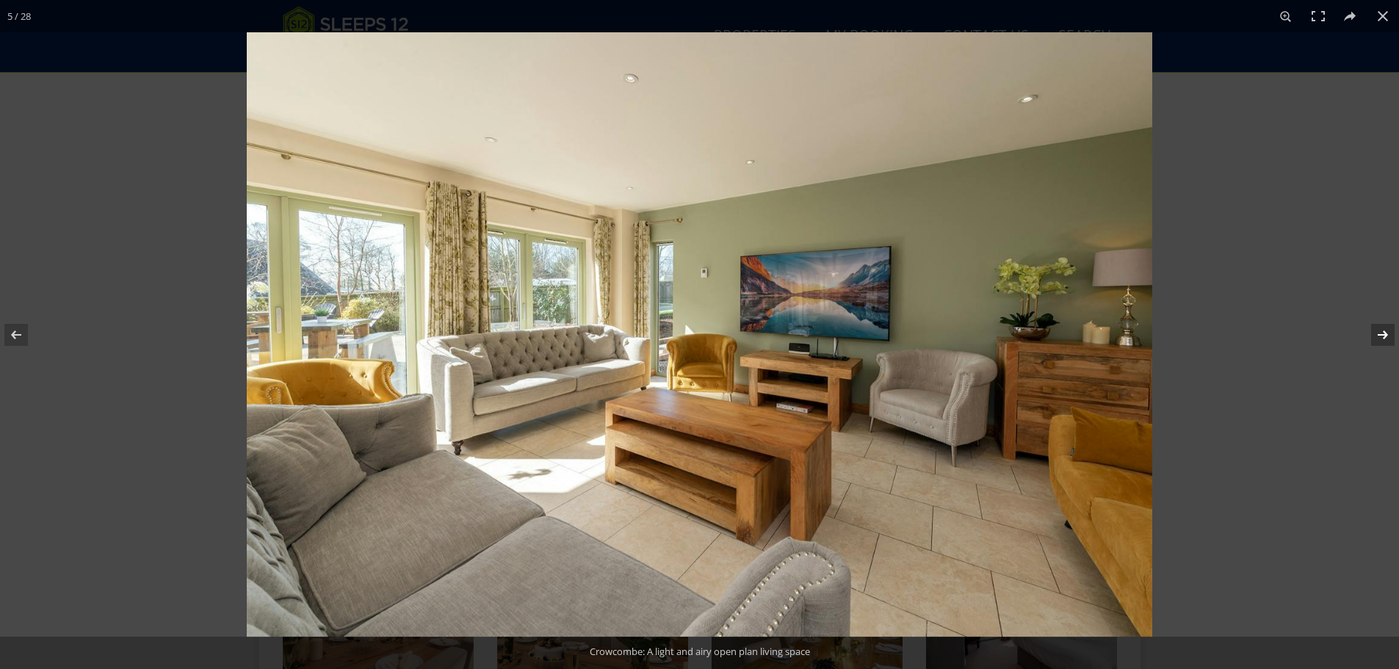
click at [1379, 329] on button at bounding box center [1372, 334] width 51 height 73
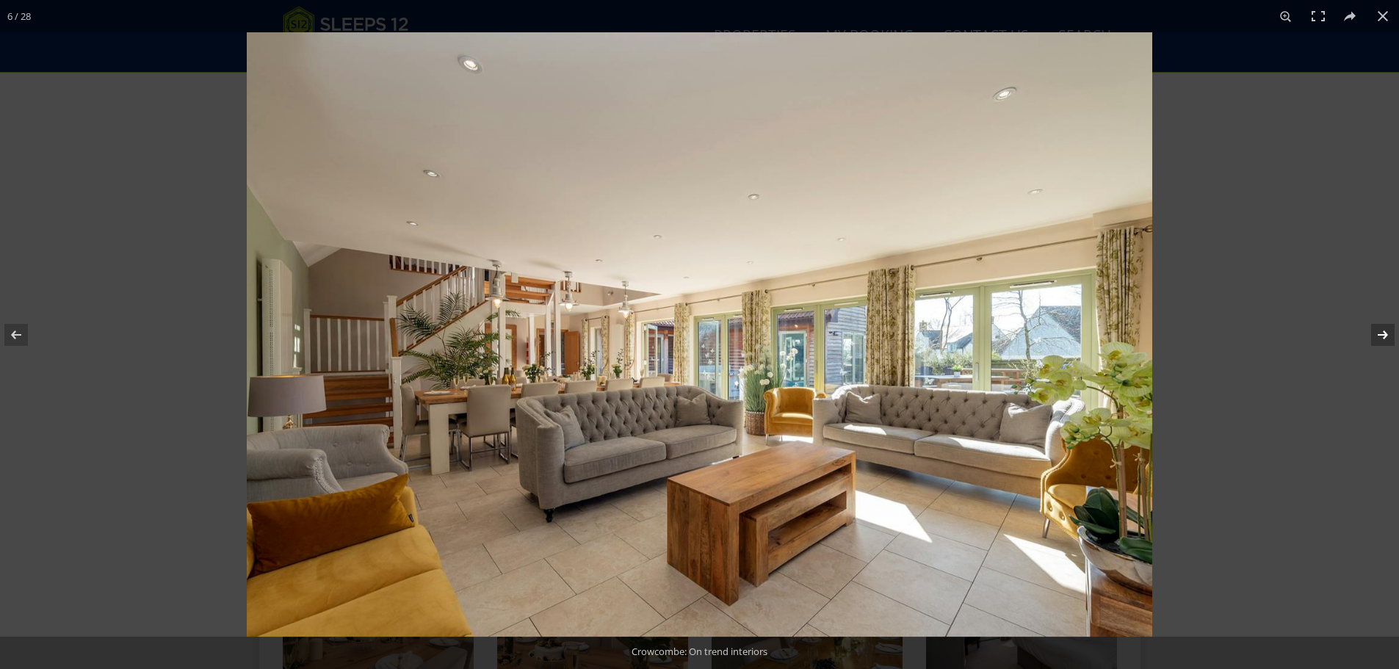
click at [1379, 329] on button at bounding box center [1372, 334] width 51 height 73
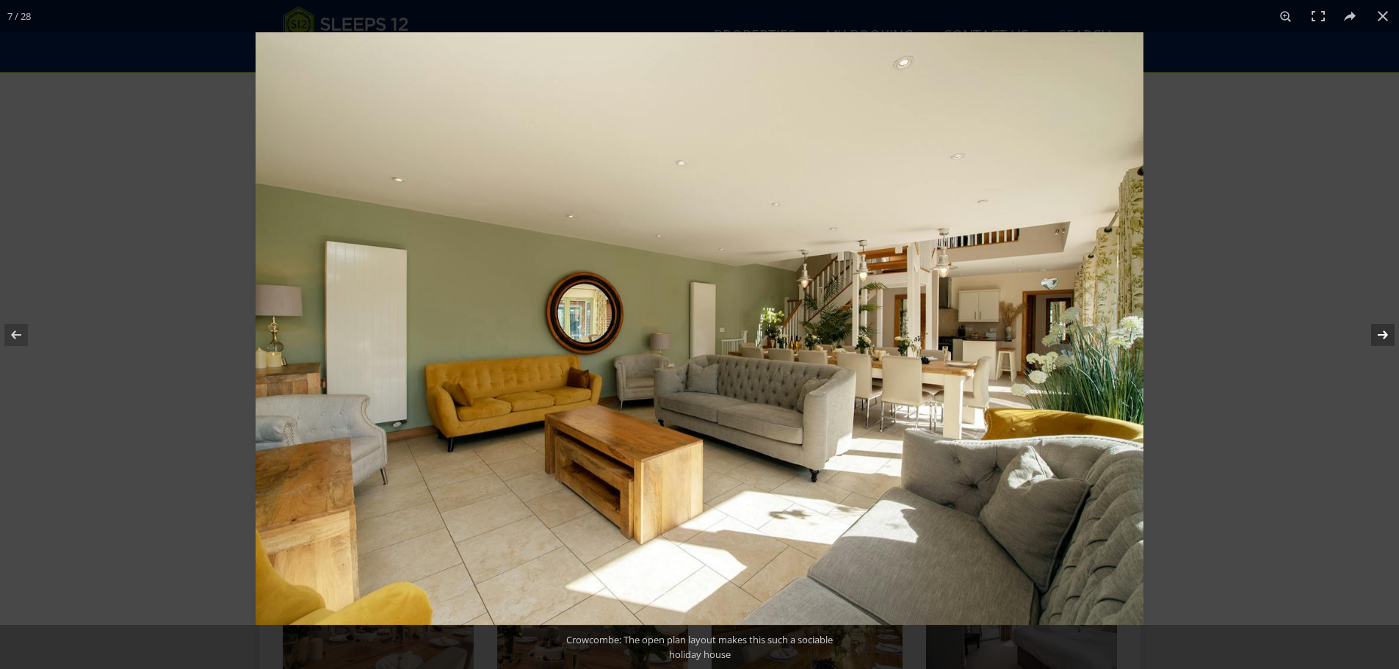
click at [1379, 329] on button at bounding box center [1372, 334] width 51 height 73
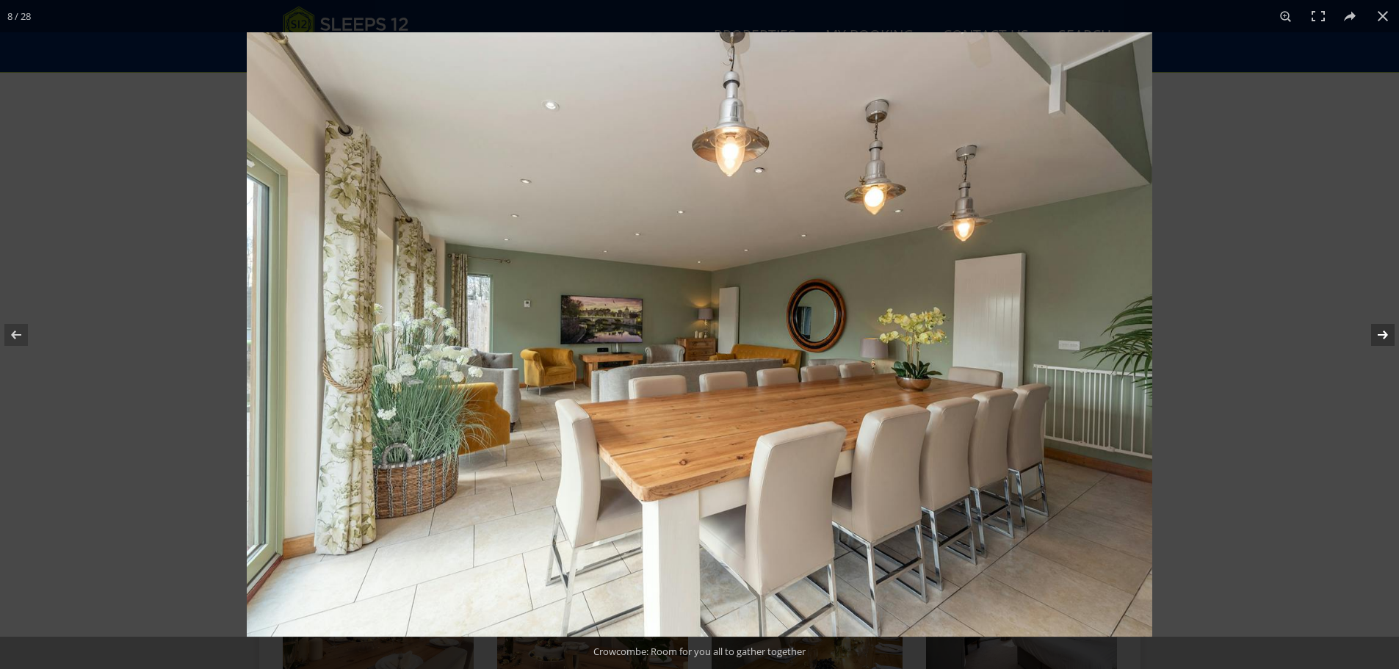
click at [1379, 329] on button at bounding box center [1372, 334] width 51 height 73
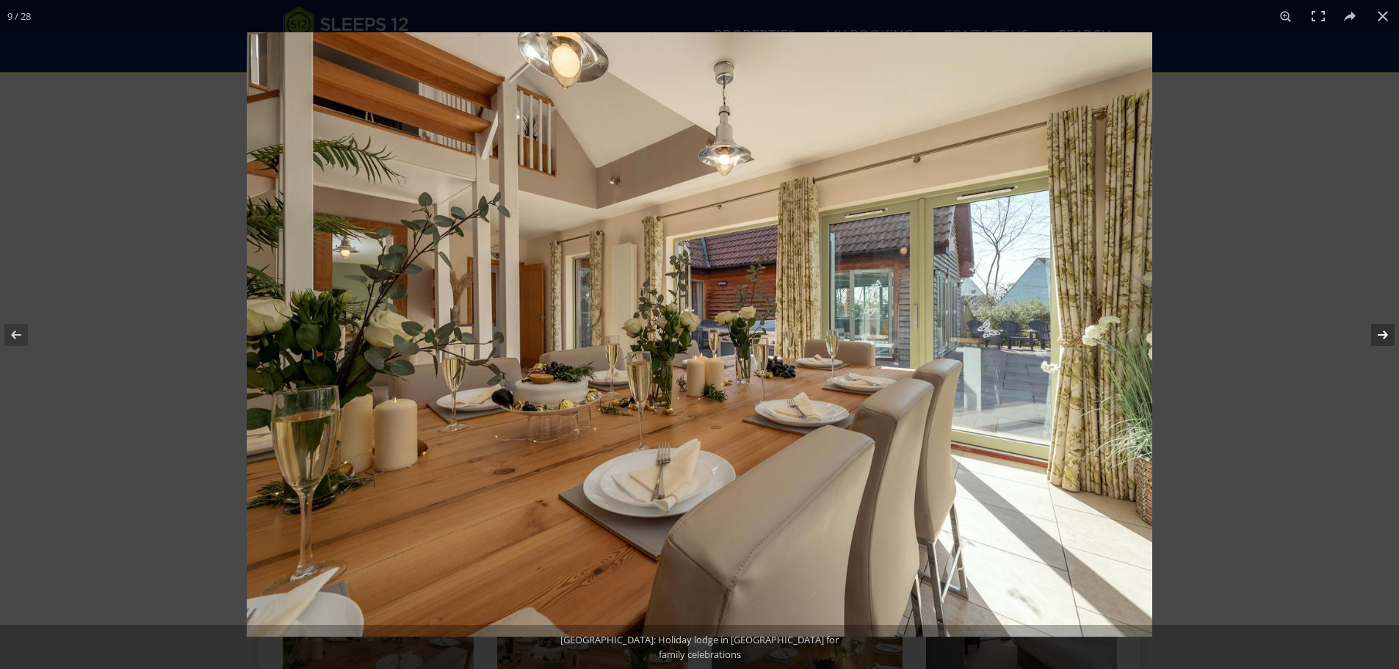
click at [1379, 329] on button at bounding box center [1372, 334] width 51 height 73
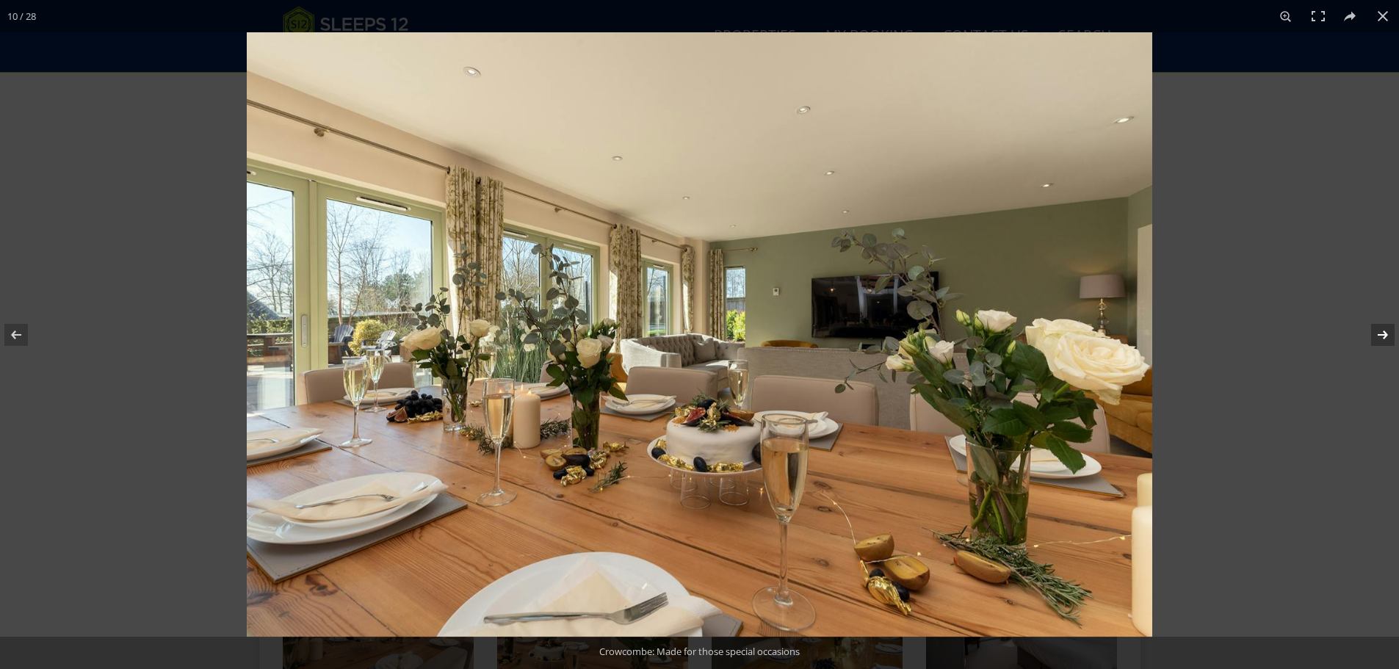
click at [1379, 329] on button at bounding box center [1372, 334] width 51 height 73
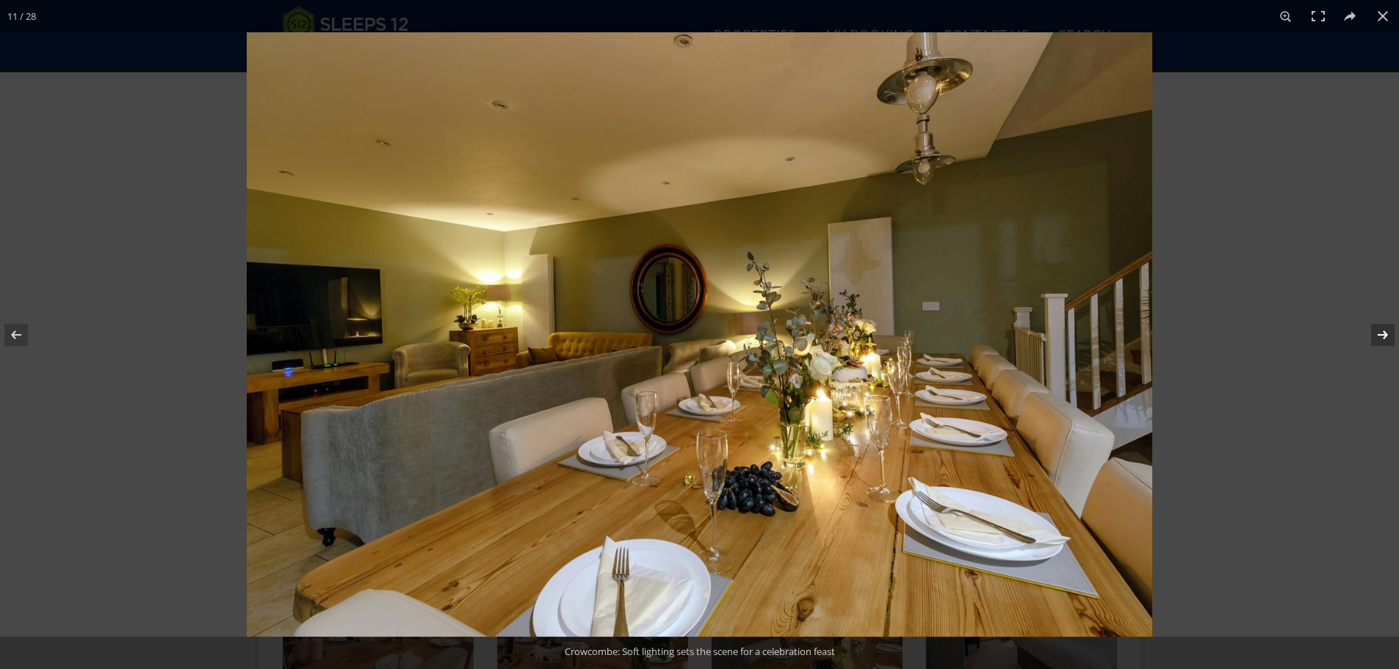
click at [1379, 329] on button at bounding box center [1372, 334] width 51 height 73
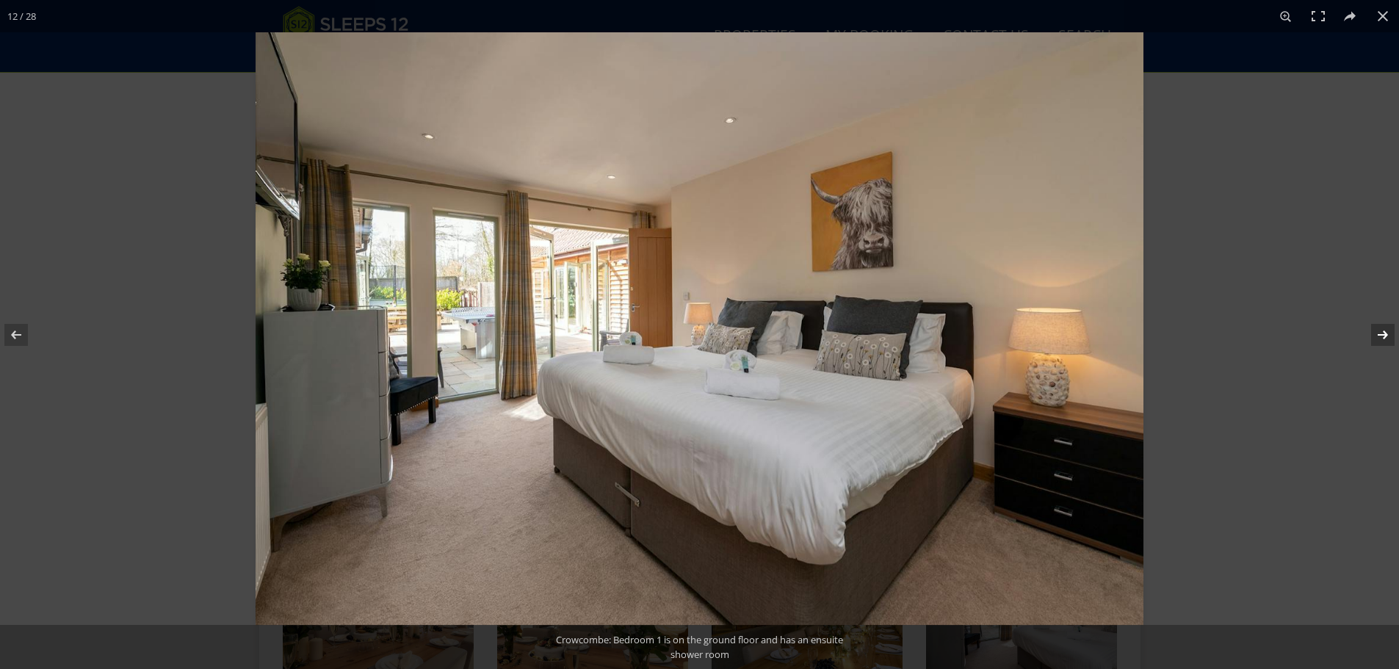
click at [1379, 329] on button at bounding box center [1372, 334] width 51 height 73
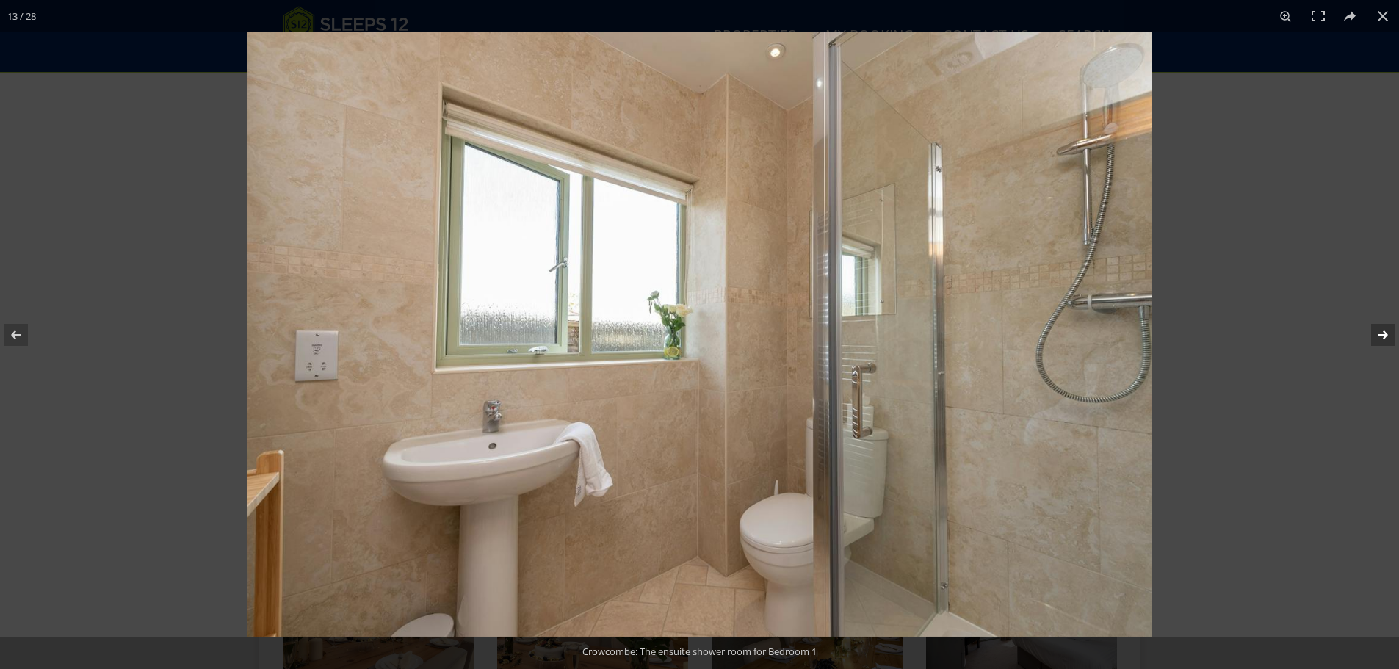
click at [1379, 329] on button at bounding box center [1372, 334] width 51 height 73
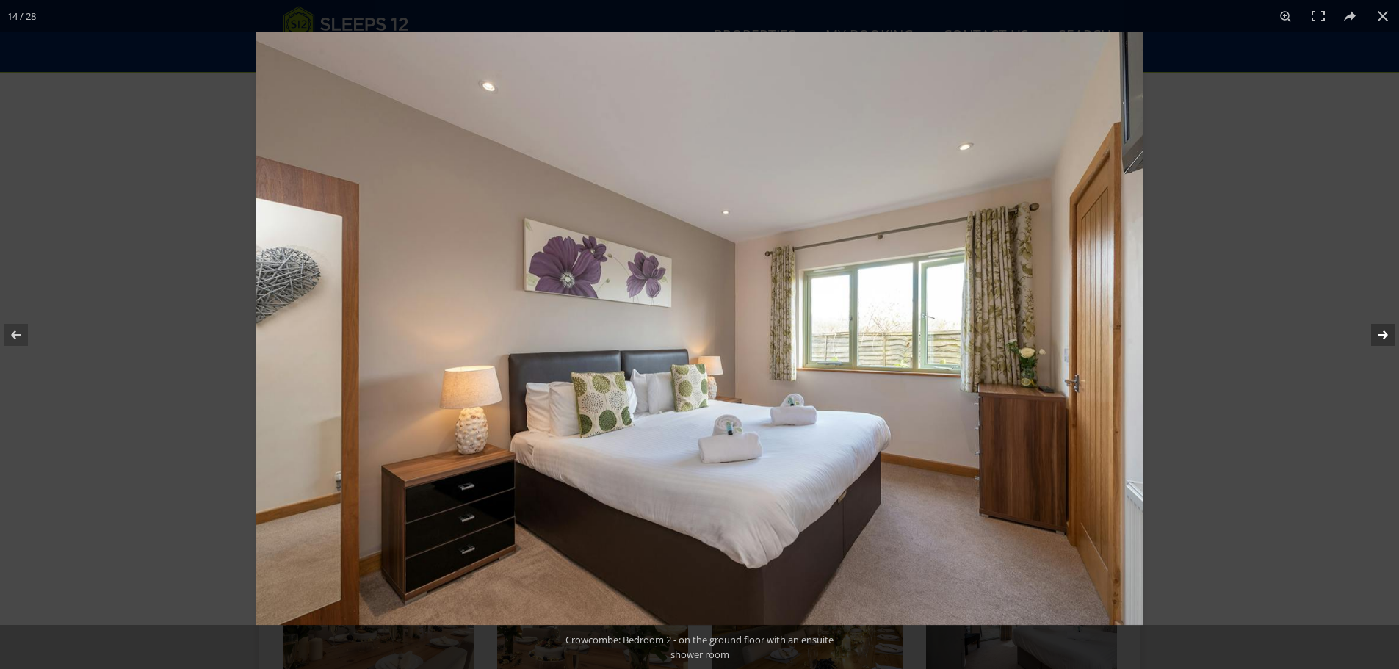
click at [1379, 329] on button at bounding box center [1372, 334] width 51 height 73
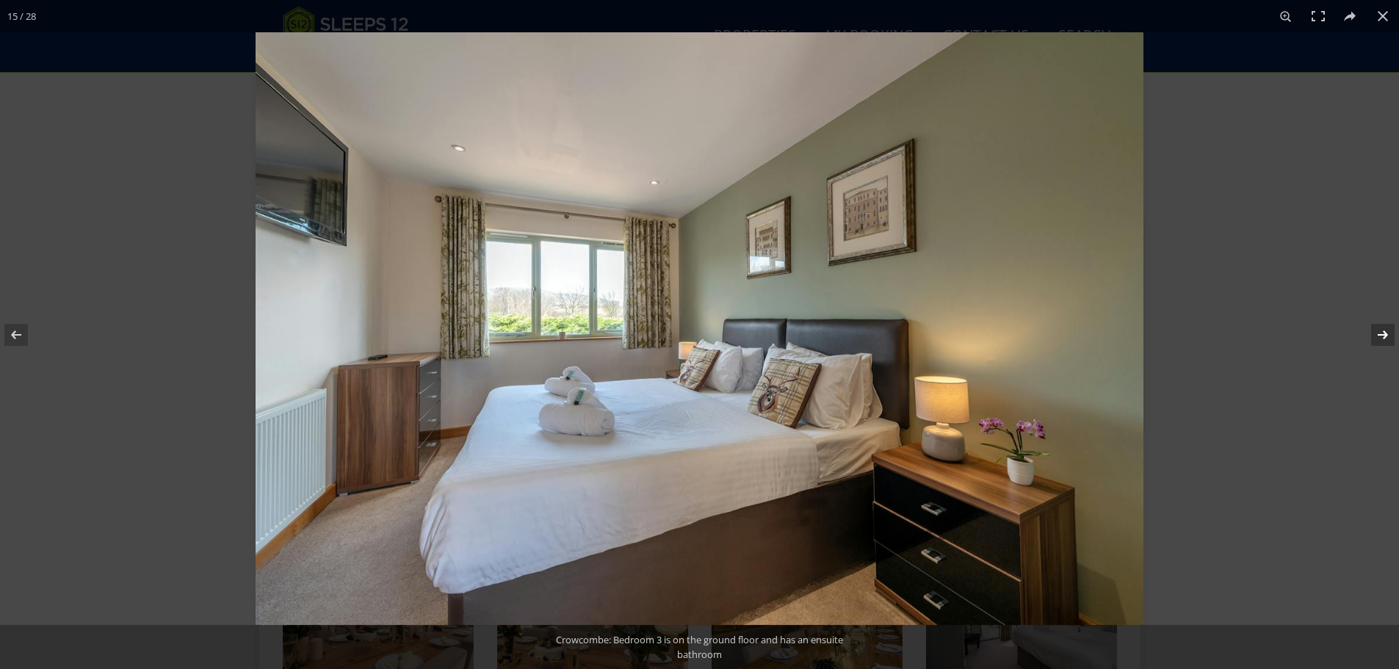
click at [1379, 329] on button at bounding box center [1372, 334] width 51 height 73
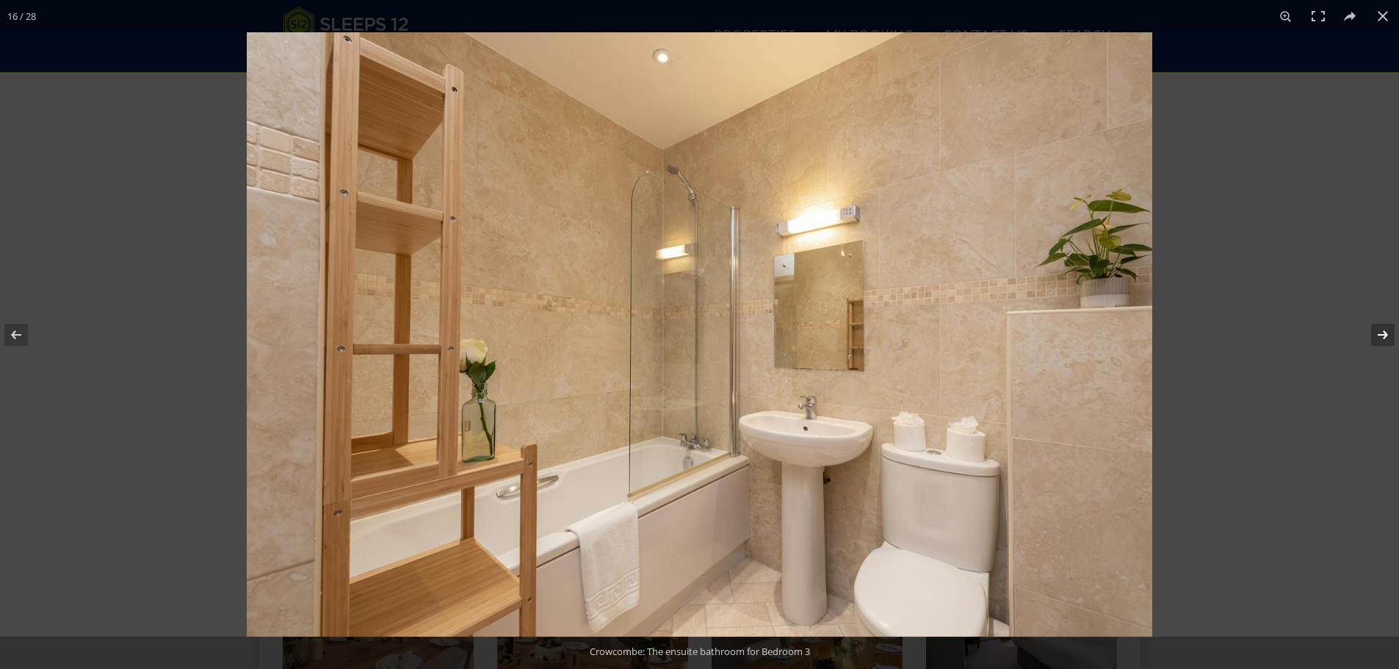
click at [1379, 329] on button at bounding box center [1372, 334] width 51 height 73
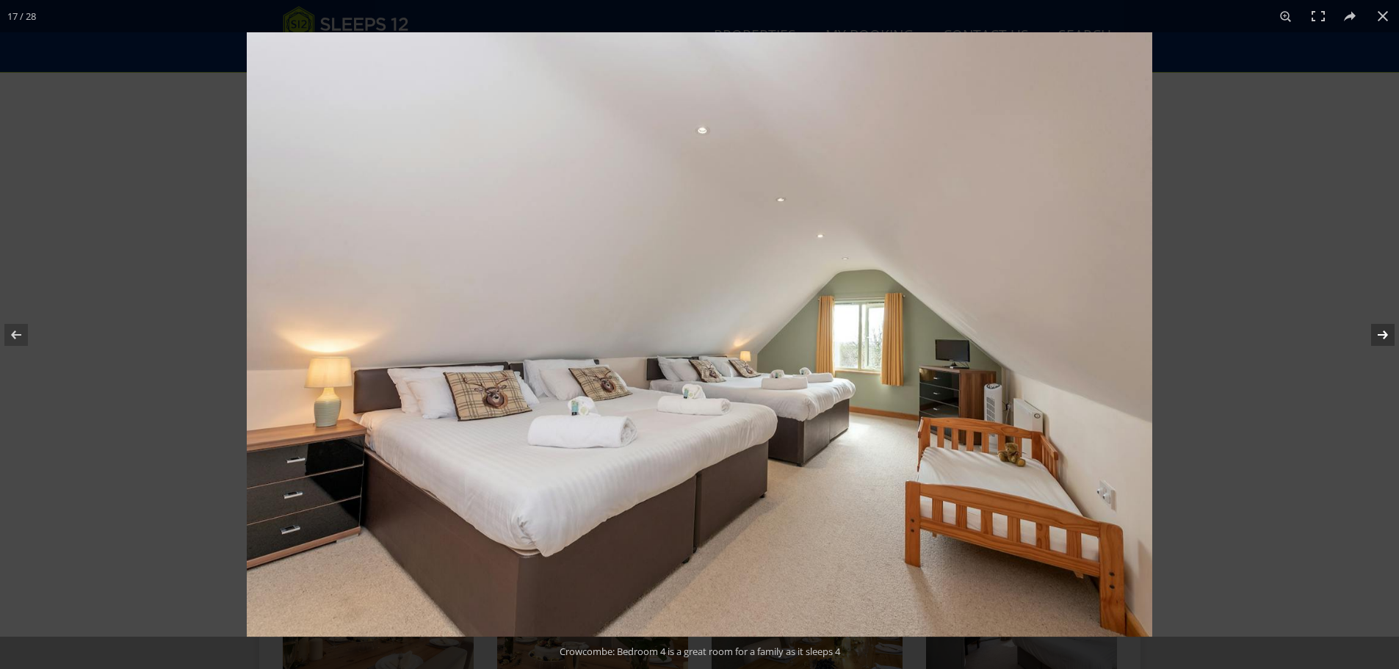
click at [1379, 329] on button at bounding box center [1372, 334] width 51 height 73
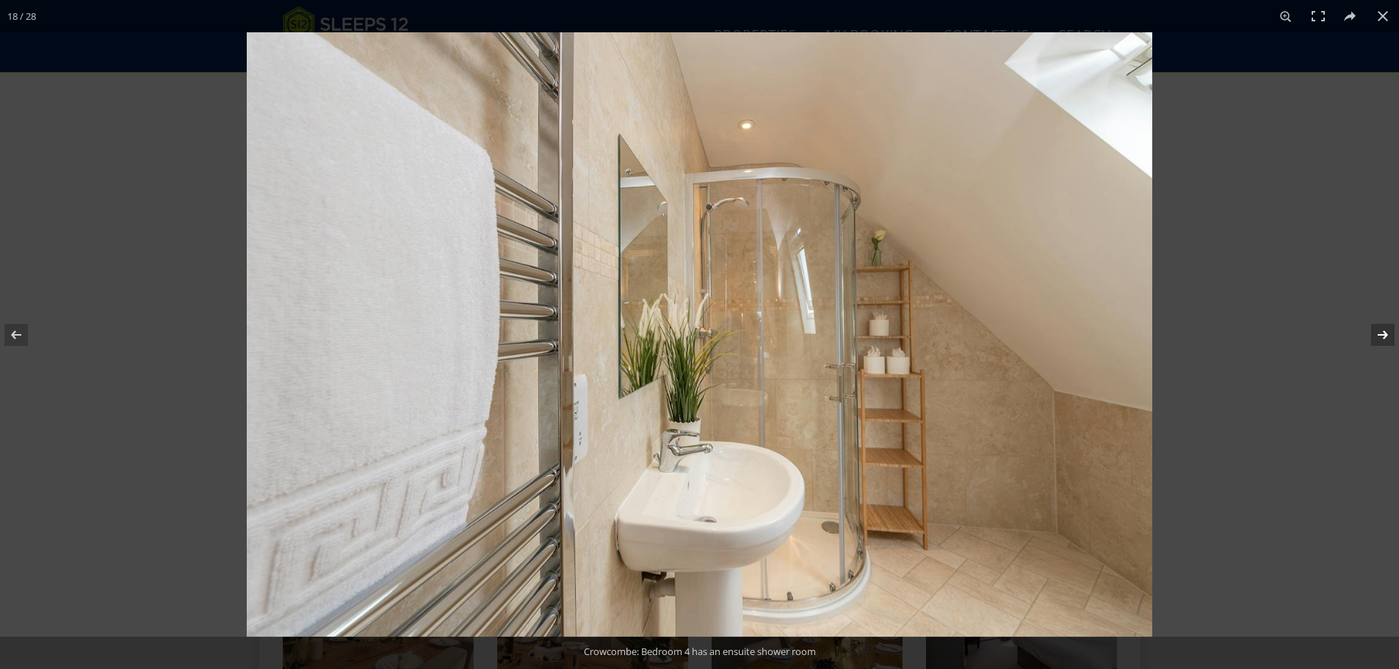
click at [1379, 329] on button at bounding box center [1372, 334] width 51 height 73
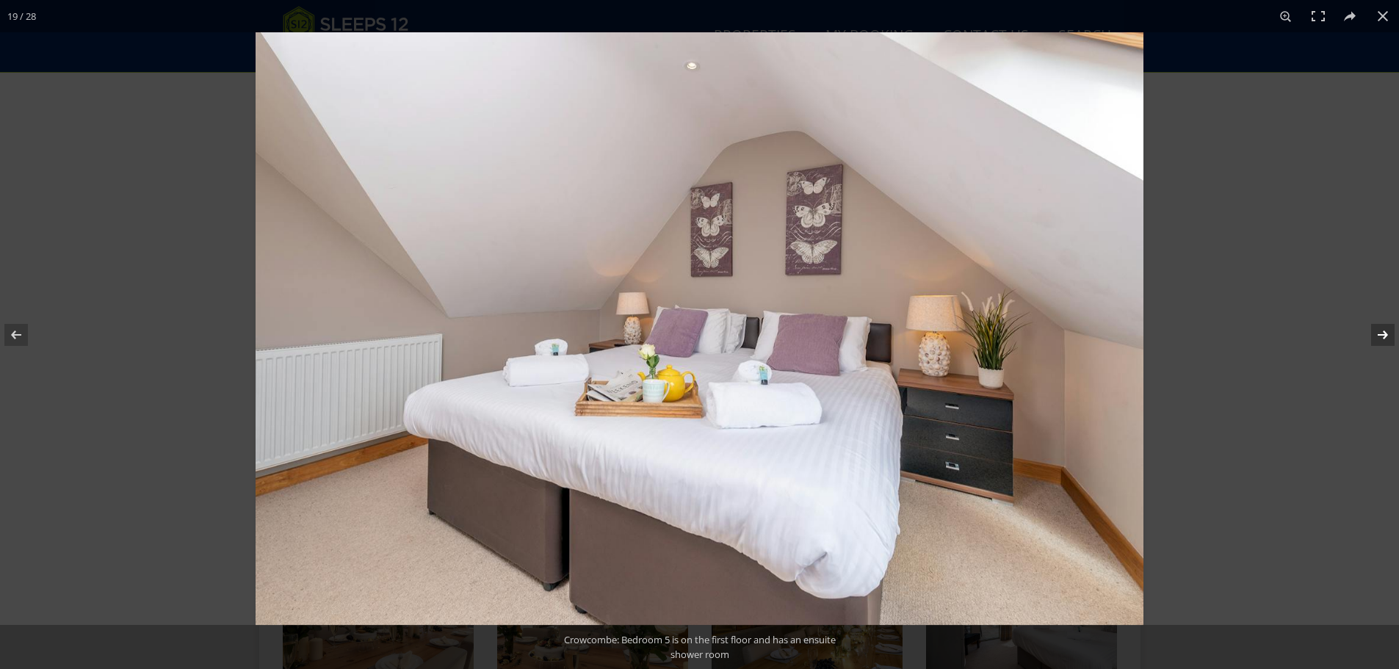
click at [1379, 329] on button at bounding box center [1372, 334] width 51 height 73
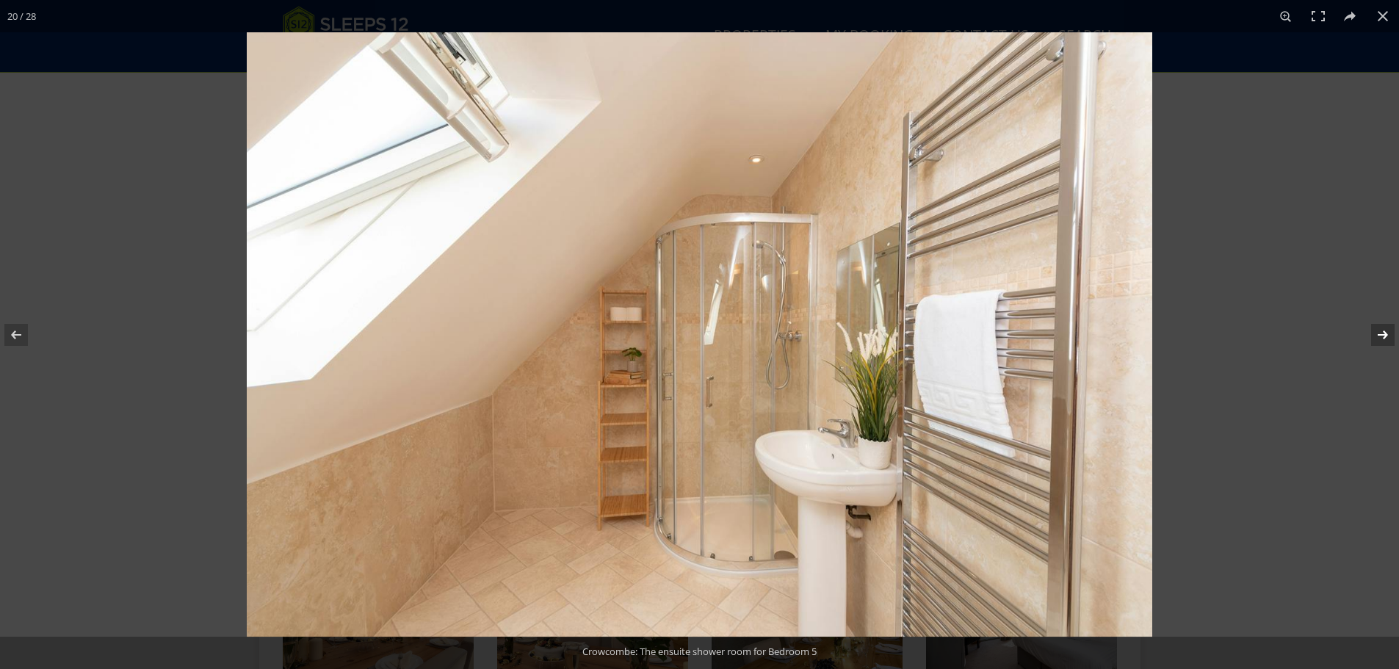
click at [1379, 329] on button at bounding box center [1372, 334] width 51 height 73
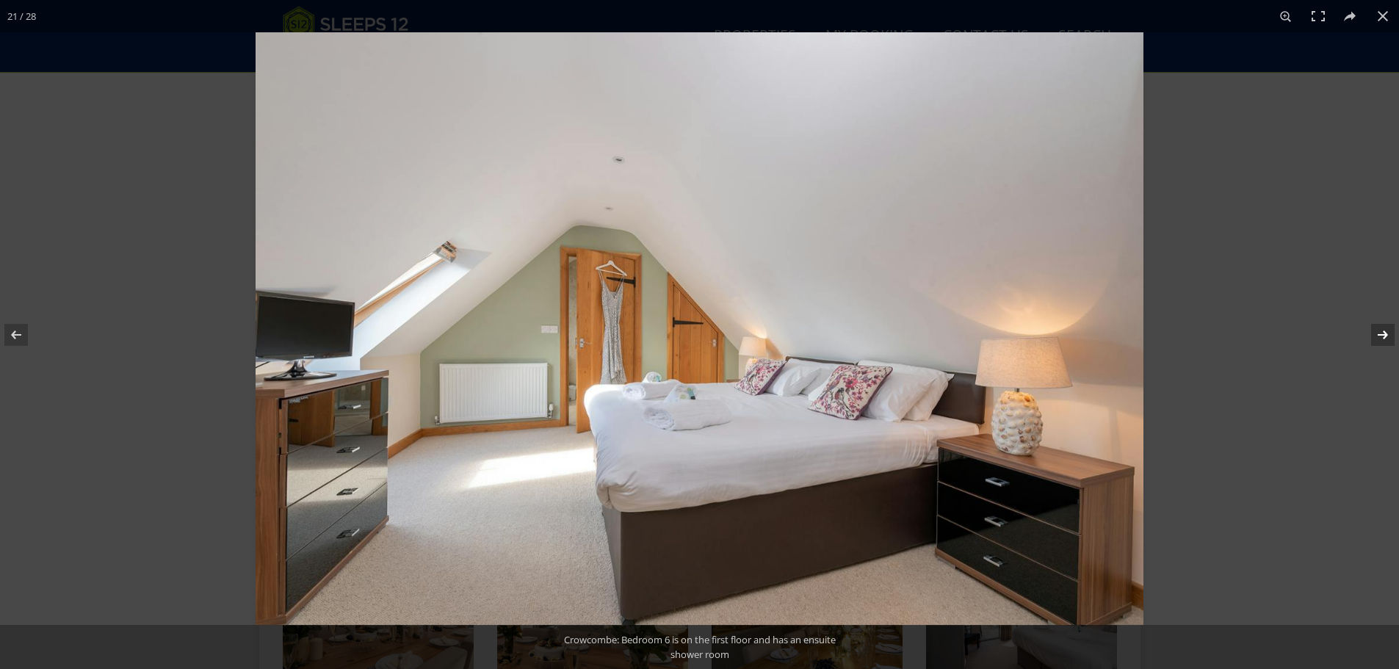
click at [1379, 329] on button at bounding box center [1372, 334] width 51 height 73
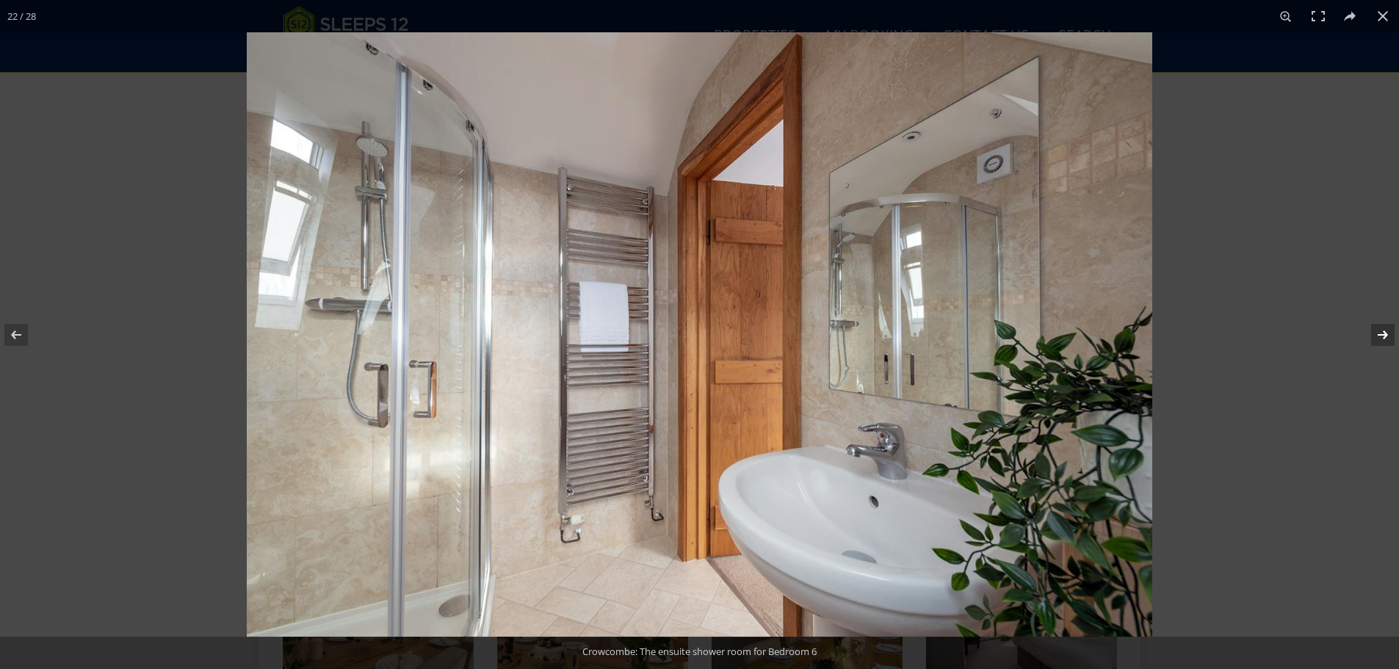
click at [1379, 329] on button at bounding box center [1372, 334] width 51 height 73
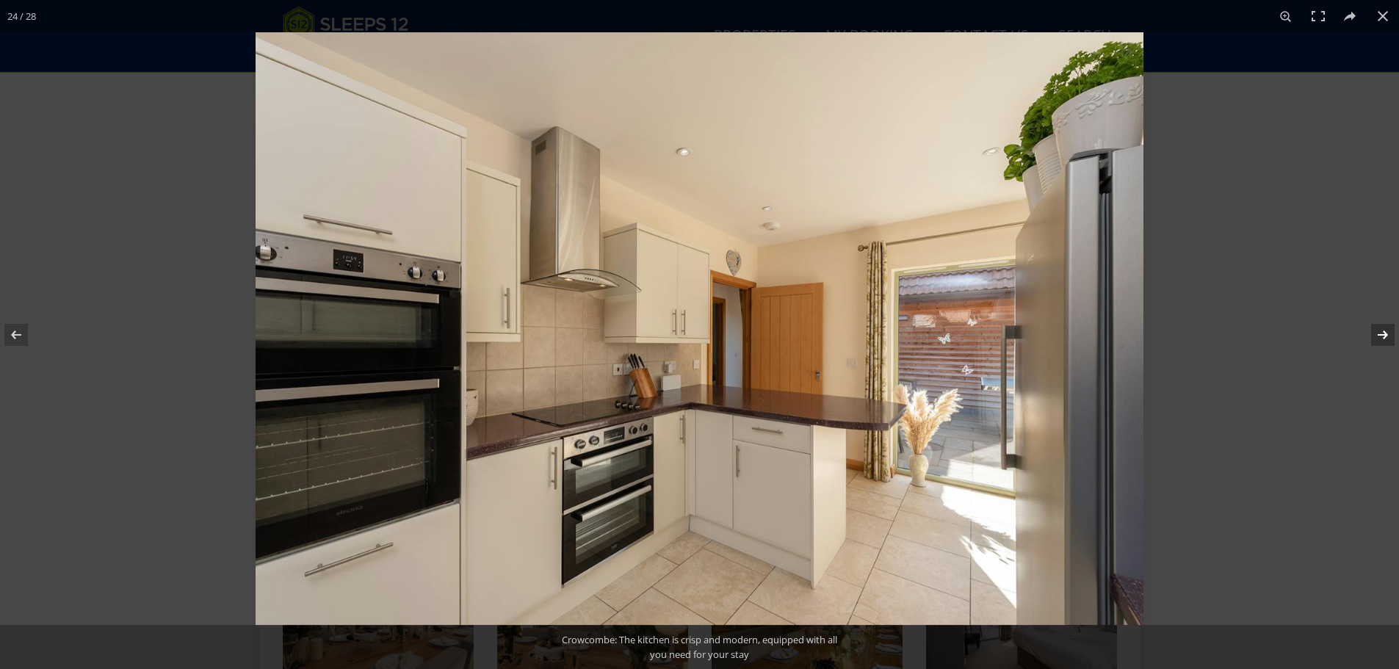
click at [1379, 329] on button at bounding box center [1372, 334] width 51 height 73
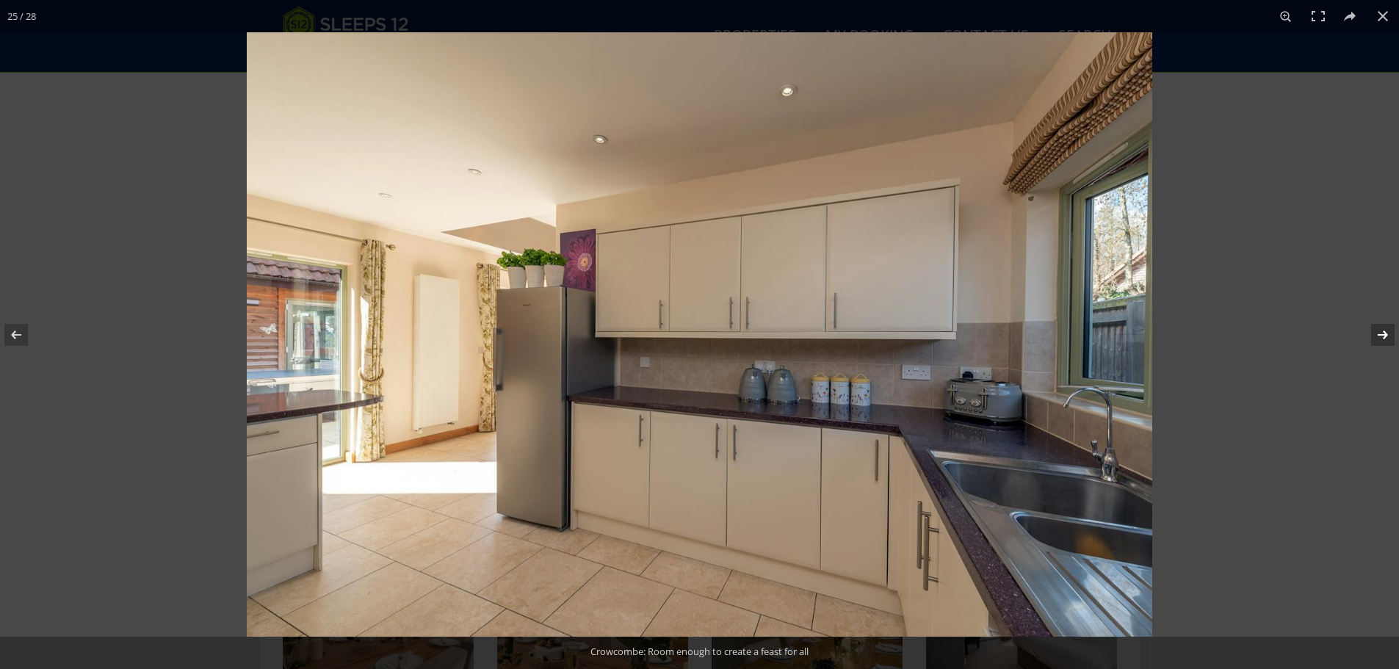
click at [1379, 329] on button at bounding box center [1372, 334] width 51 height 73
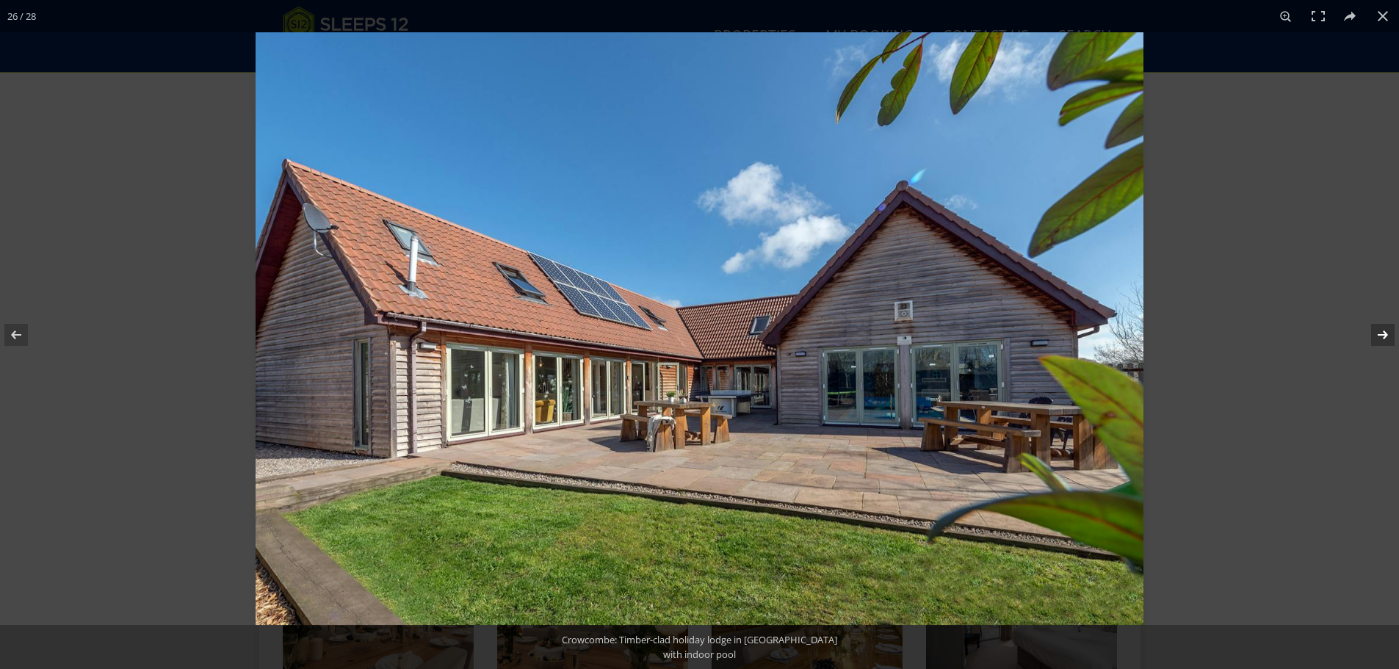
click at [1379, 329] on button at bounding box center [1372, 334] width 51 height 73
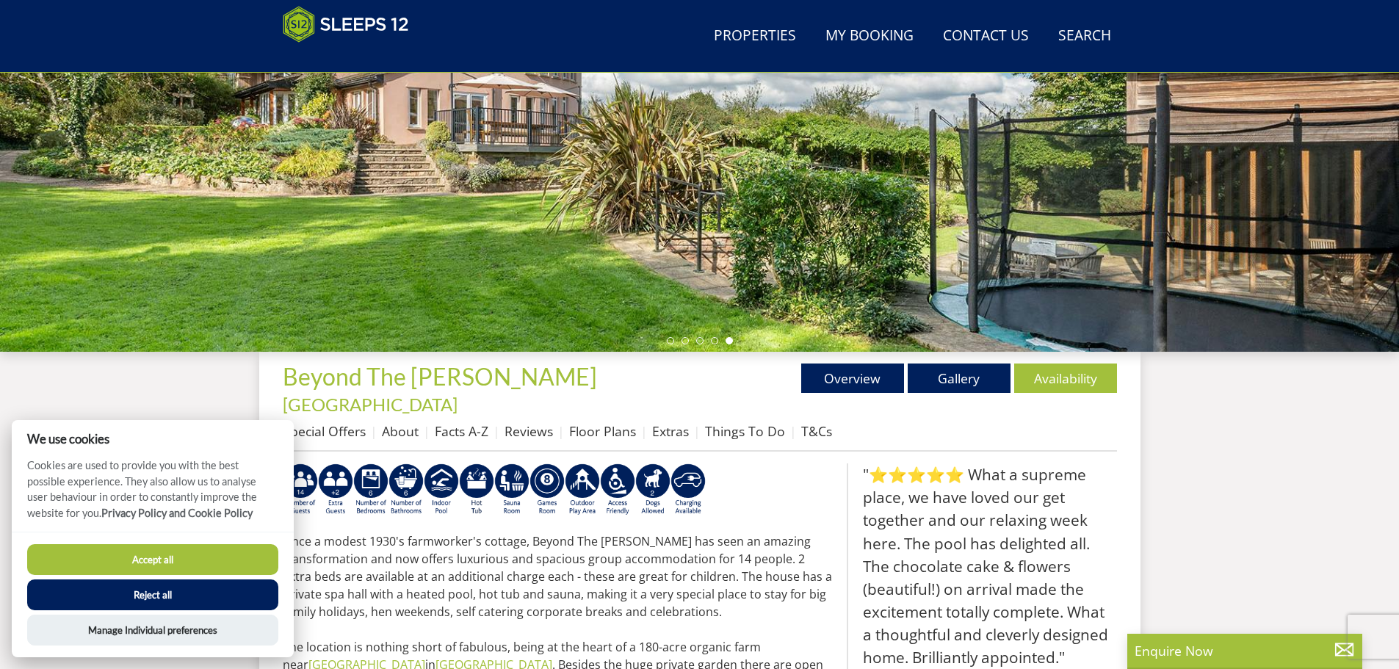
scroll to position [396, 0]
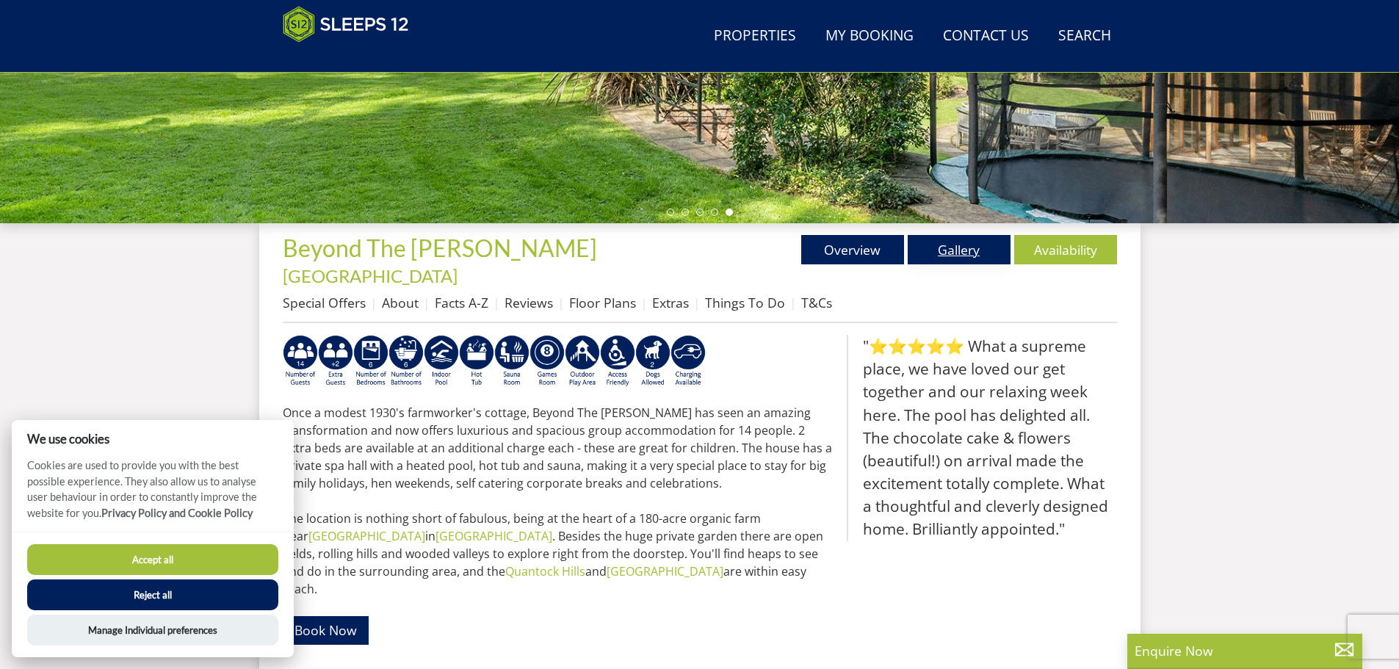
click at [919, 259] on link "Gallery" at bounding box center [959, 249] width 103 height 29
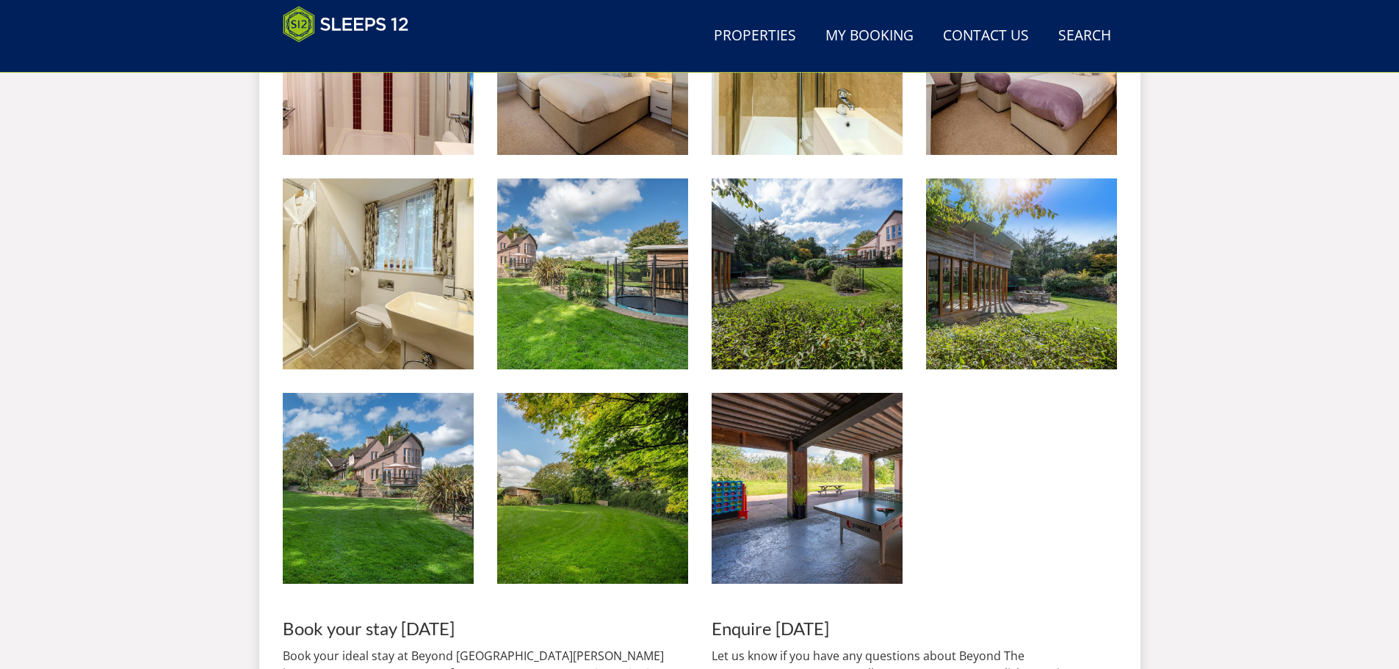
scroll to position [2217, 0]
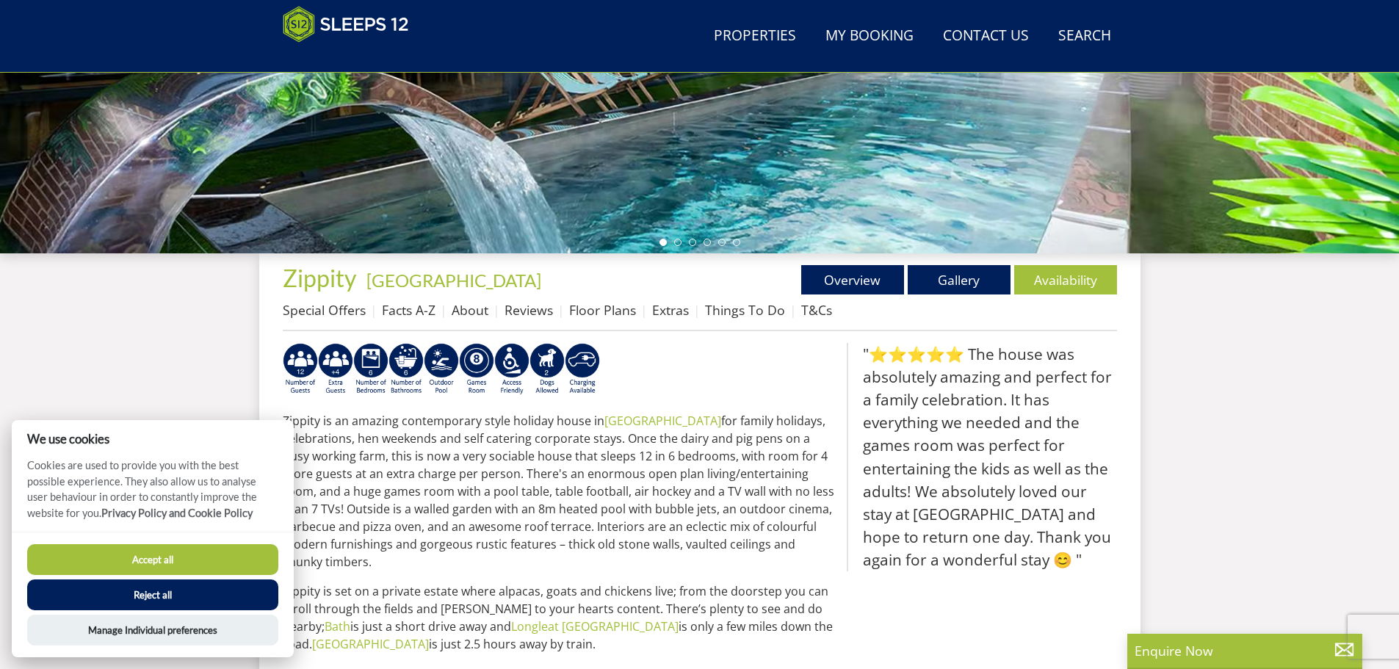
scroll to position [380, 0]
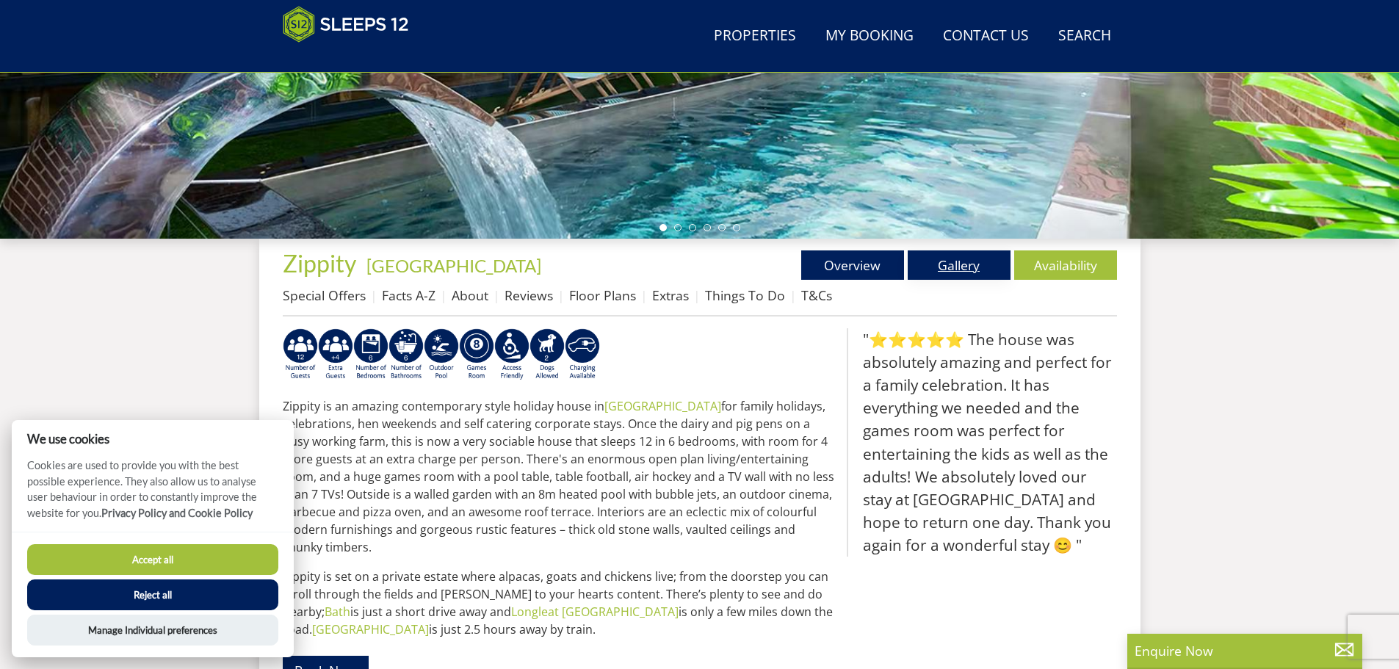
click at [936, 259] on link "Gallery" at bounding box center [959, 264] width 103 height 29
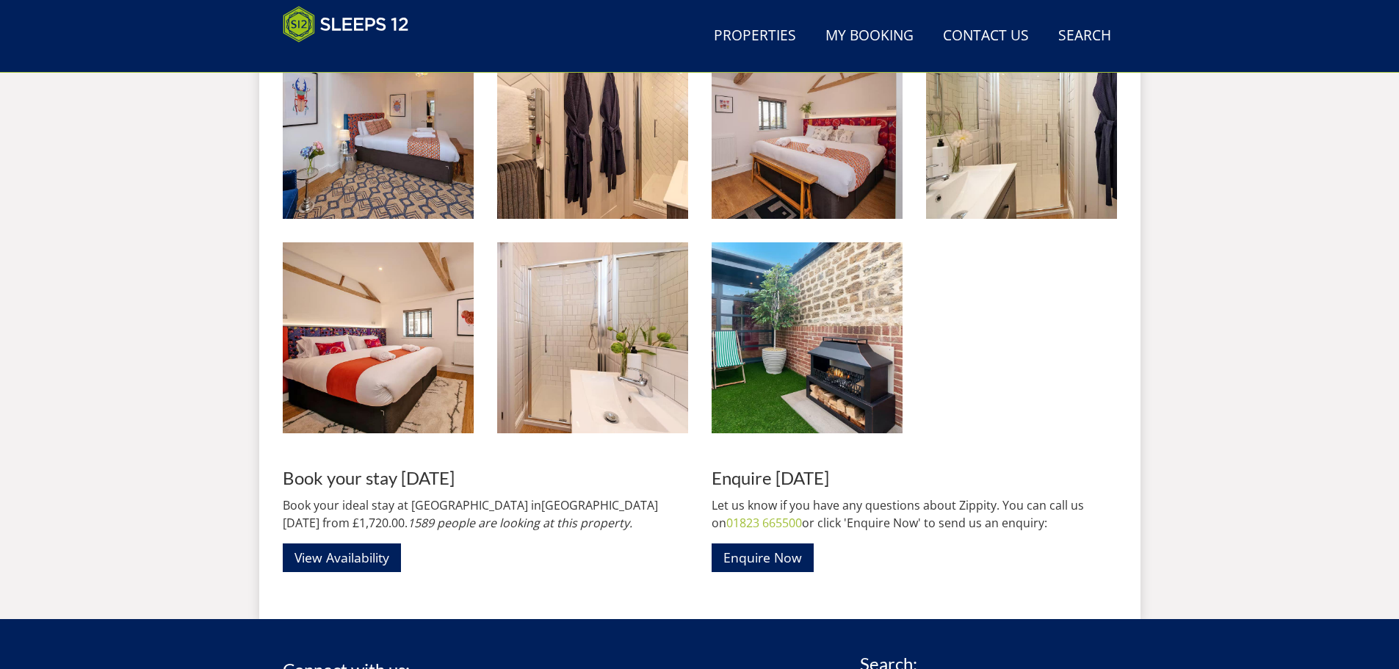
scroll to position [1785, 0]
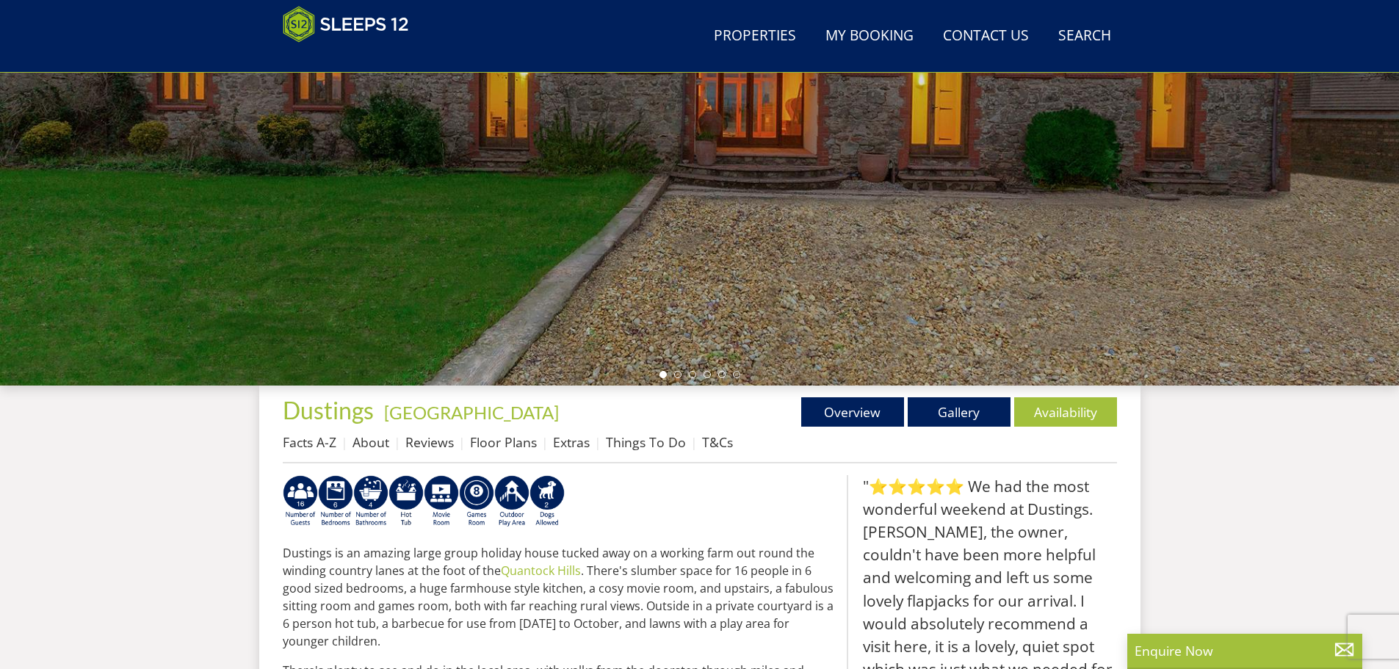
scroll to position [307, 0]
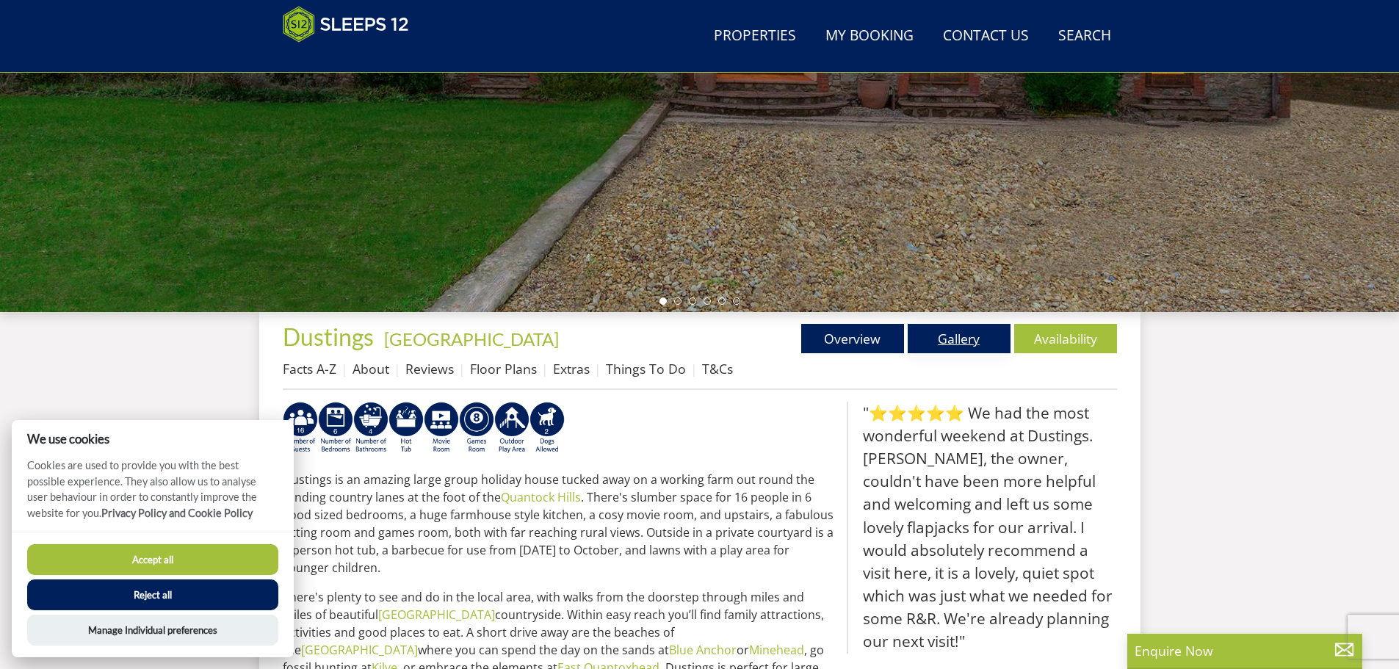
click at [946, 338] on link "Gallery" at bounding box center [959, 338] width 103 height 29
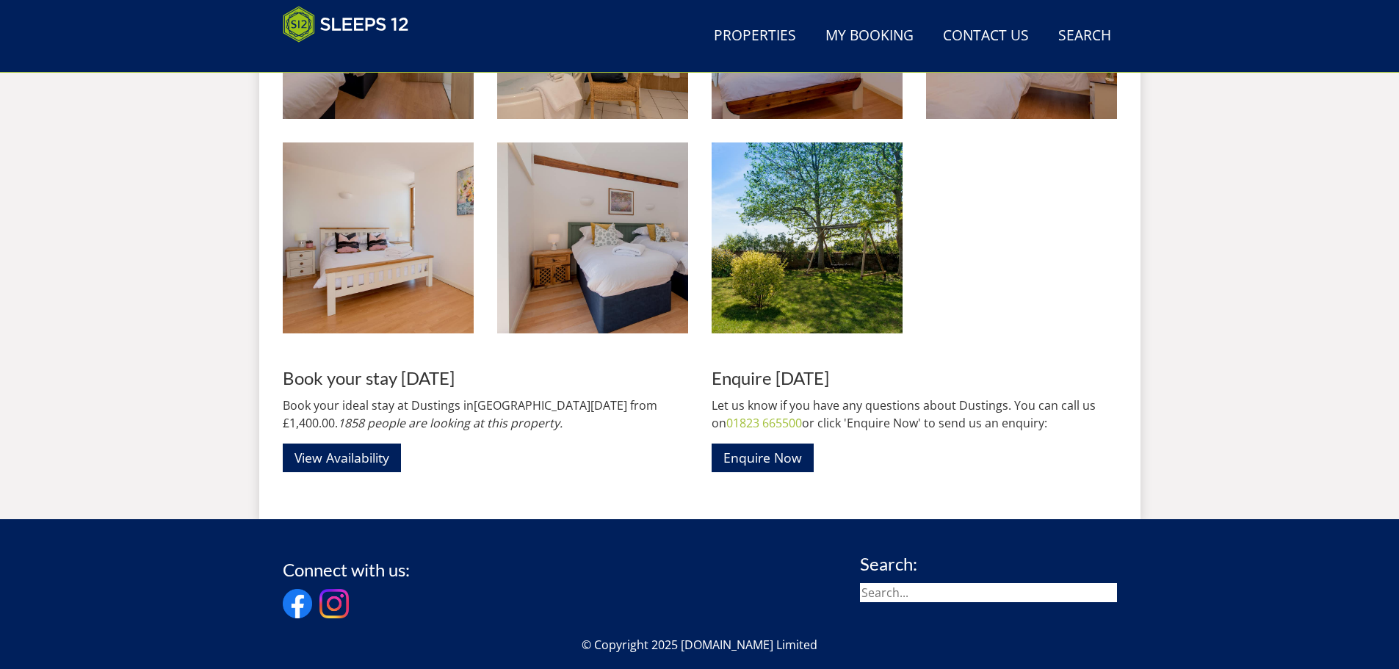
scroll to position [1858, 0]
